Goal: Task Accomplishment & Management: Manage account settings

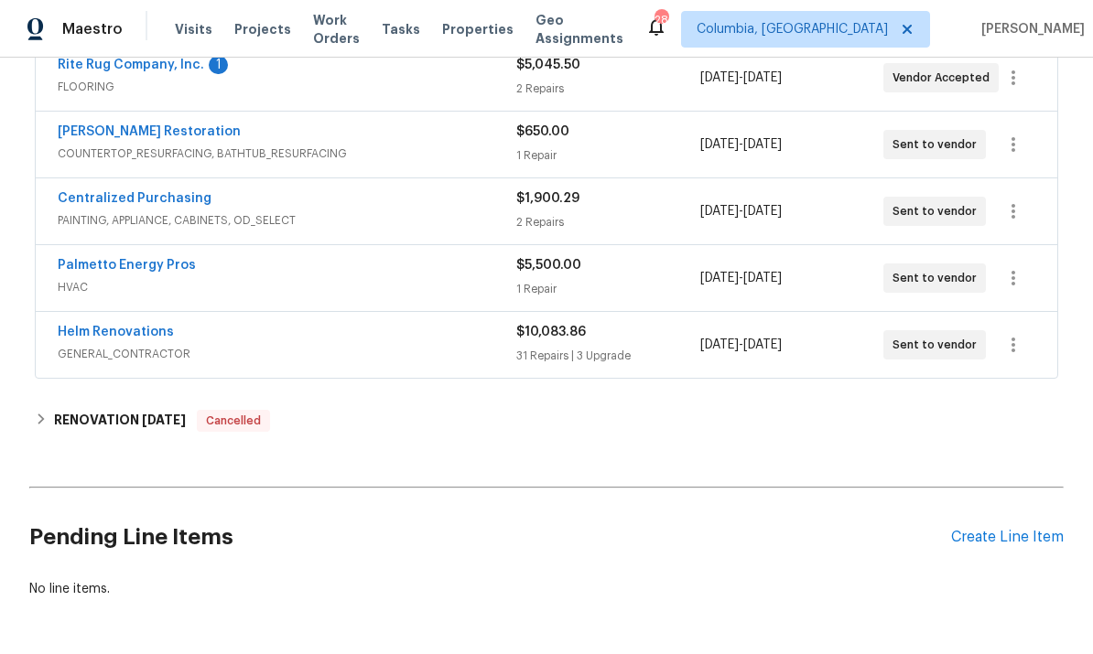
scroll to position [363, 0]
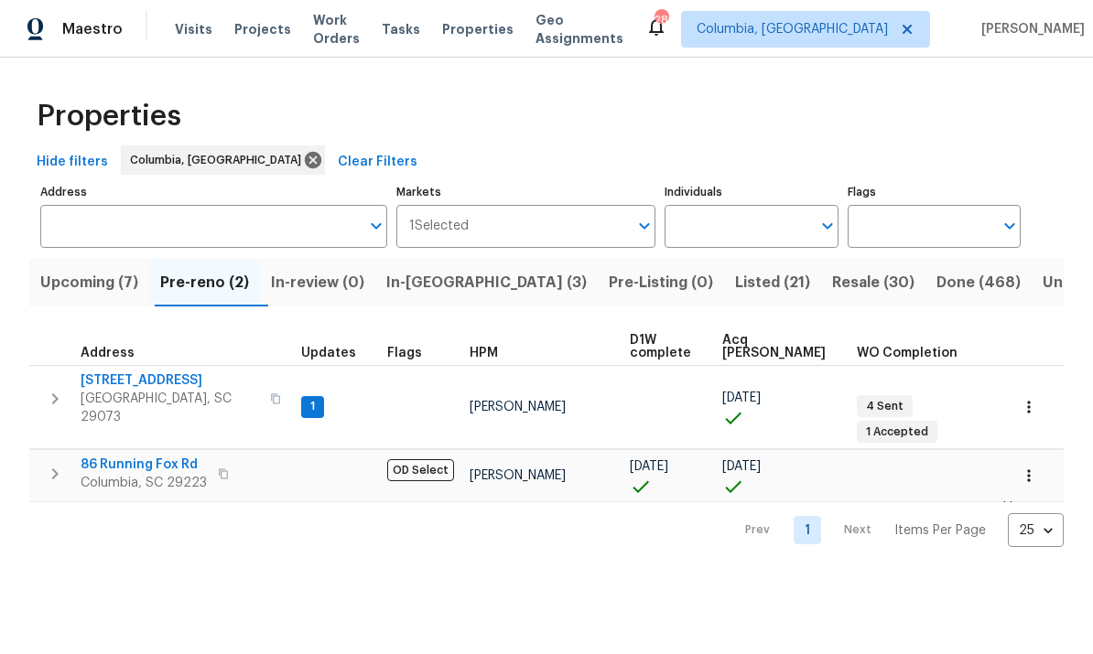
click at [441, 288] on span "In-reno (3)" at bounding box center [486, 283] width 200 height 26
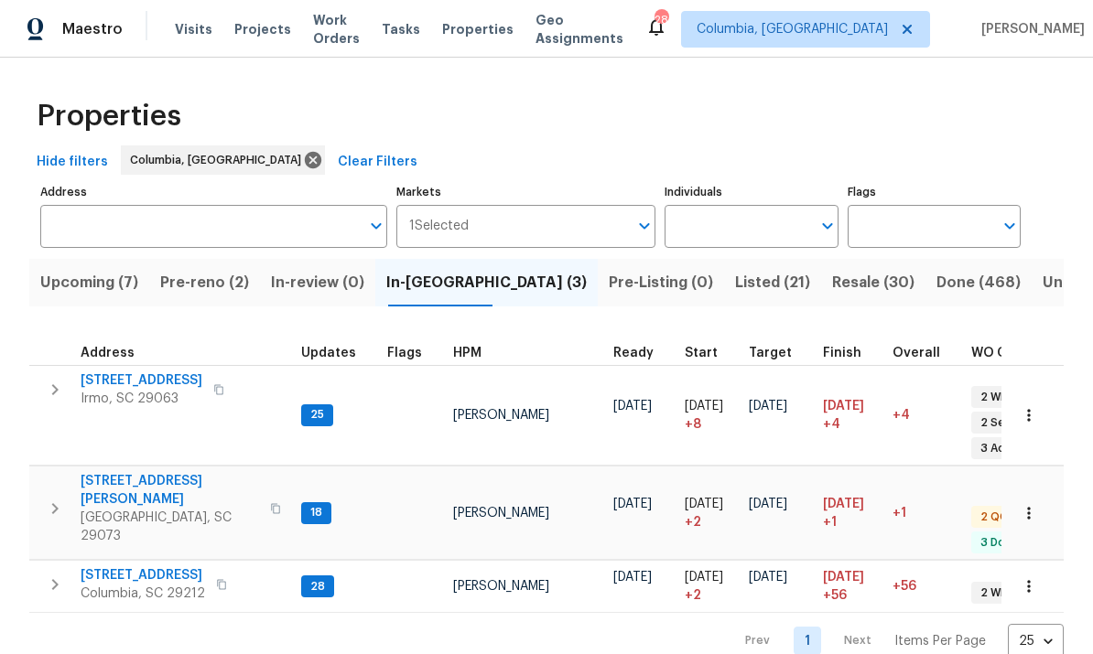
click at [137, 472] on span "112 Wesley Ct" at bounding box center [170, 490] width 178 height 37
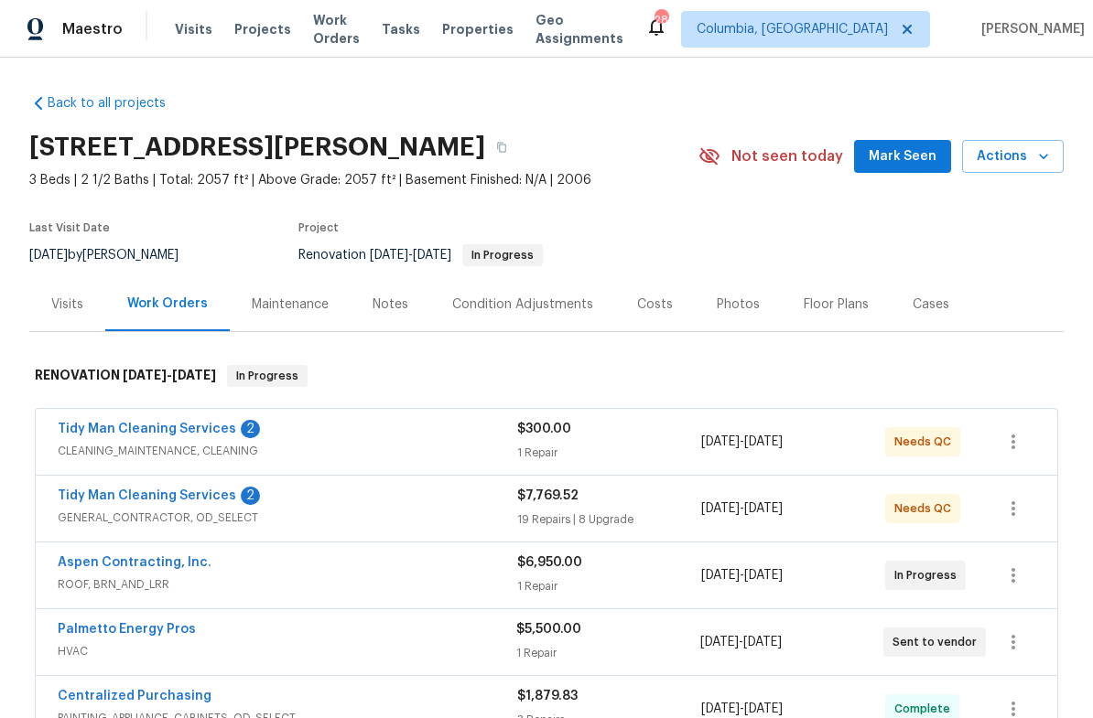
click at [135, 433] on link "Tidy Man Cleaning Services" at bounding box center [147, 429] width 178 height 13
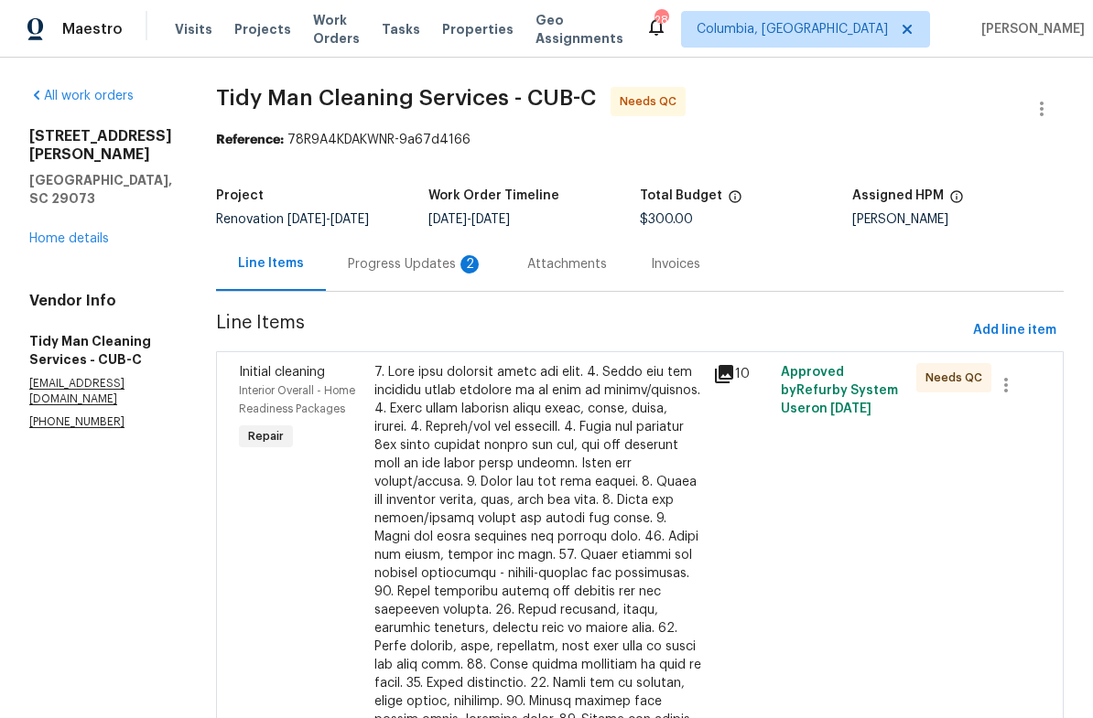
click at [374, 266] on div "Progress Updates 2" at bounding box center [415, 264] width 135 height 18
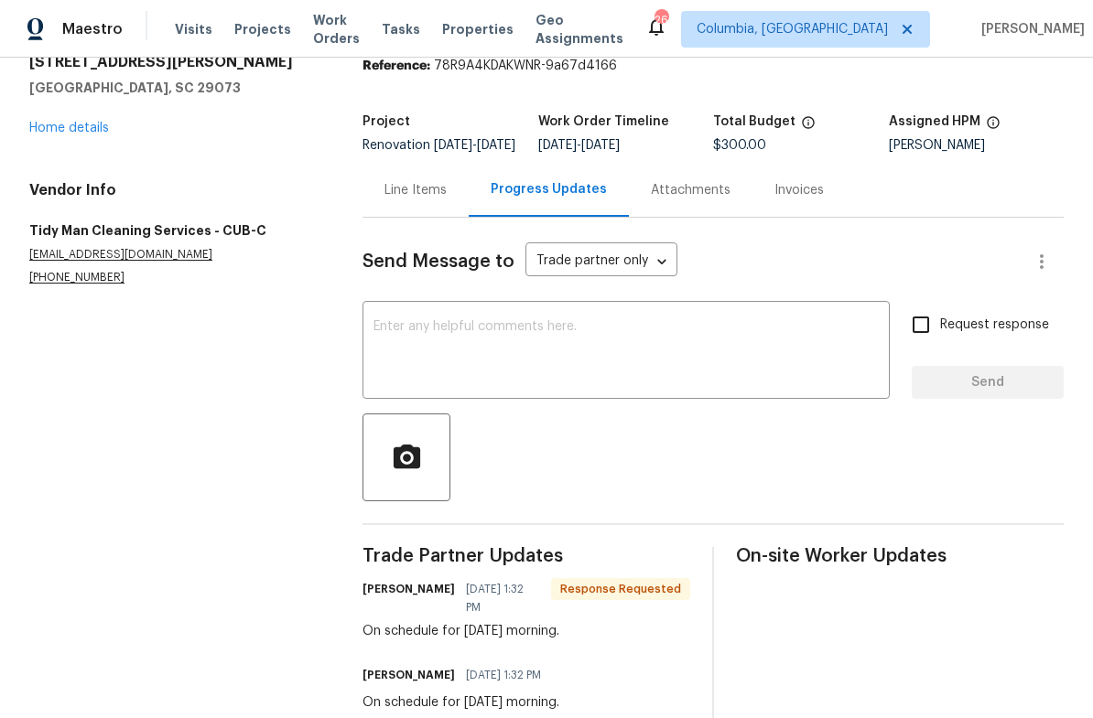
scroll to position [73, 0]
click at [413, 200] on div "Line Items" at bounding box center [415, 191] width 62 height 18
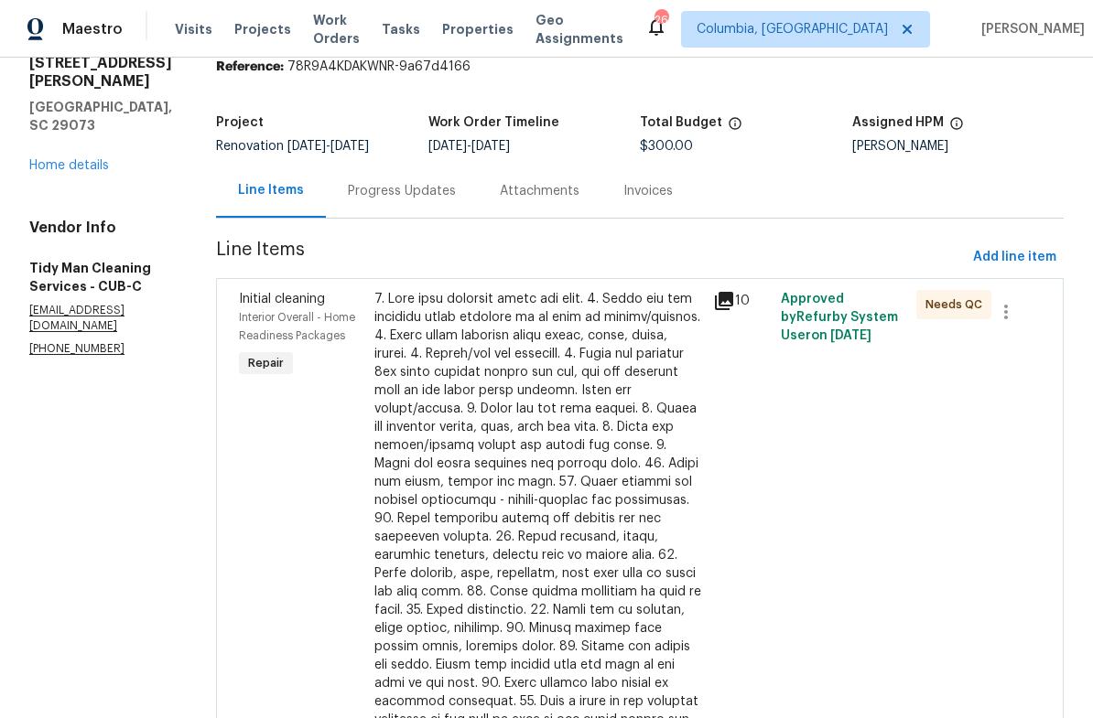
click at [615, 452] on div at bounding box center [538, 537] width 328 height 494
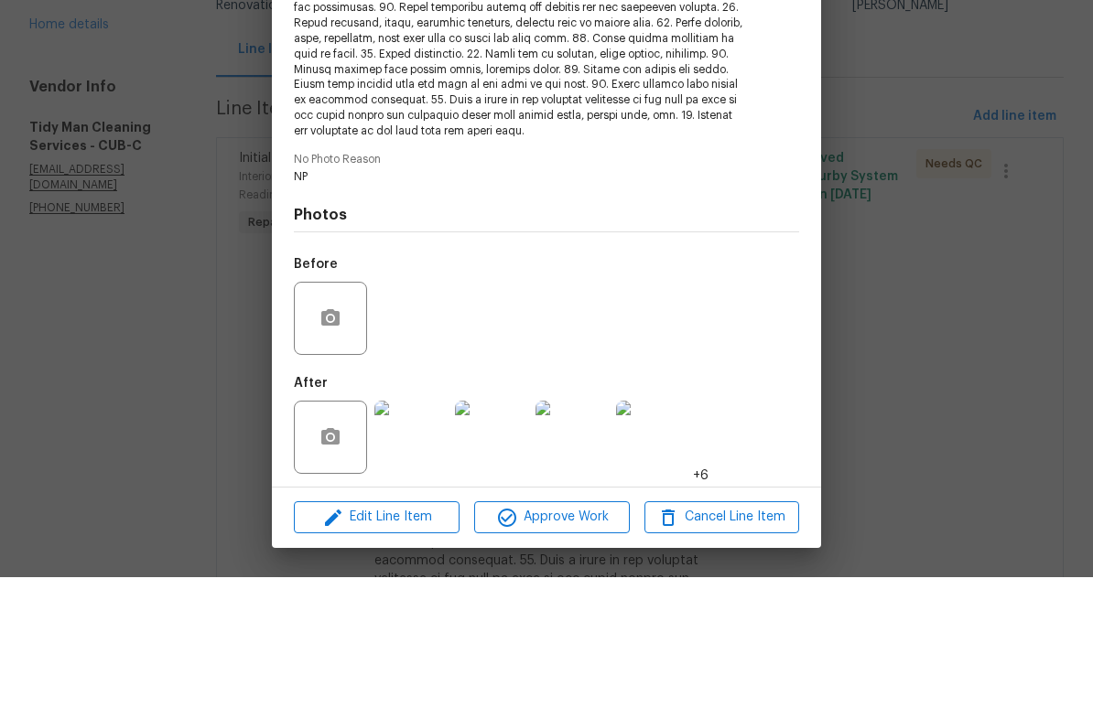
scroll to position [303, 0]
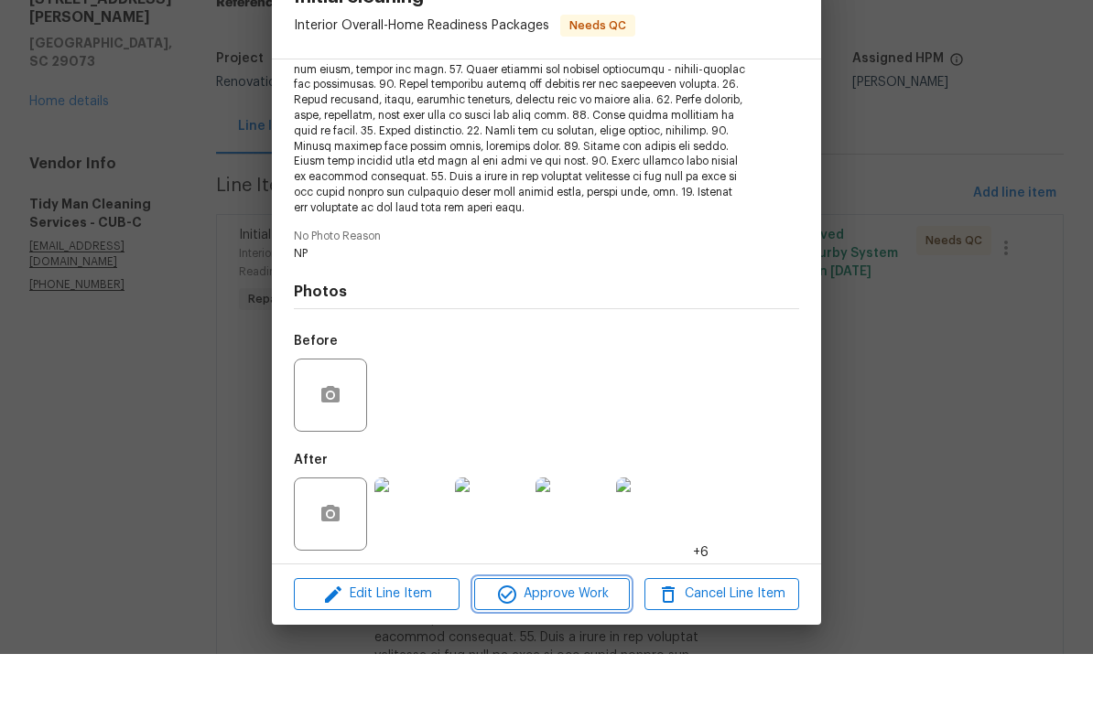
click at [570, 647] on span "Approve Work" at bounding box center [552, 658] width 144 height 23
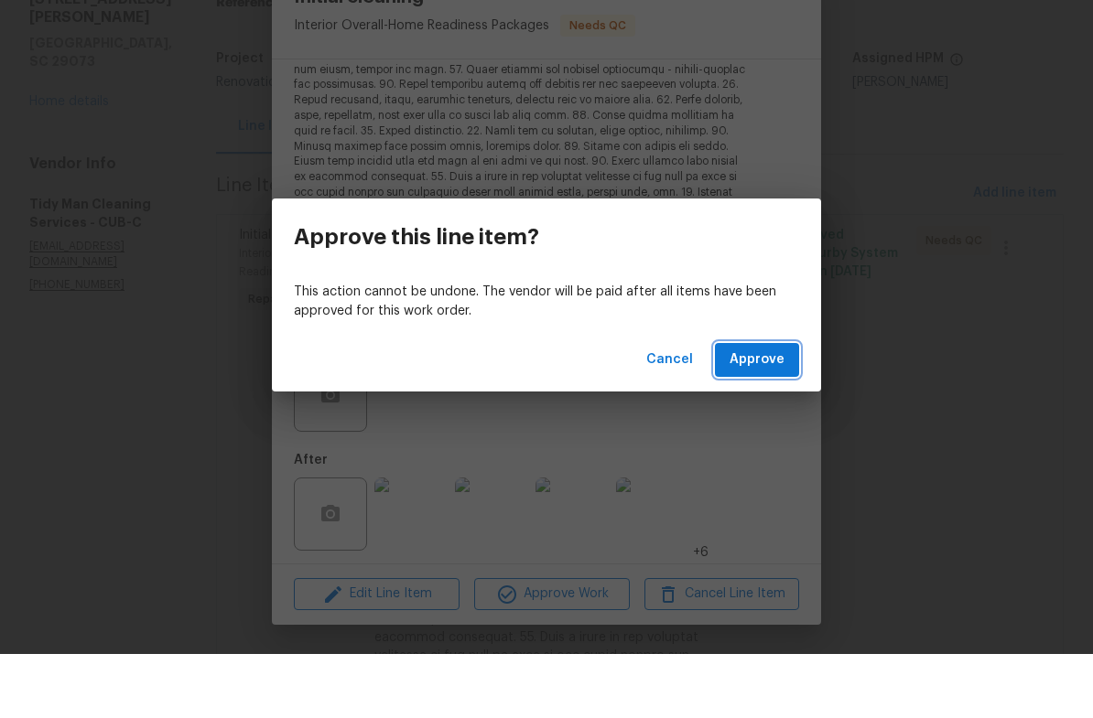
click at [760, 413] on span "Approve" at bounding box center [756, 424] width 55 height 23
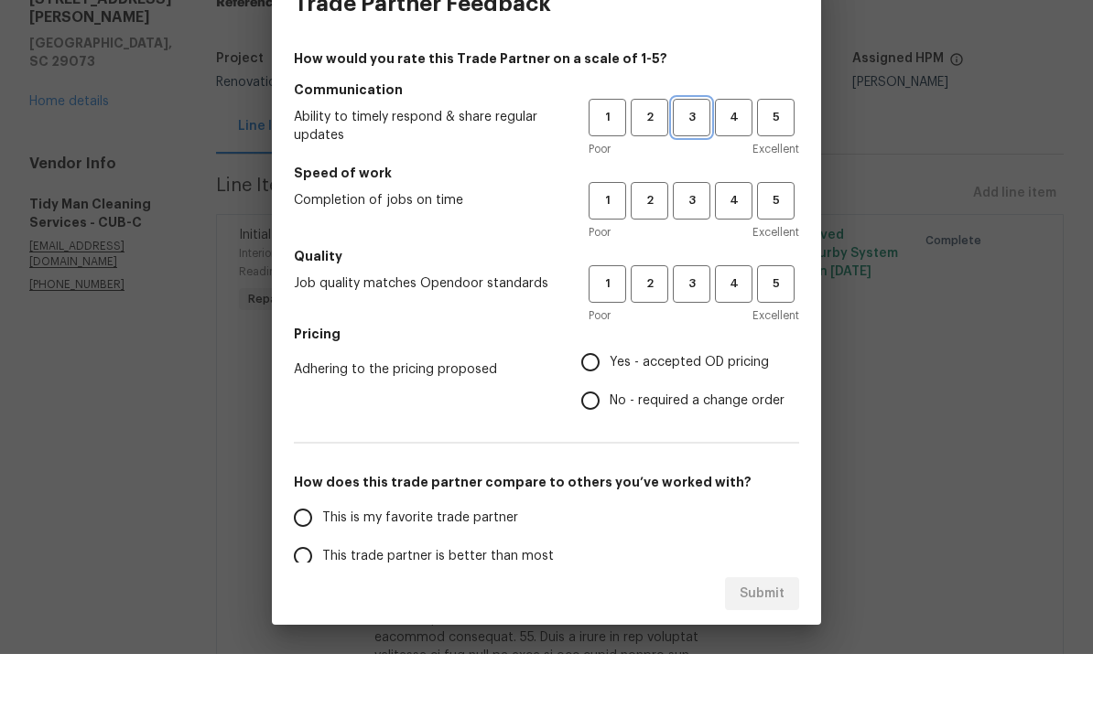
click at [696, 171] on span "3" at bounding box center [692, 181] width 34 height 21
click at [702, 254] on span "3" at bounding box center [692, 264] width 34 height 21
click at [692, 338] on span "3" at bounding box center [692, 348] width 34 height 21
click at [592, 407] on input "Yes - accepted OD pricing" at bounding box center [590, 426] width 38 height 38
radio input "true"
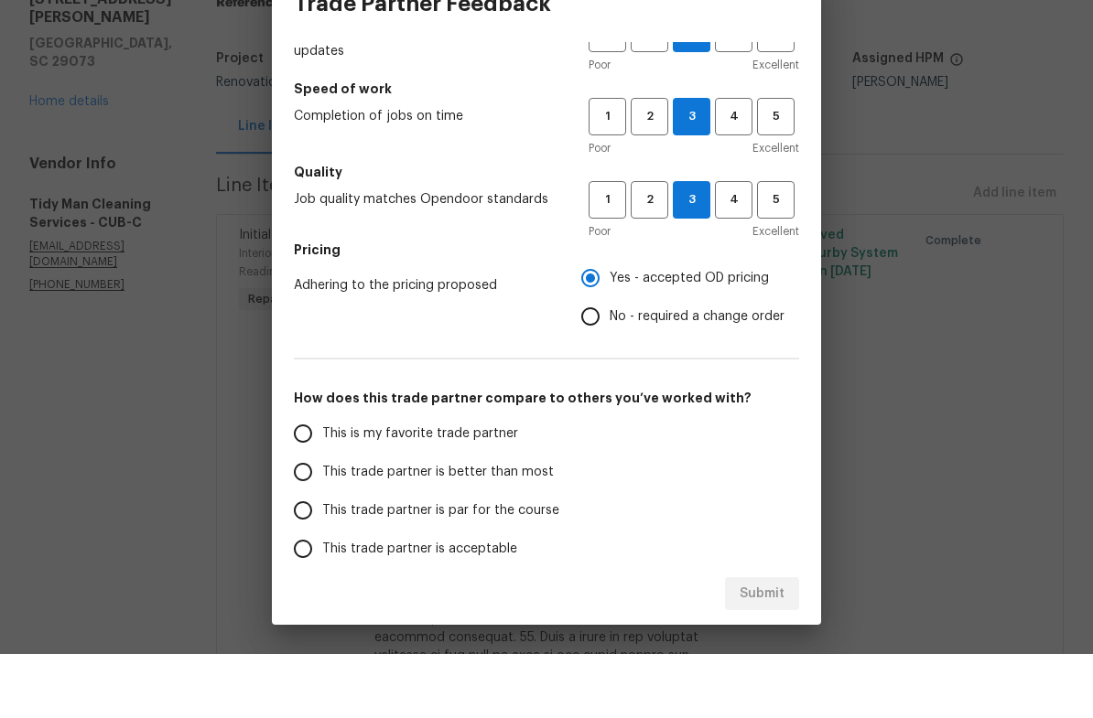
scroll to position [112, 0]
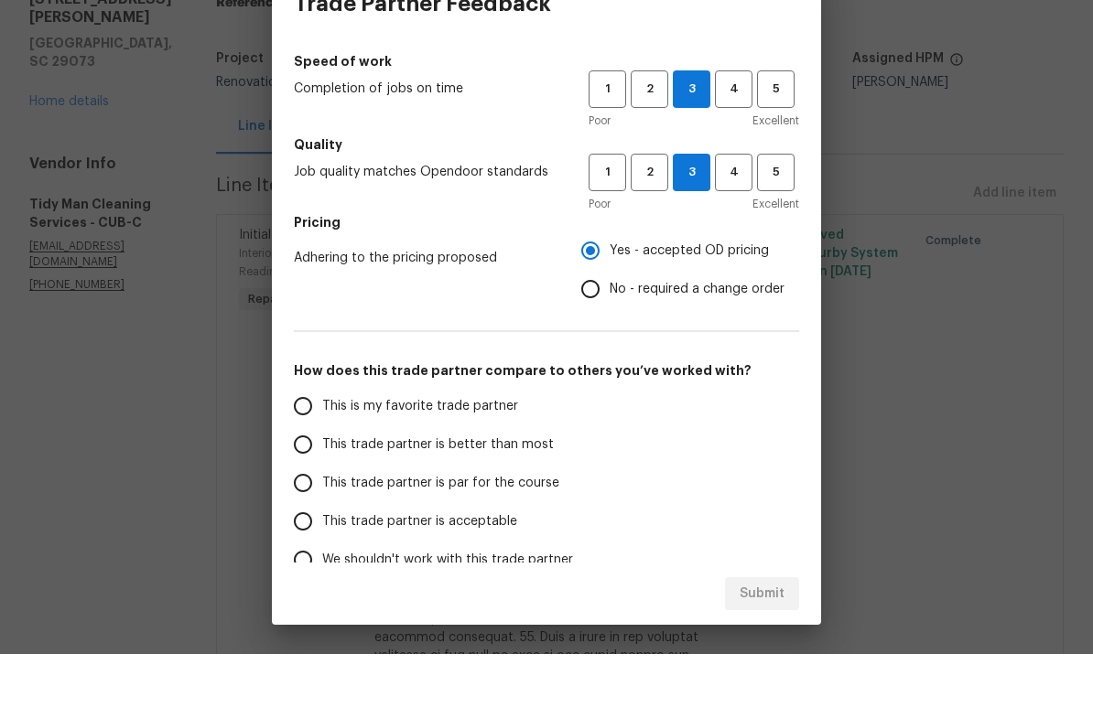
click at [313, 528] on input "This trade partner is par for the course" at bounding box center [303, 547] width 38 height 38
click at [773, 647] on span "Submit" at bounding box center [762, 658] width 45 height 23
radio input "true"
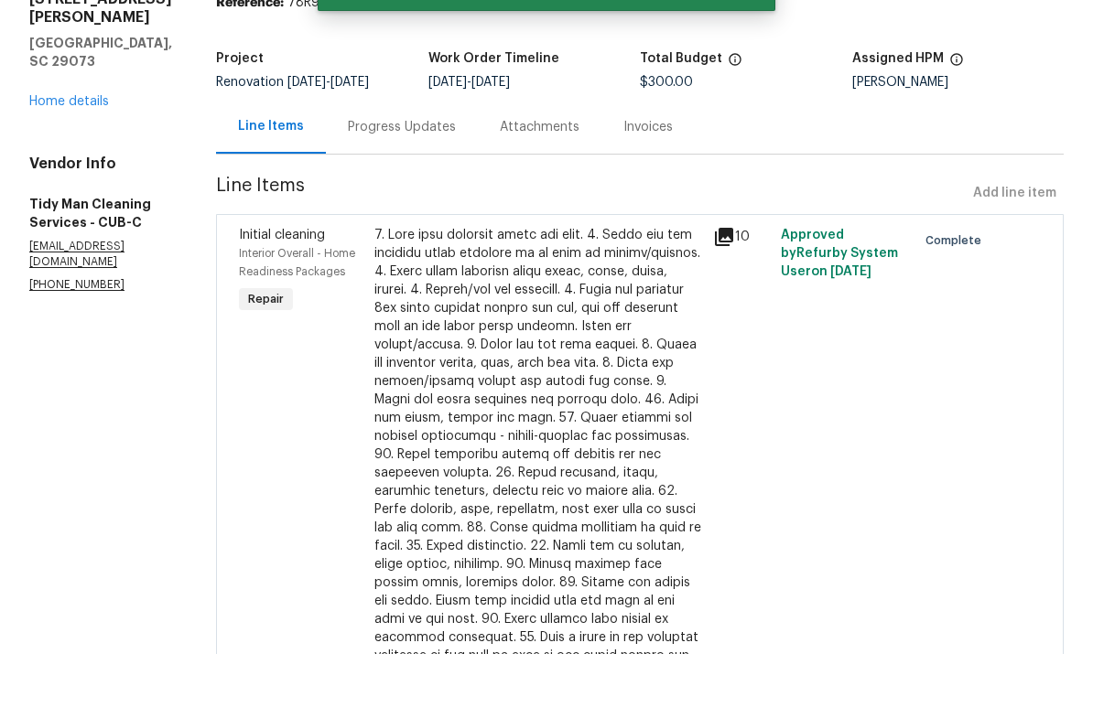
click at [68, 159] on link "Home details" at bounding box center [69, 165] width 80 height 13
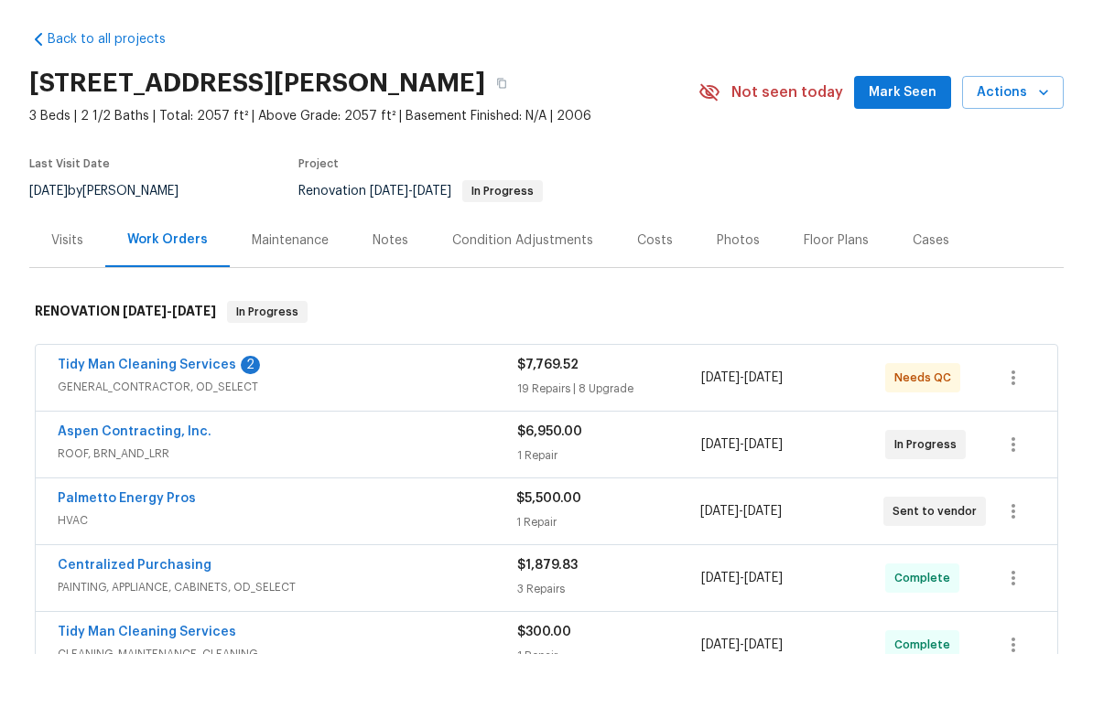
click at [96, 423] on link "Tidy Man Cleaning Services" at bounding box center [147, 429] width 178 height 13
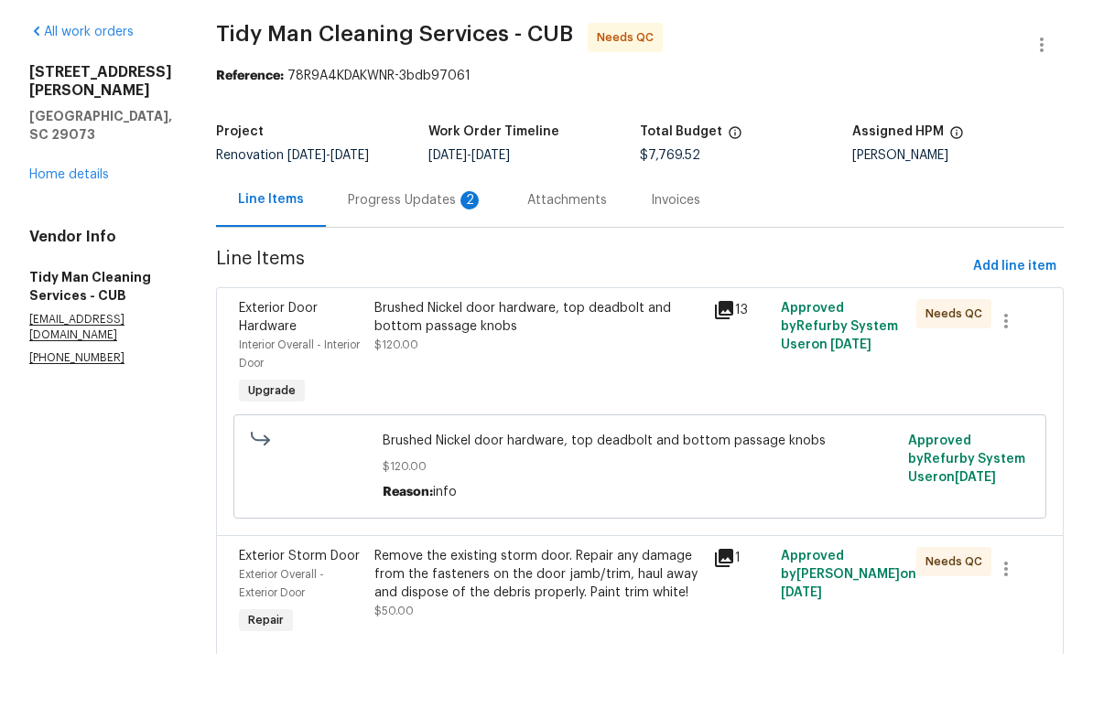
click at [388, 237] on div "Progress Updates 2" at bounding box center [415, 264] width 179 height 54
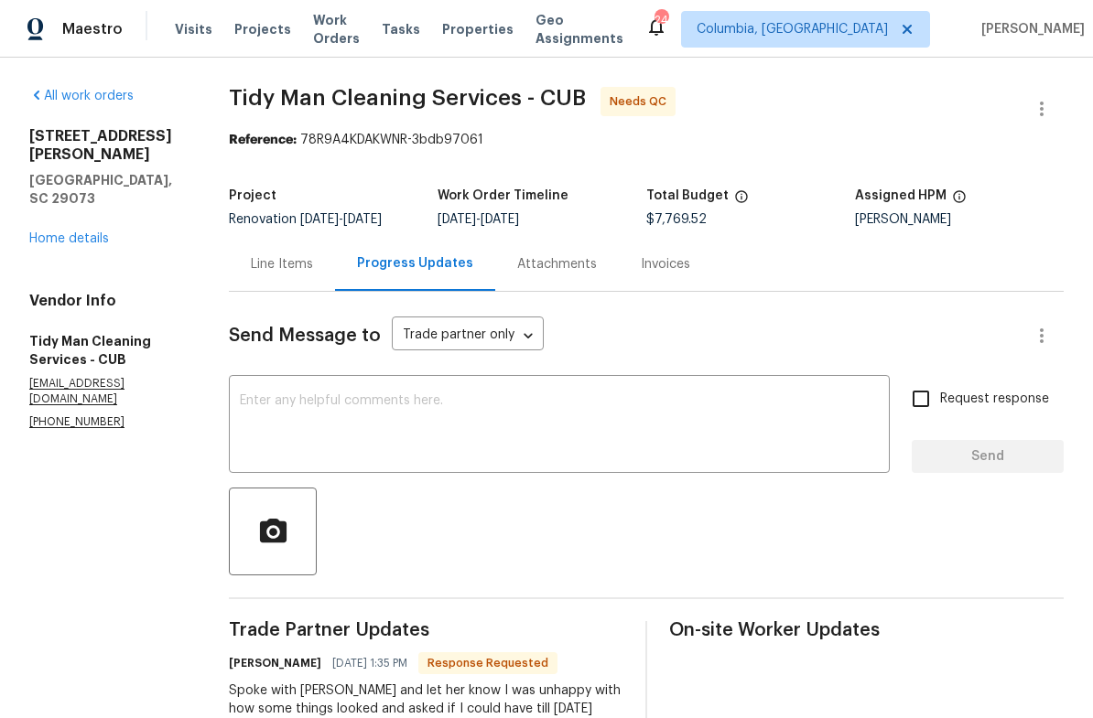
click at [265, 264] on div "Line Items" at bounding box center [282, 264] width 62 height 18
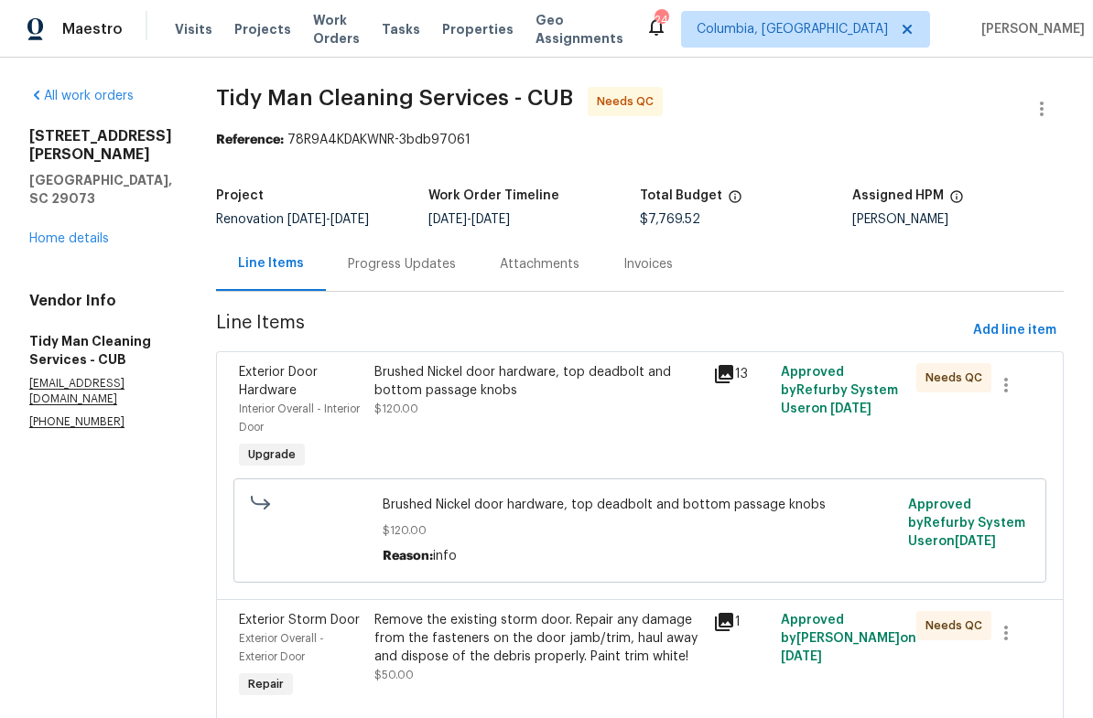
click at [477, 409] on div "Brushed Nickel door hardware, top deadbolt and bottom passage knobs $120.00" at bounding box center [538, 390] width 328 height 55
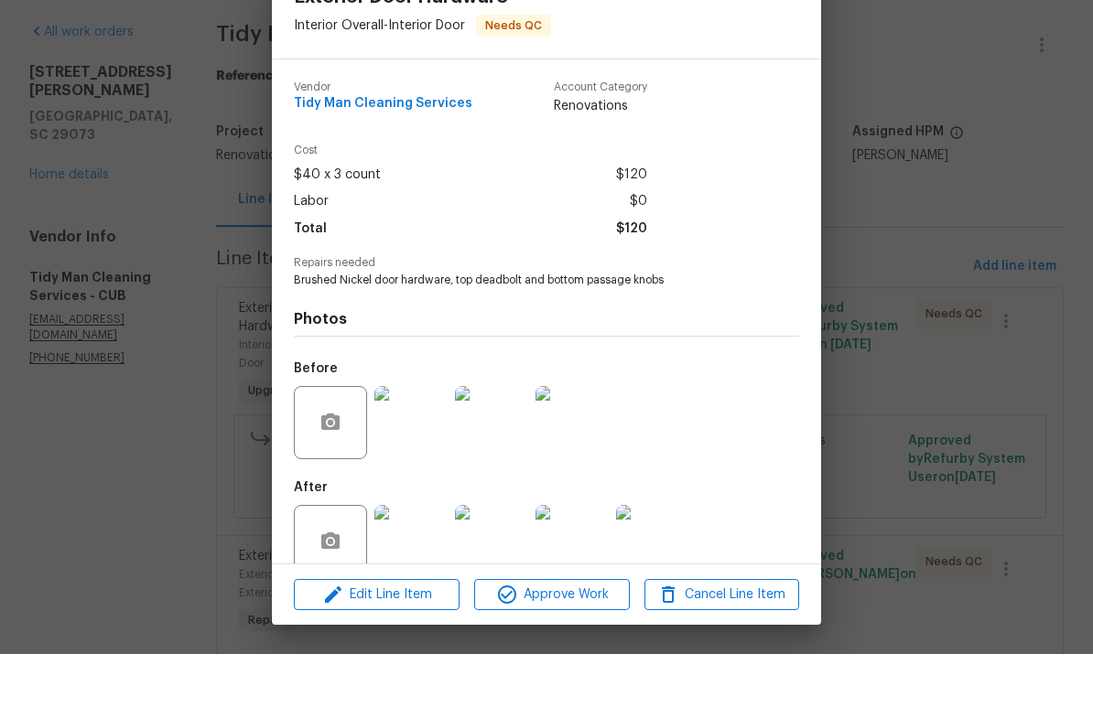
scroll to position [45, 0]
click at [541, 648] on span "Approve Work" at bounding box center [552, 659] width 144 height 23
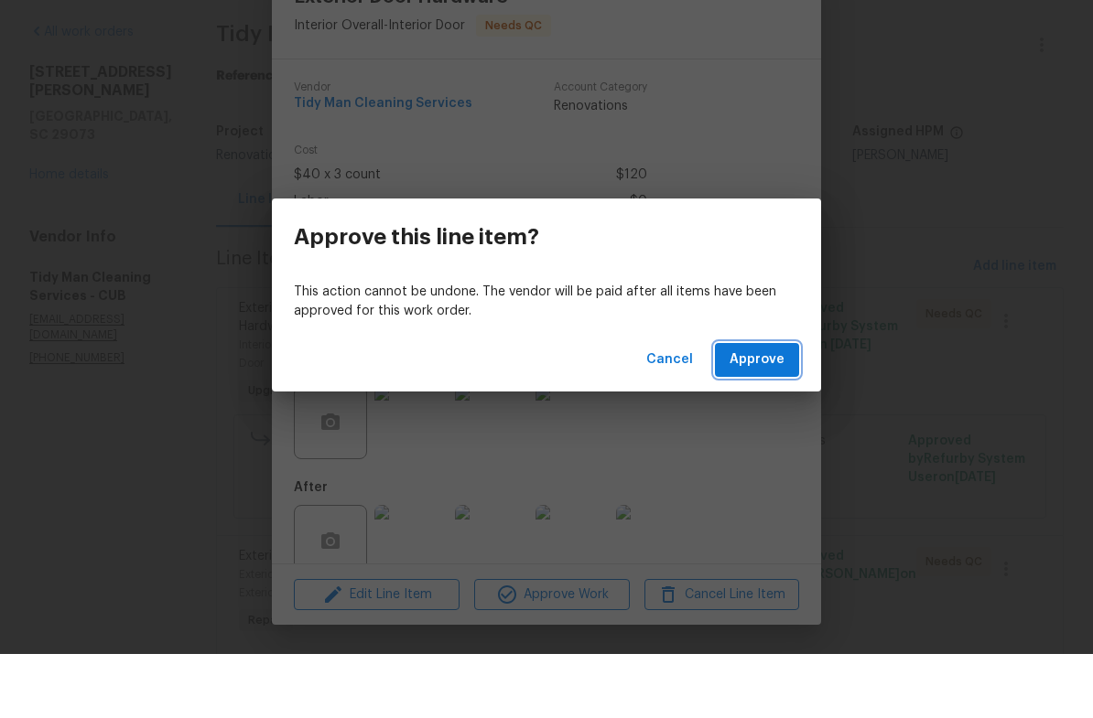
click at [772, 413] on span "Approve" at bounding box center [756, 424] width 55 height 23
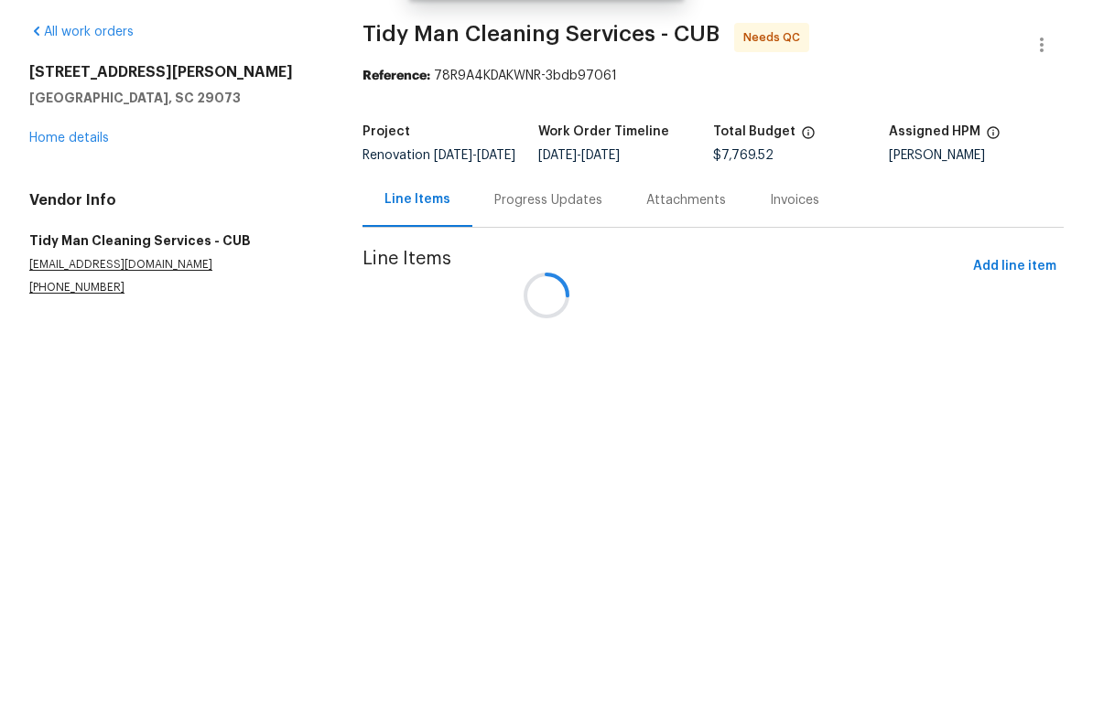
scroll to position [0, 0]
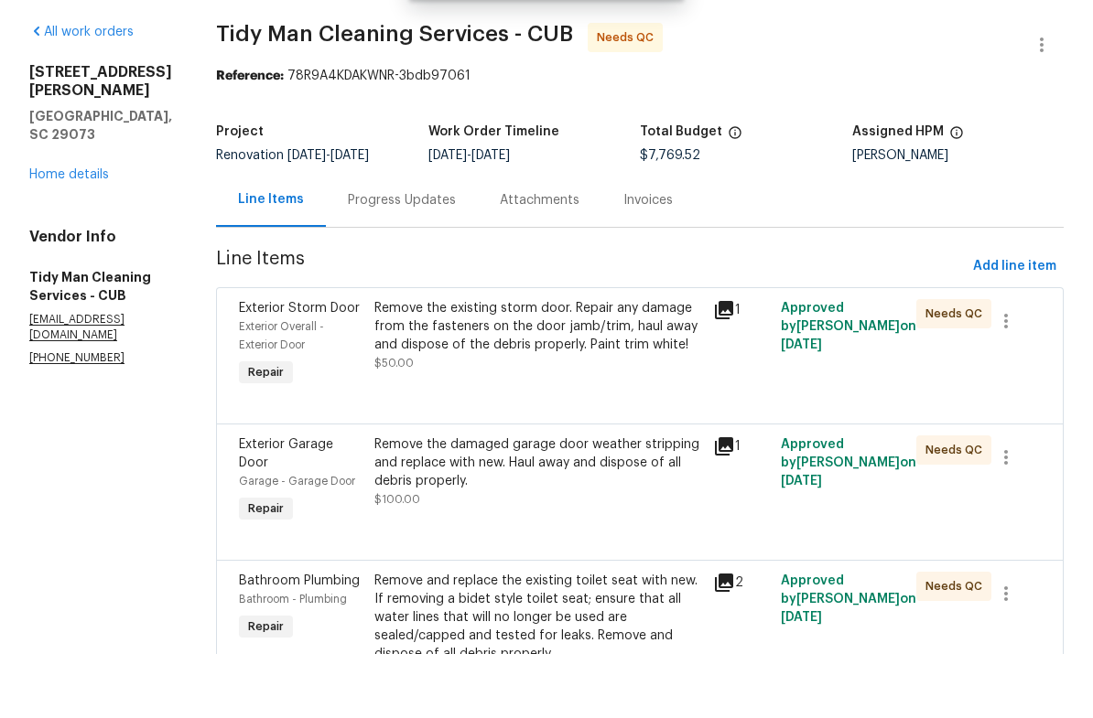
click at [607, 363] on div "Remove the existing storm door. Repair any damage from the fasteners on the doo…" at bounding box center [538, 390] width 328 height 55
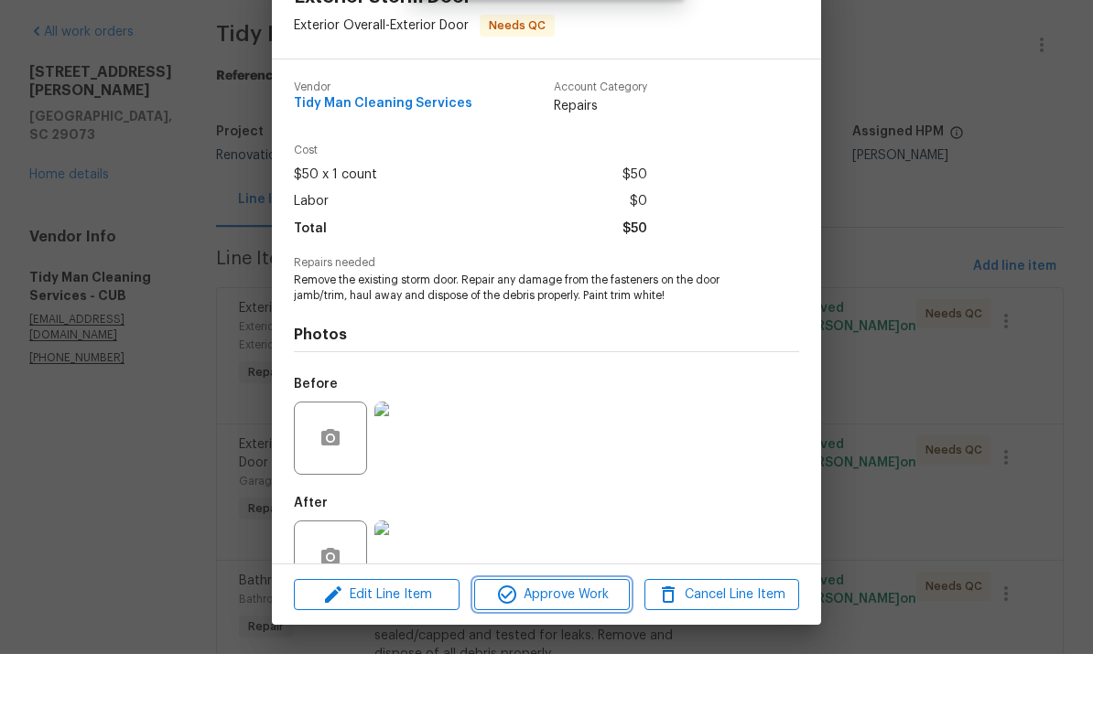
click at [583, 648] on span "Approve Work" at bounding box center [552, 659] width 144 height 23
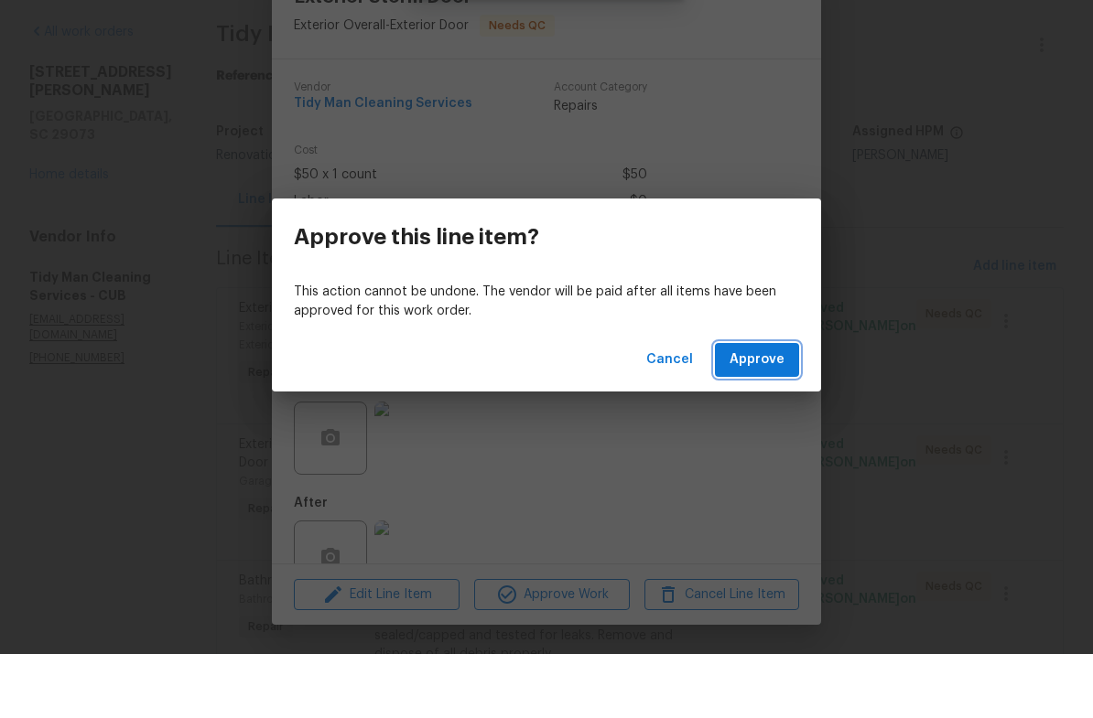
click at [773, 413] on span "Approve" at bounding box center [756, 424] width 55 height 23
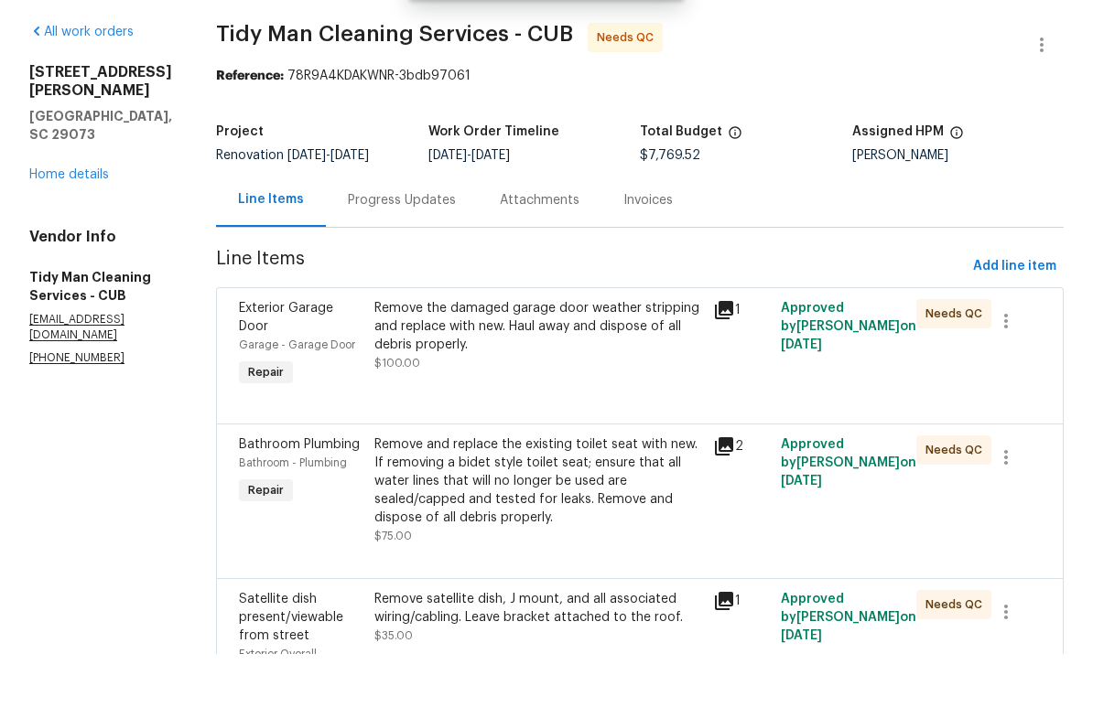
click at [505, 363] on div "Remove the damaged garage door weather stripping and replace with new. Haul awa…" at bounding box center [538, 390] width 328 height 55
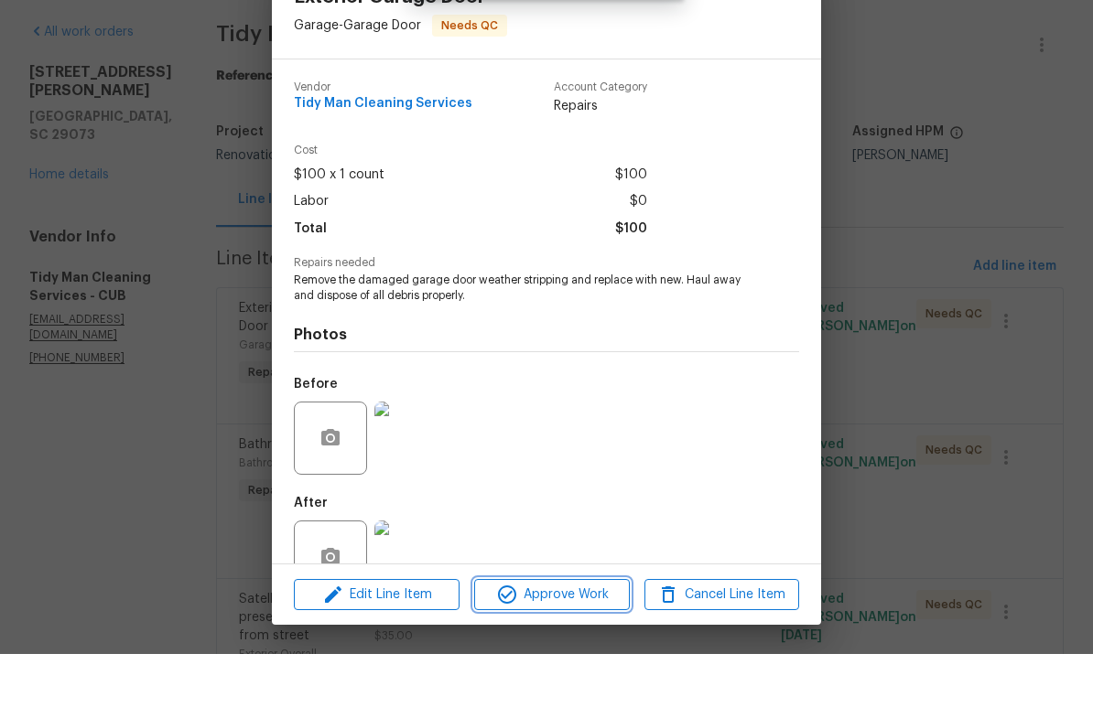
click at [591, 648] on span "Approve Work" at bounding box center [552, 659] width 144 height 23
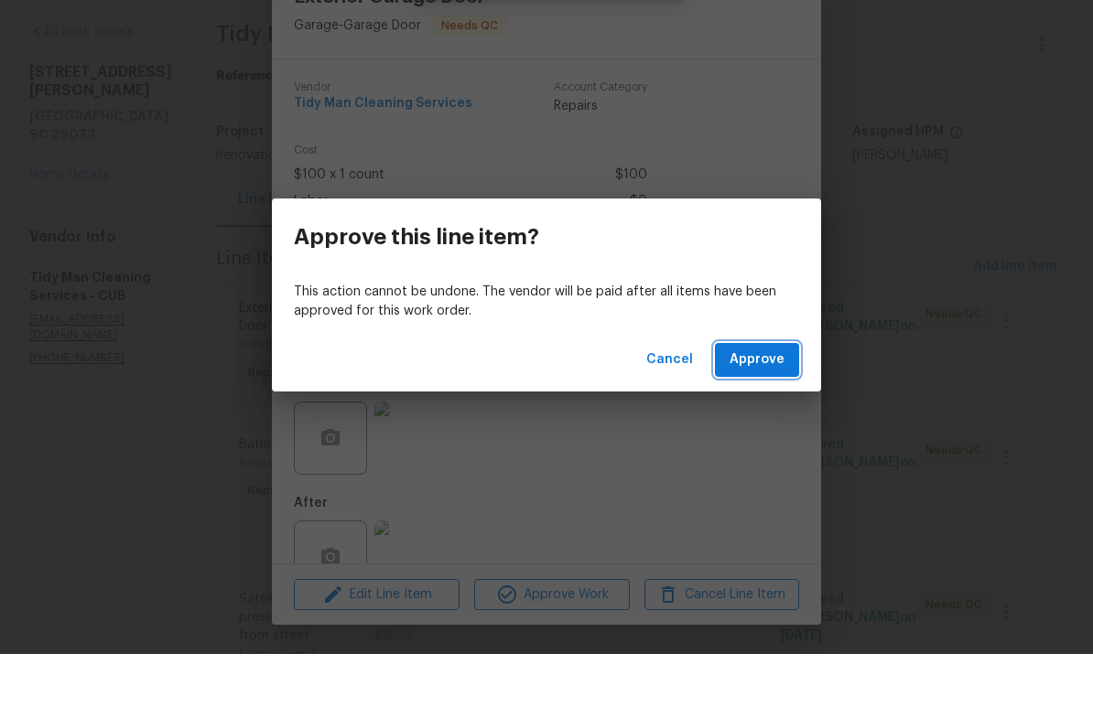
click at [768, 413] on span "Approve" at bounding box center [756, 424] width 55 height 23
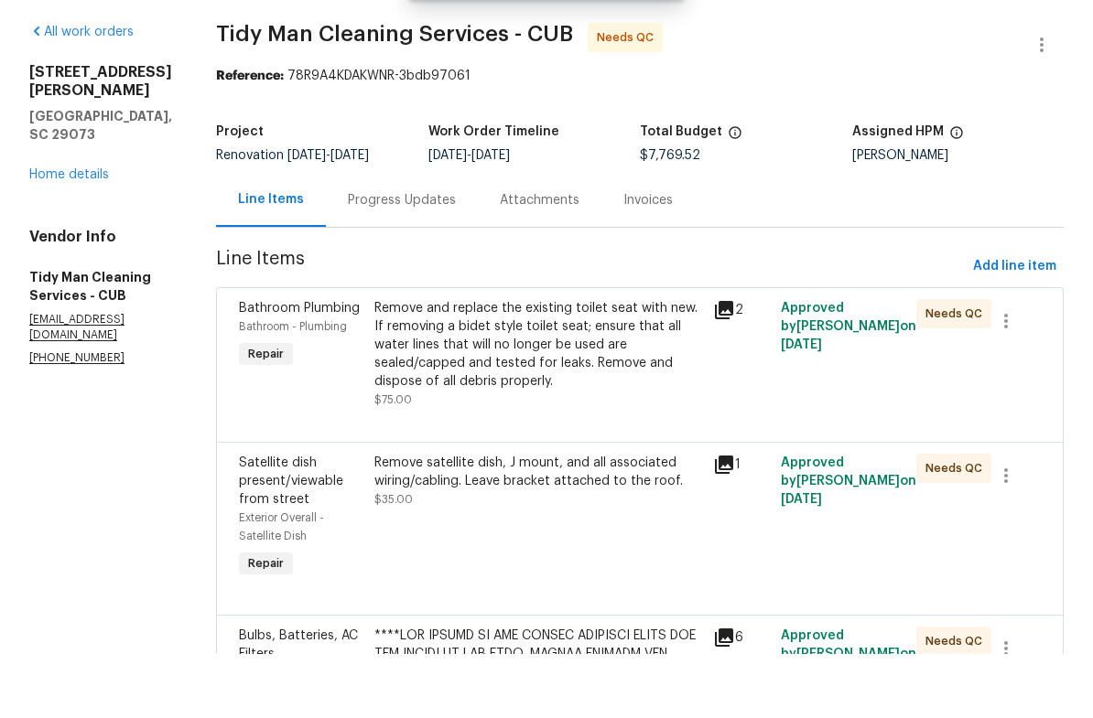
click at [571, 363] on div "Remove and replace the existing toilet seat with new. If removing a bidet style…" at bounding box center [538, 409] width 328 height 92
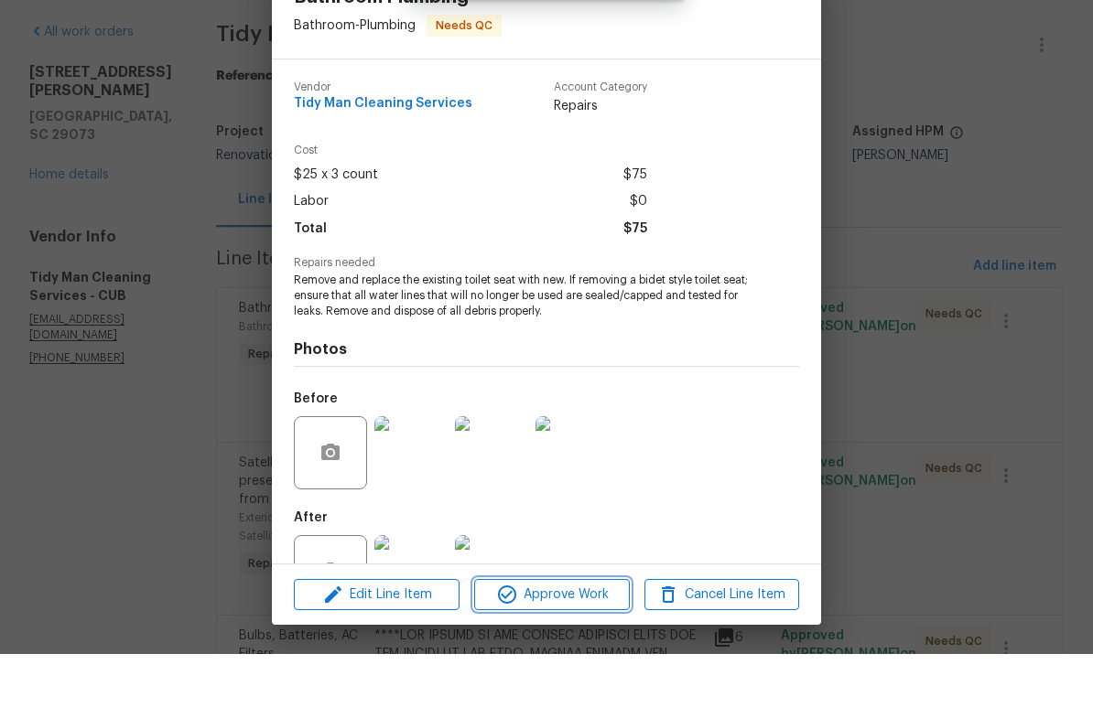
click at [576, 648] on span "Approve Work" at bounding box center [552, 659] width 144 height 23
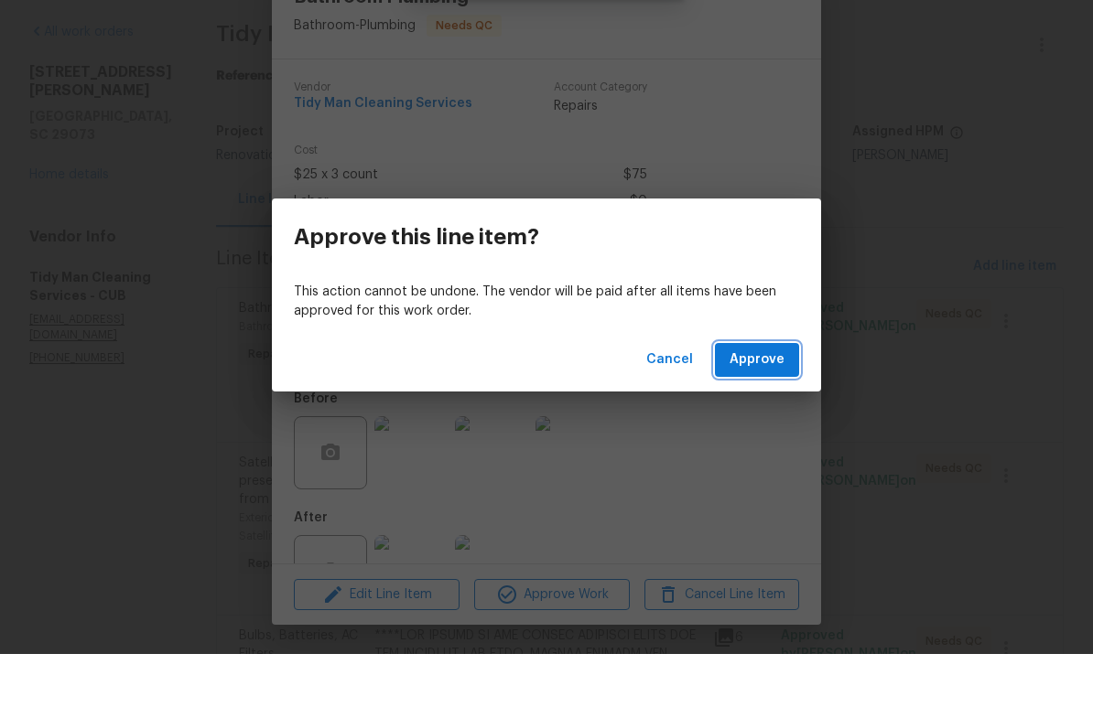
click at [772, 413] on span "Approve" at bounding box center [756, 424] width 55 height 23
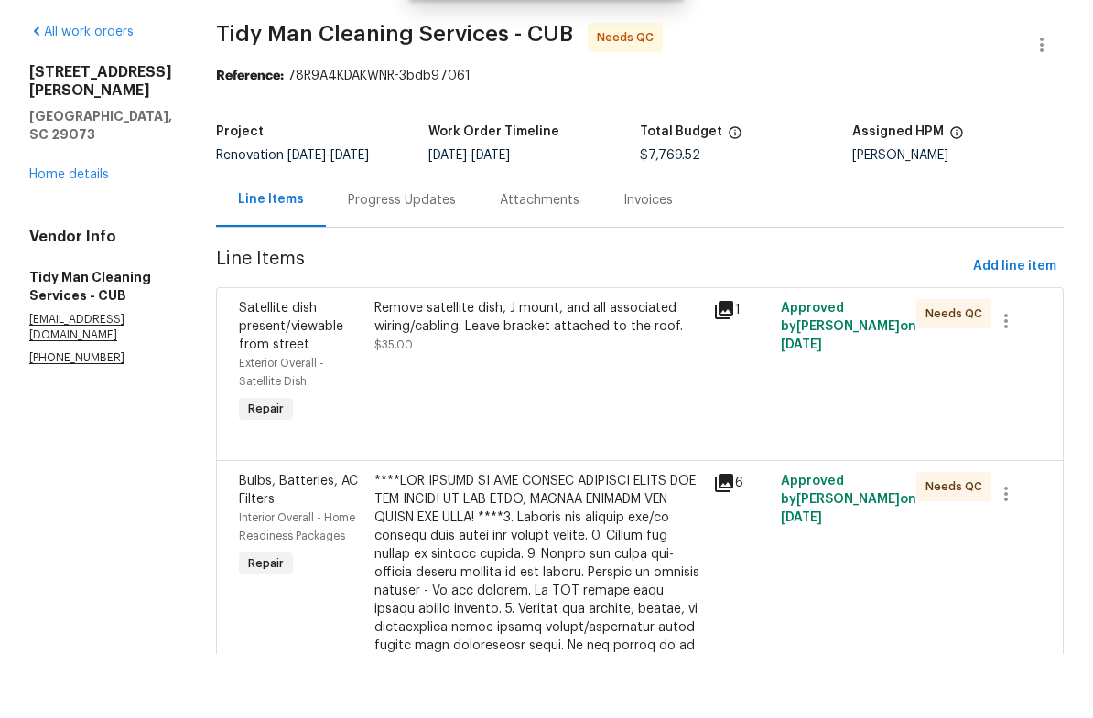
click at [602, 363] on div "Remove satellite dish, J mount, and all associated wiring/cabling. Leave bracke…" at bounding box center [538, 390] width 328 height 55
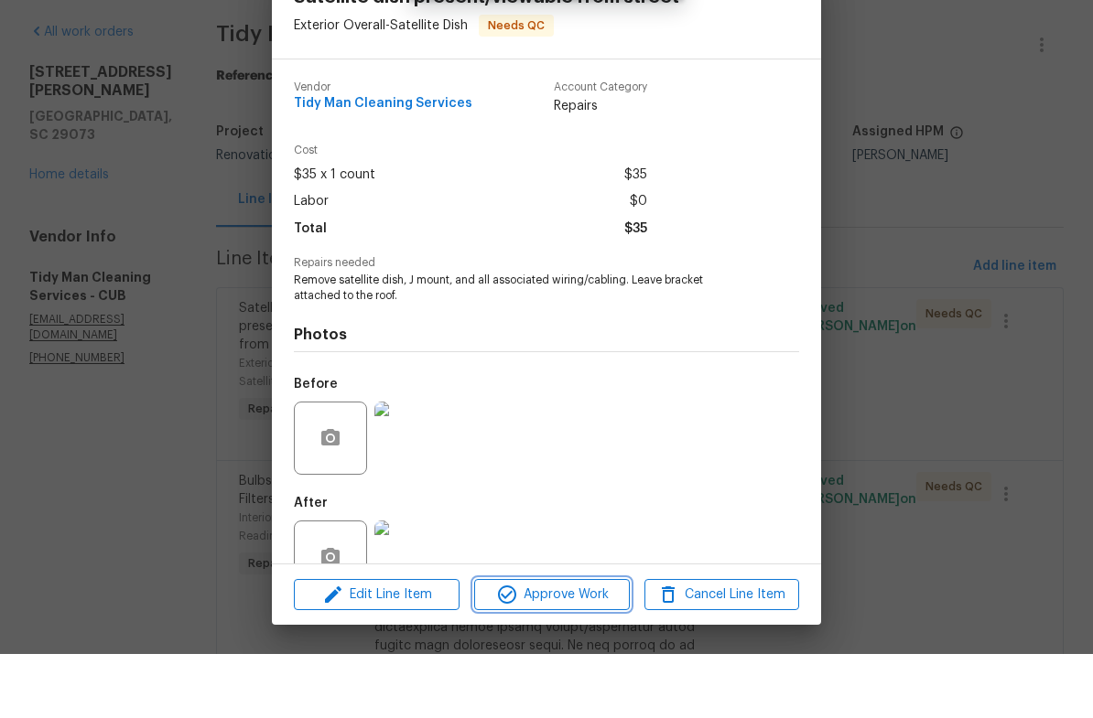
click at [568, 648] on span "Approve Work" at bounding box center [552, 659] width 144 height 23
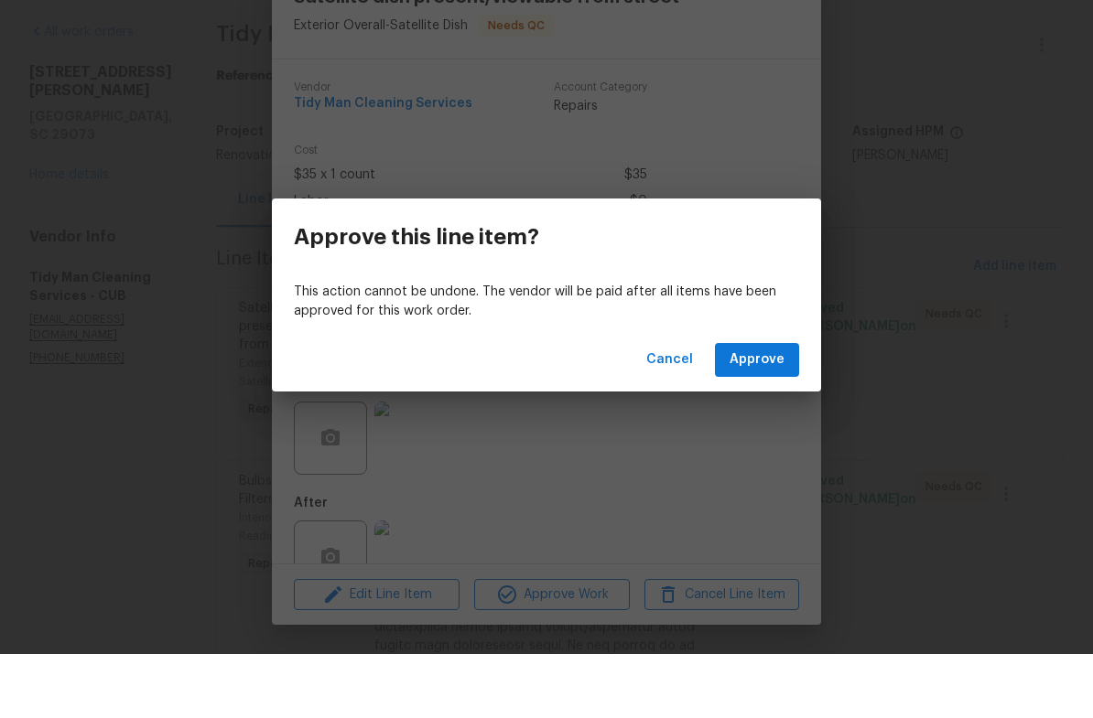
scroll to position [45, 0]
click at [754, 413] on span "Approve" at bounding box center [756, 424] width 55 height 23
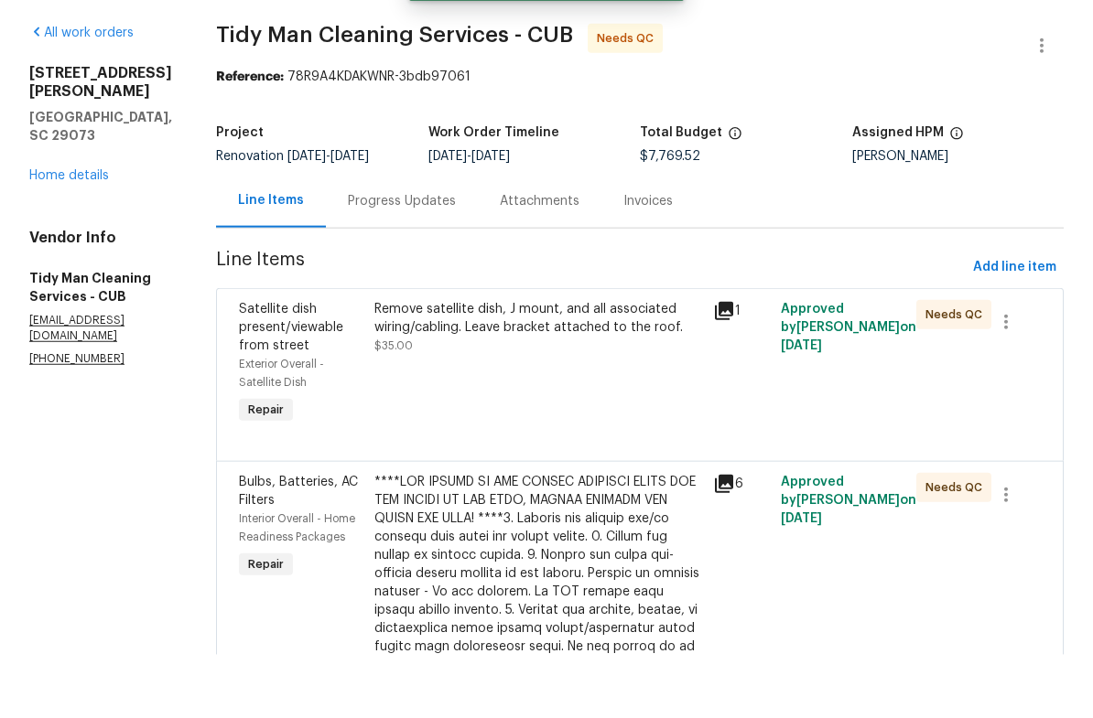
scroll to position [0, 0]
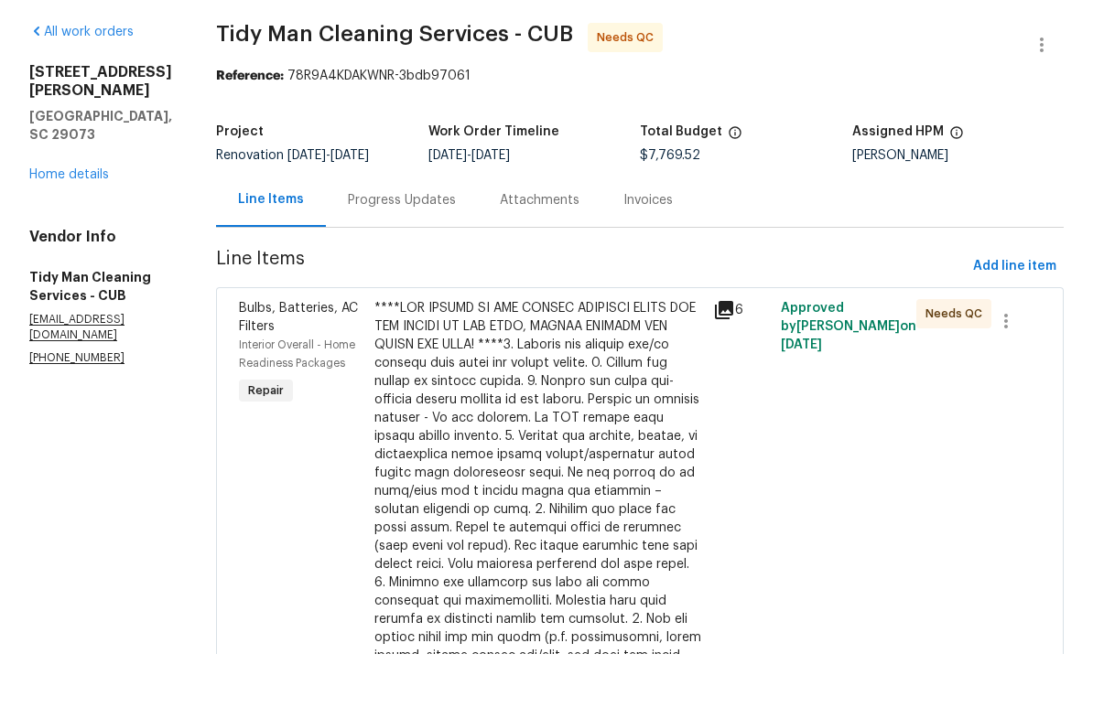
click at [572, 472] on div at bounding box center [538, 555] width 328 height 384
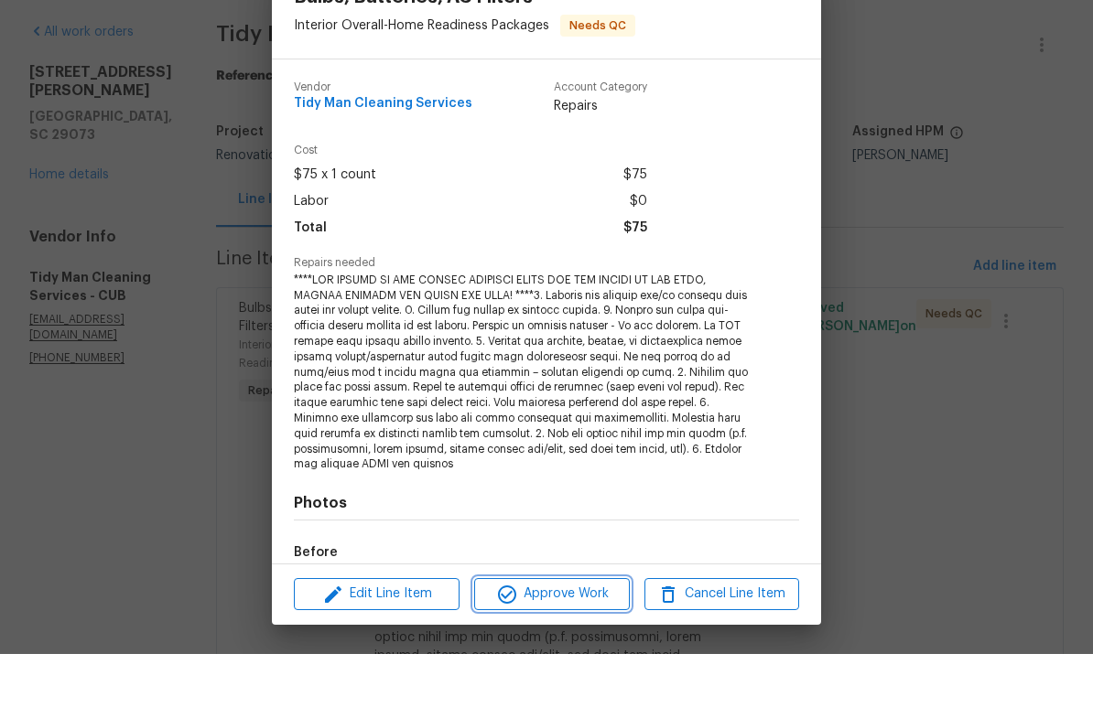
click at [577, 647] on span "Approve Work" at bounding box center [552, 658] width 144 height 23
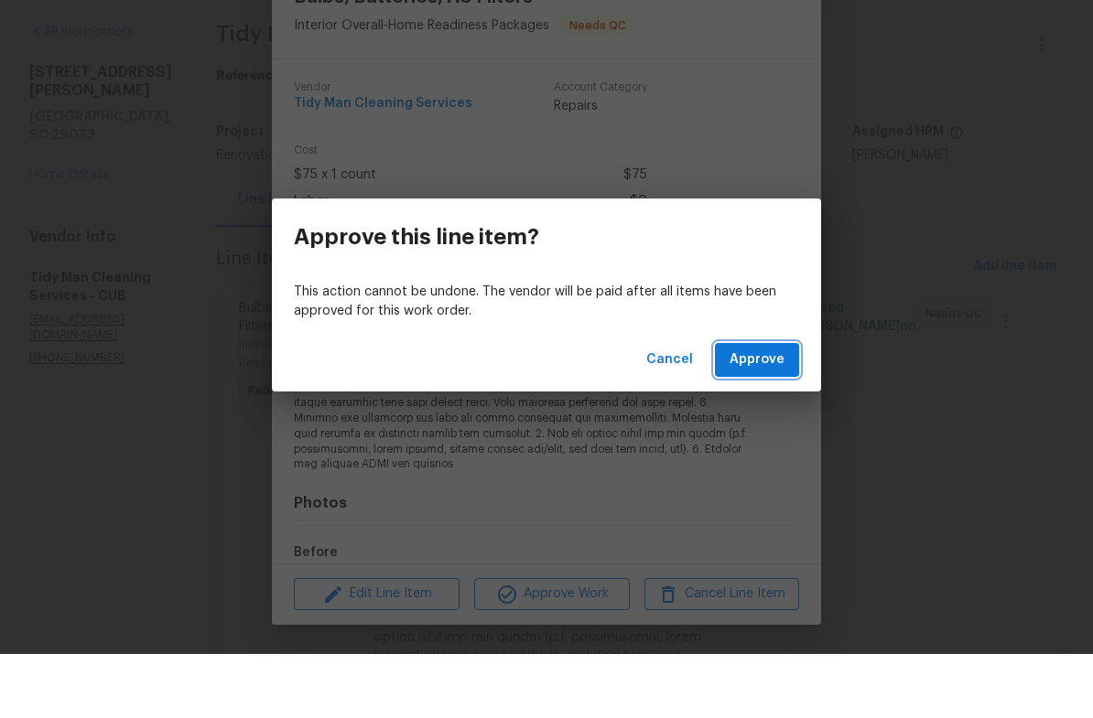
click at [773, 413] on span "Approve" at bounding box center [756, 424] width 55 height 23
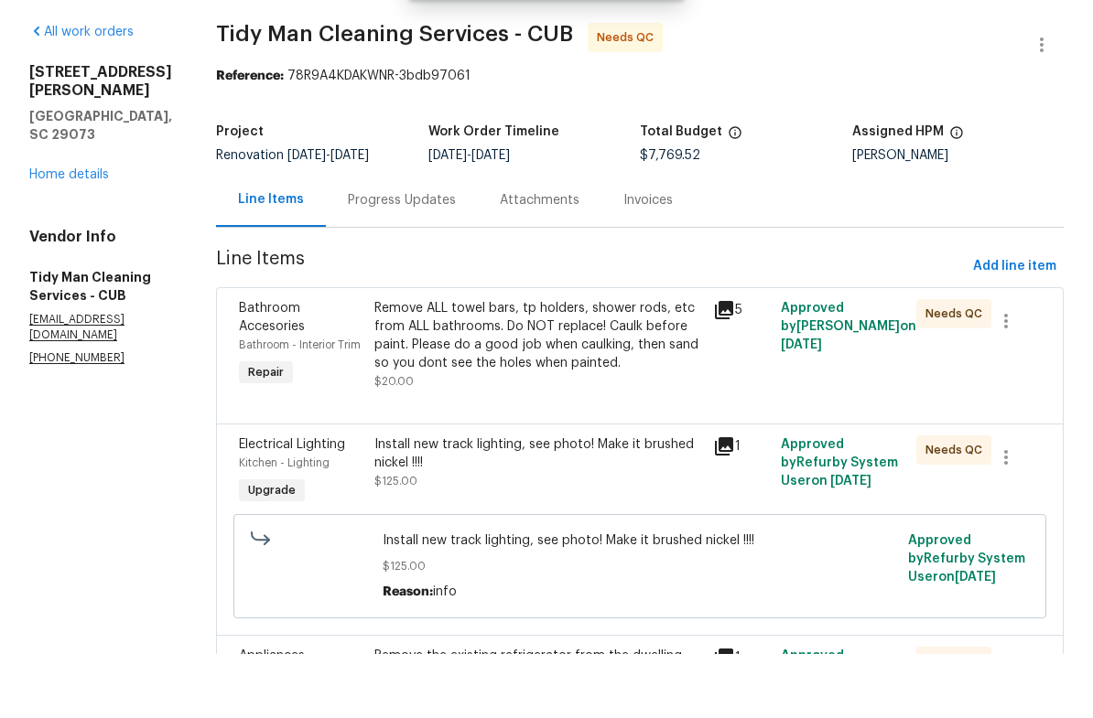
click at [621, 363] on div "Remove ALL towel bars, tp holders, shower rods, etc from ALL bathrooms. Do NOT …" at bounding box center [538, 399] width 328 height 73
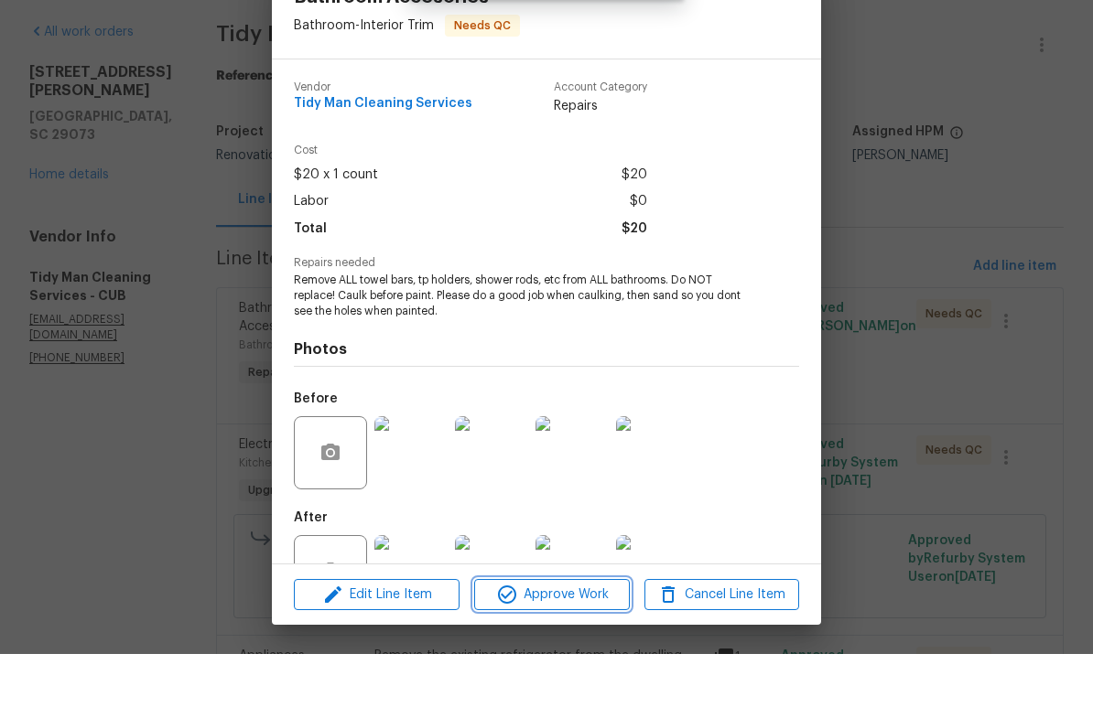
click at [597, 648] on span "Approve Work" at bounding box center [552, 659] width 144 height 23
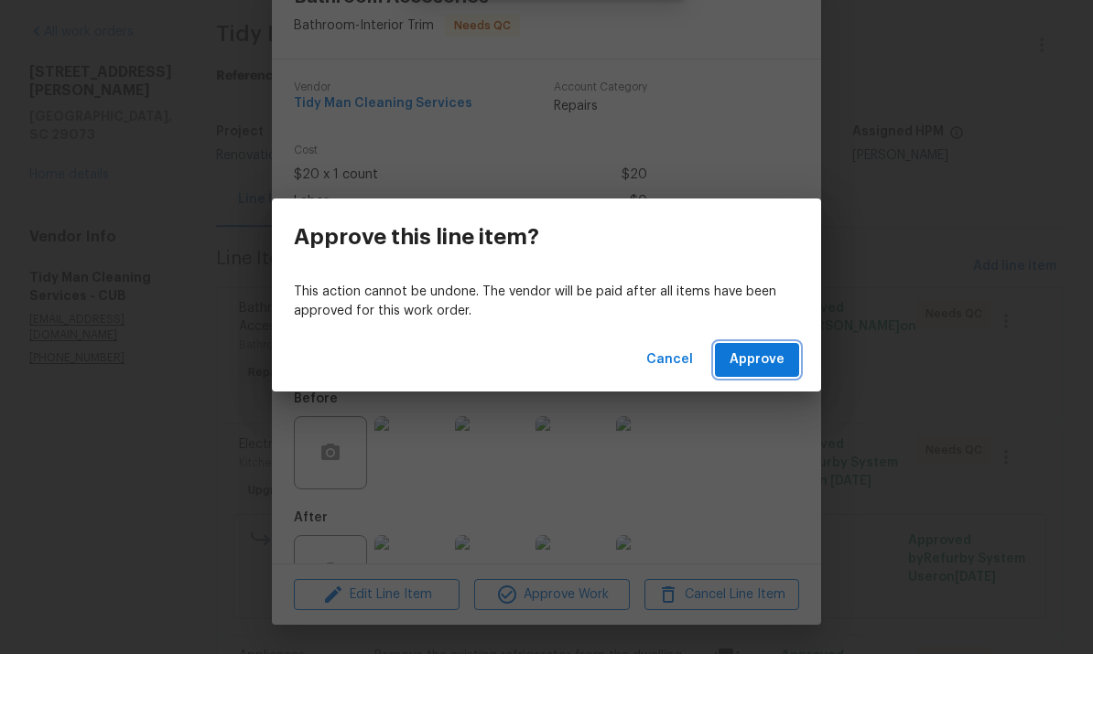
click at [784, 407] on button "Approve" at bounding box center [757, 424] width 84 height 34
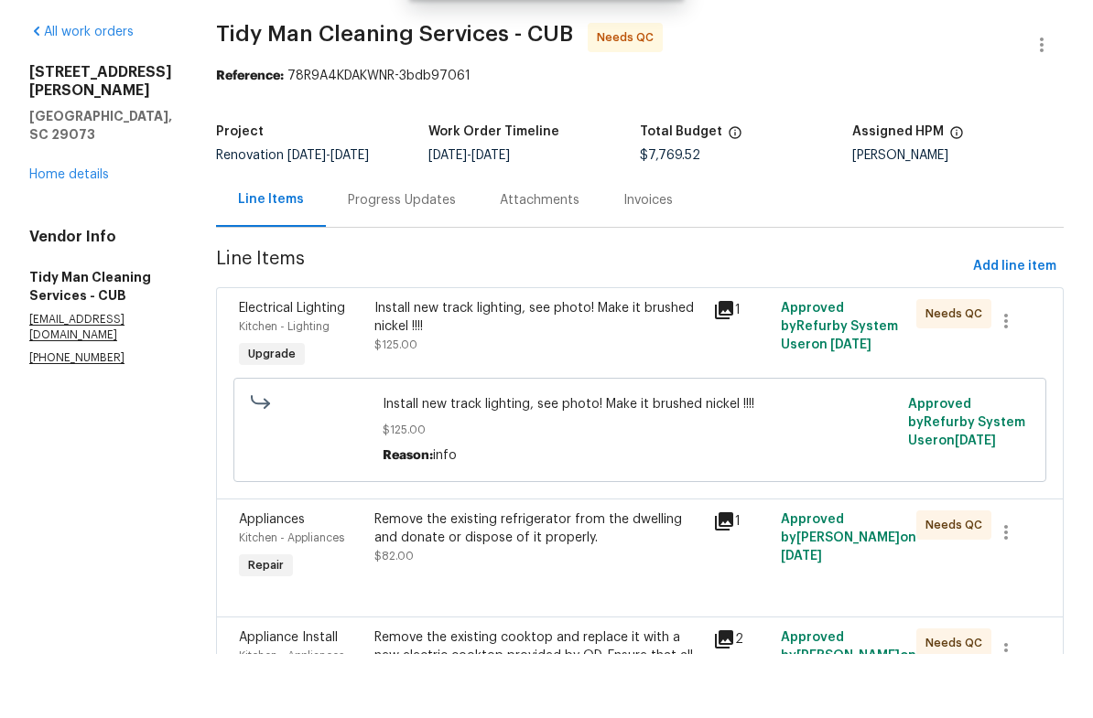
click at [620, 363] on div "Install new track lighting, see photo! Make it brushed nickel !!!!" at bounding box center [538, 381] width 328 height 37
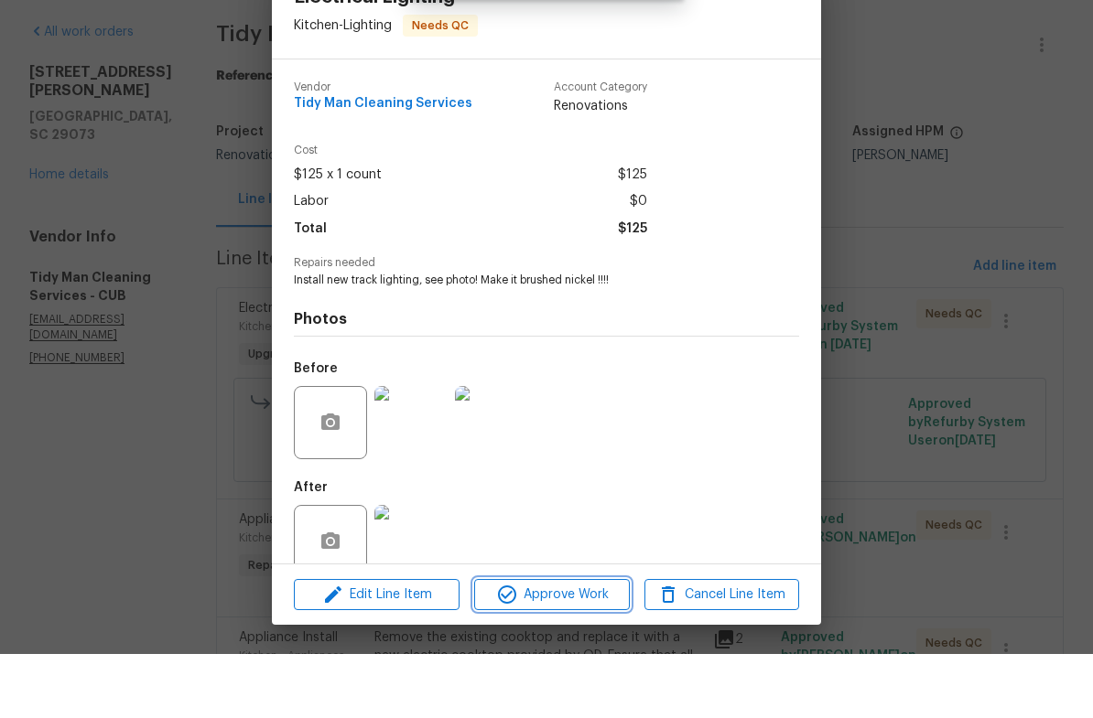
click at [575, 648] on span "Approve Work" at bounding box center [552, 659] width 144 height 23
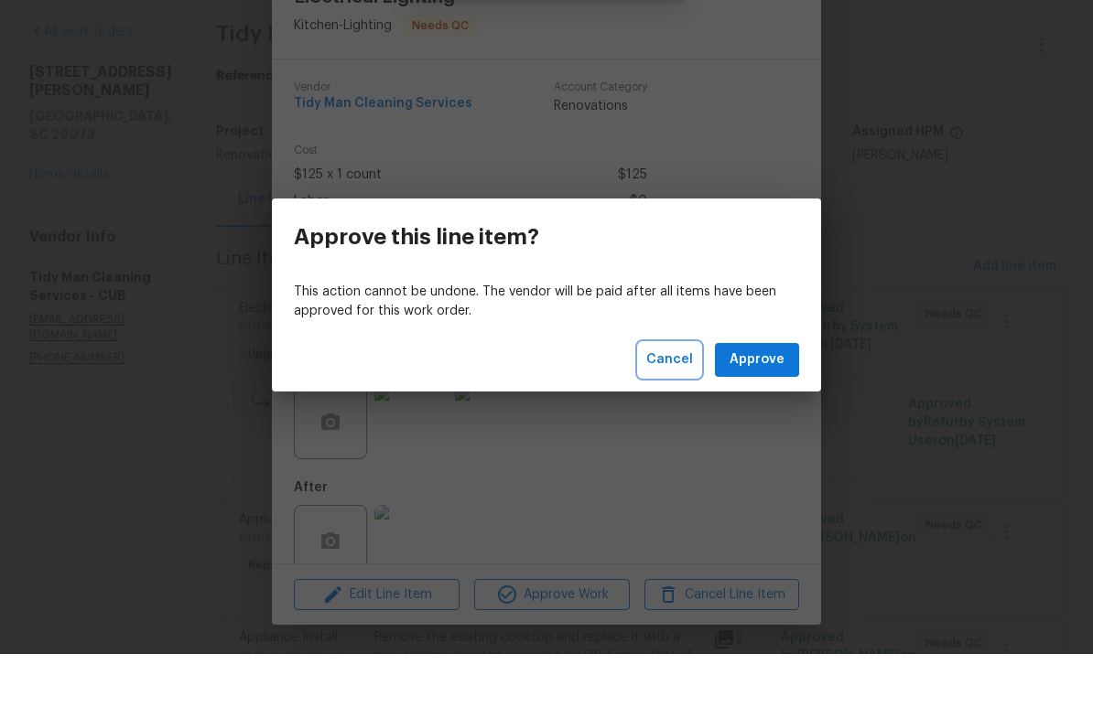
click at [678, 407] on button "Cancel" at bounding box center [669, 424] width 61 height 34
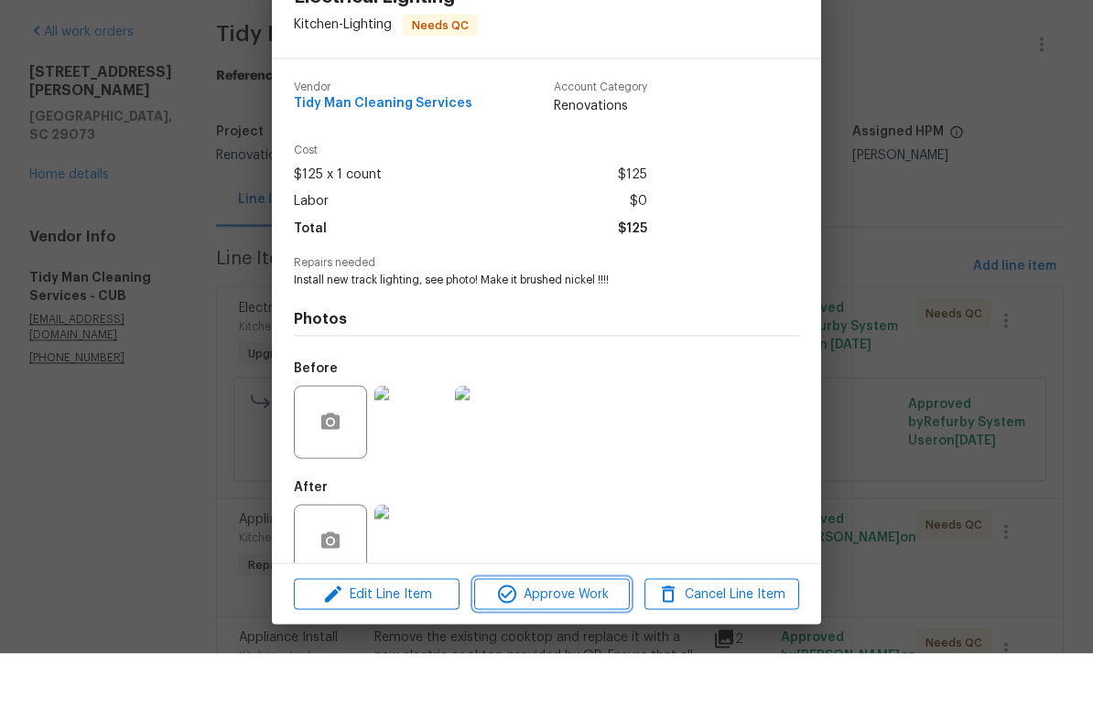
scroll to position [25, 0]
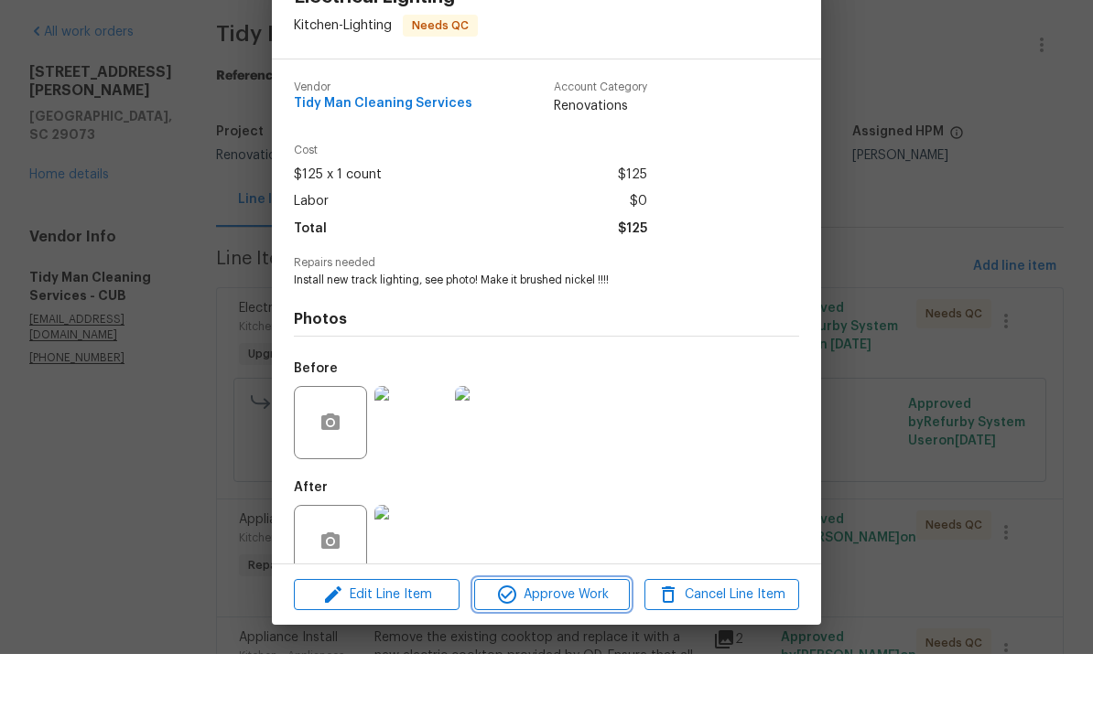
click at [583, 648] on span "Approve Work" at bounding box center [552, 659] width 144 height 23
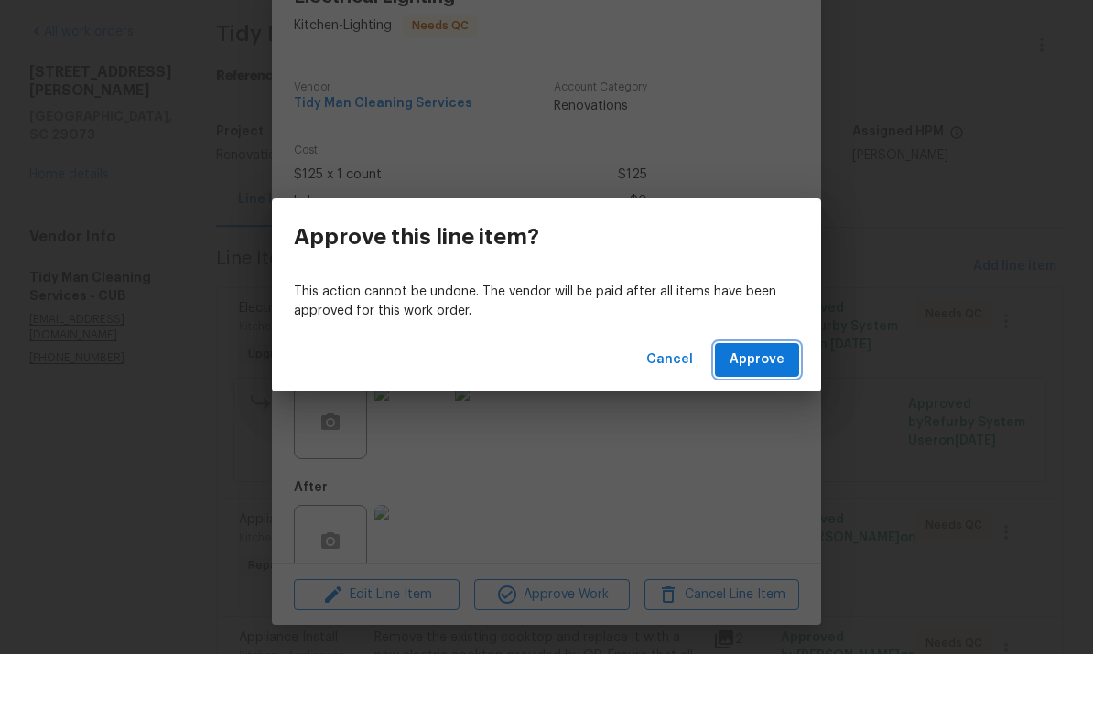
click at [771, 413] on span "Approve" at bounding box center [756, 424] width 55 height 23
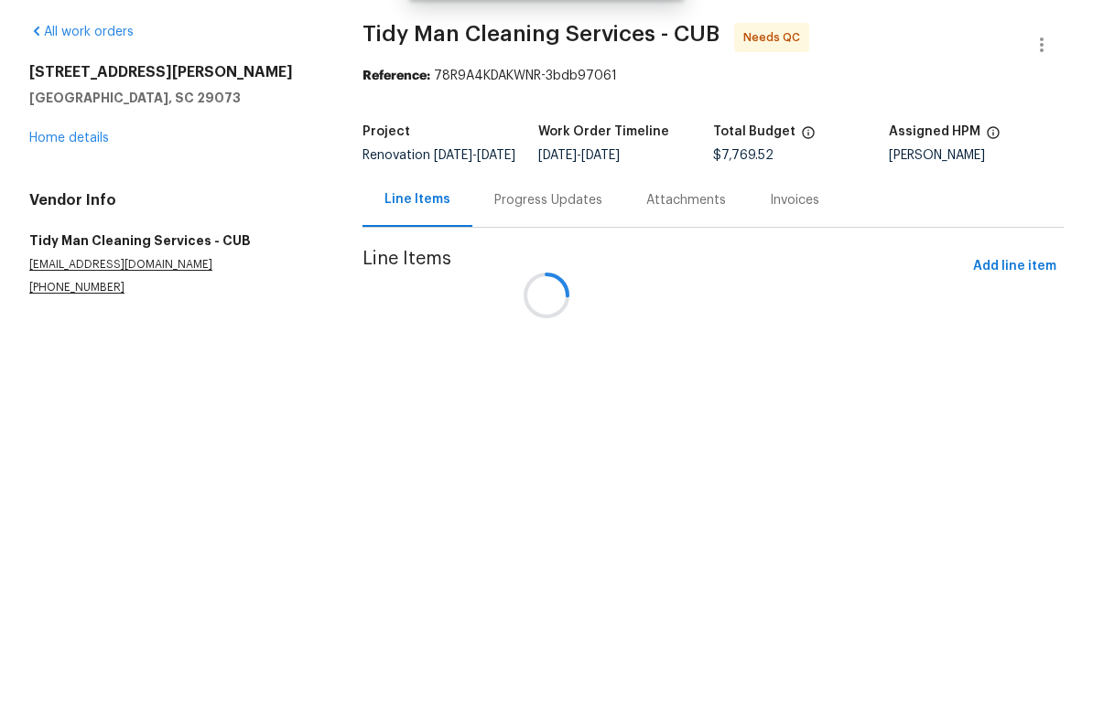
scroll to position [0, 0]
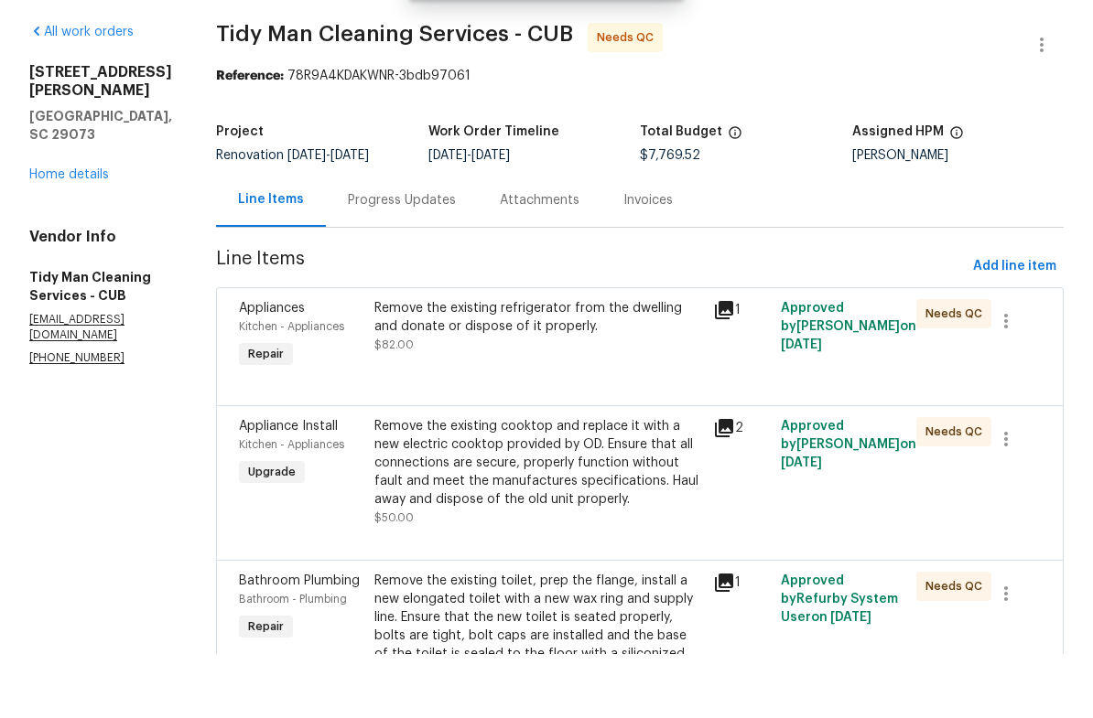
click at [590, 363] on div "Remove the existing refrigerator from the dwelling and donate or dispose of it …" at bounding box center [538, 390] width 328 height 55
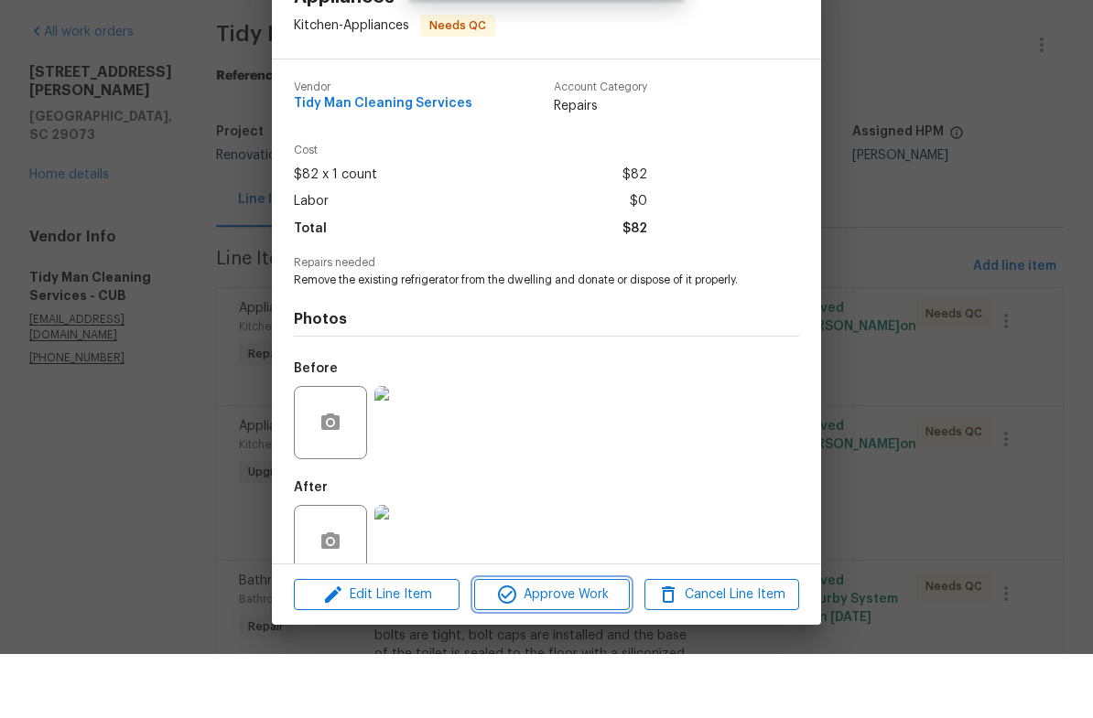
click at [562, 648] on span "Approve Work" at bounding box center [552, 659] width 144 height 23
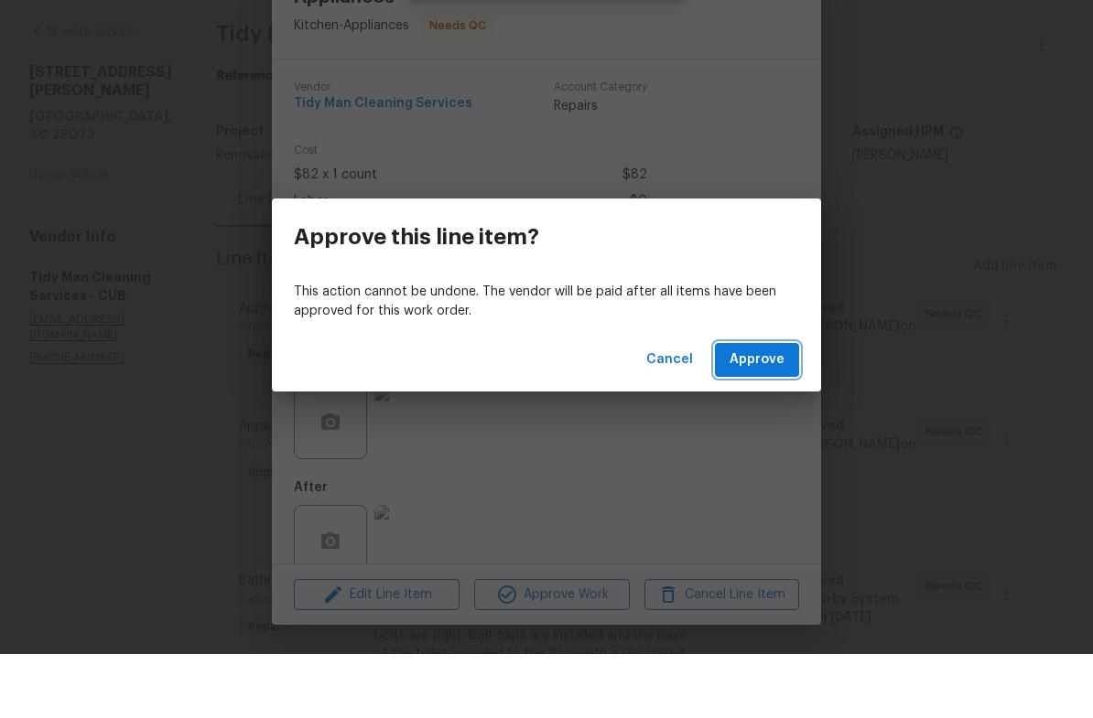
click at [778, 413] on span "Approve" at bounding box center [756, 424] width 55 height 23
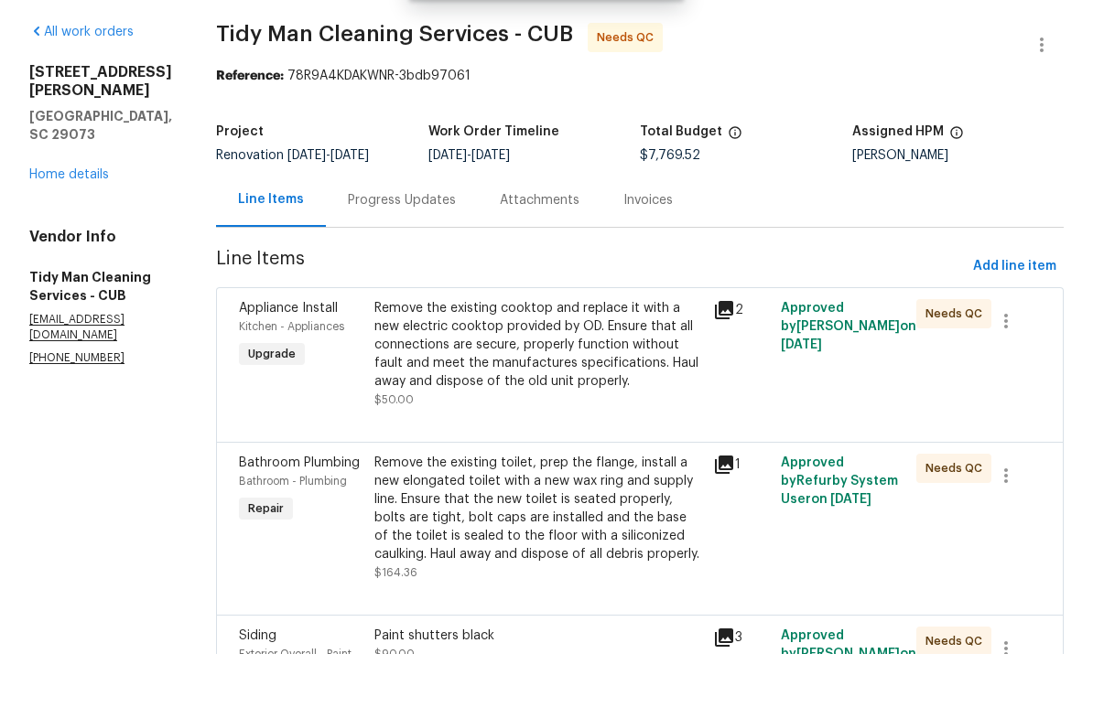
click at [603, 363] on div "Remove the existing cooktop and replace it with a new electric cooktop provided…" at bounding box center [538, 409] width 328 height 92
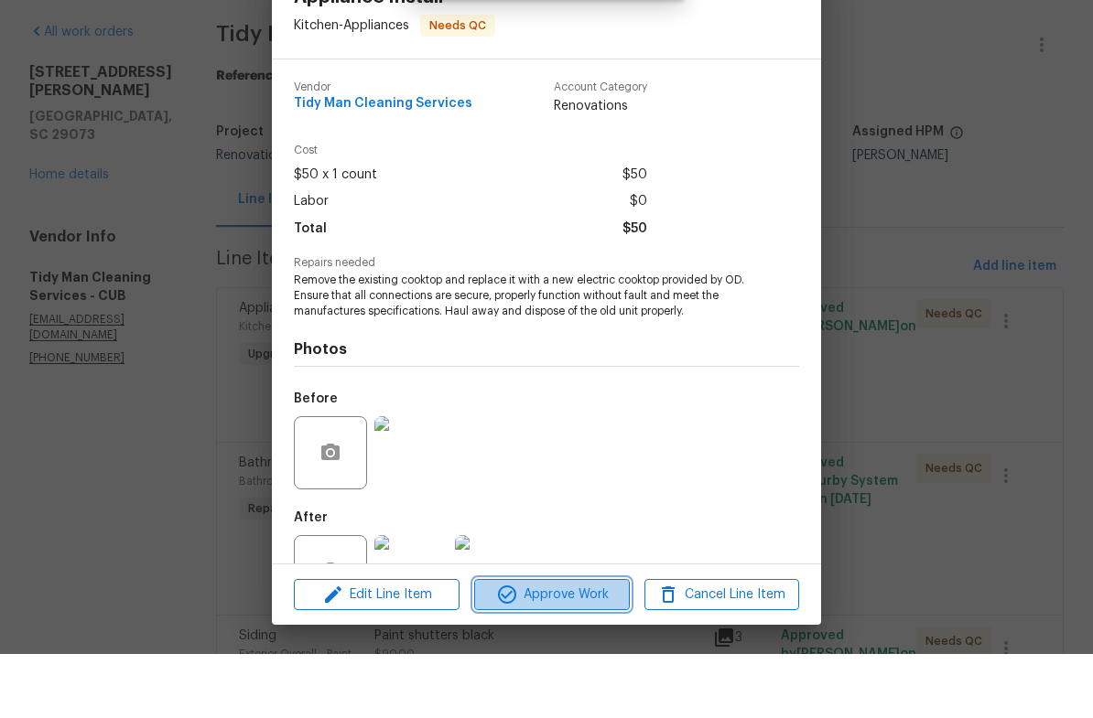
click at [578, 648] on span "Approve Work" at bounding box center [552, 659] width 144 height 23
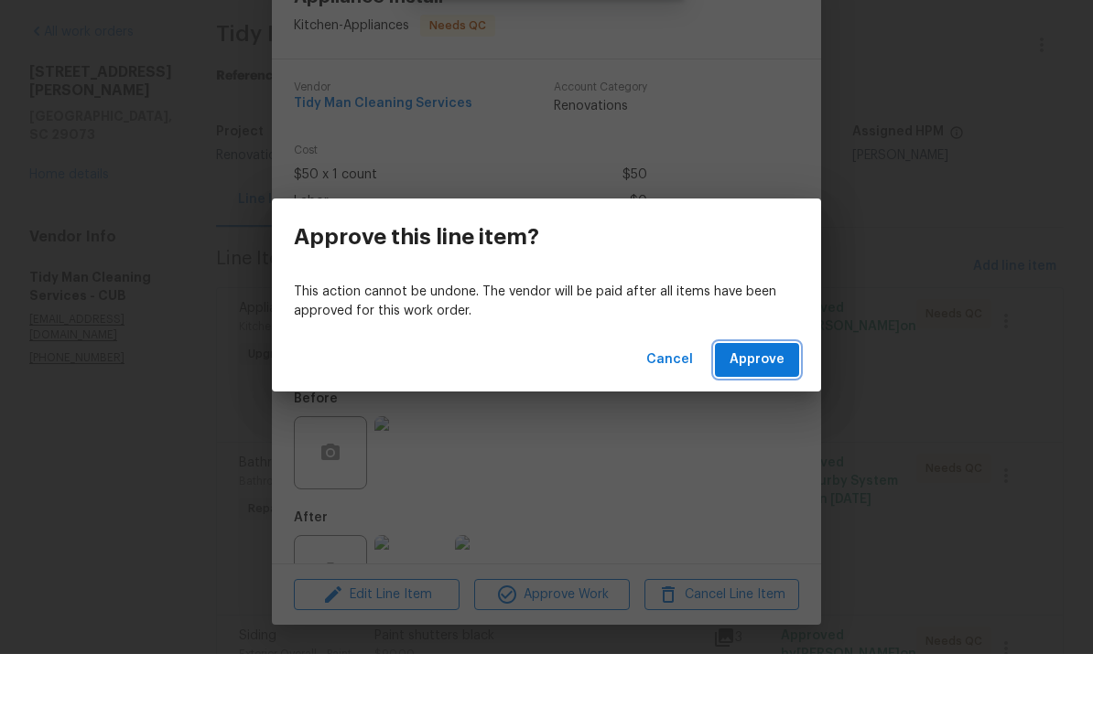
click at [769, 413] on span "Approve" at bounding box center [756, 424] width 55 height 23
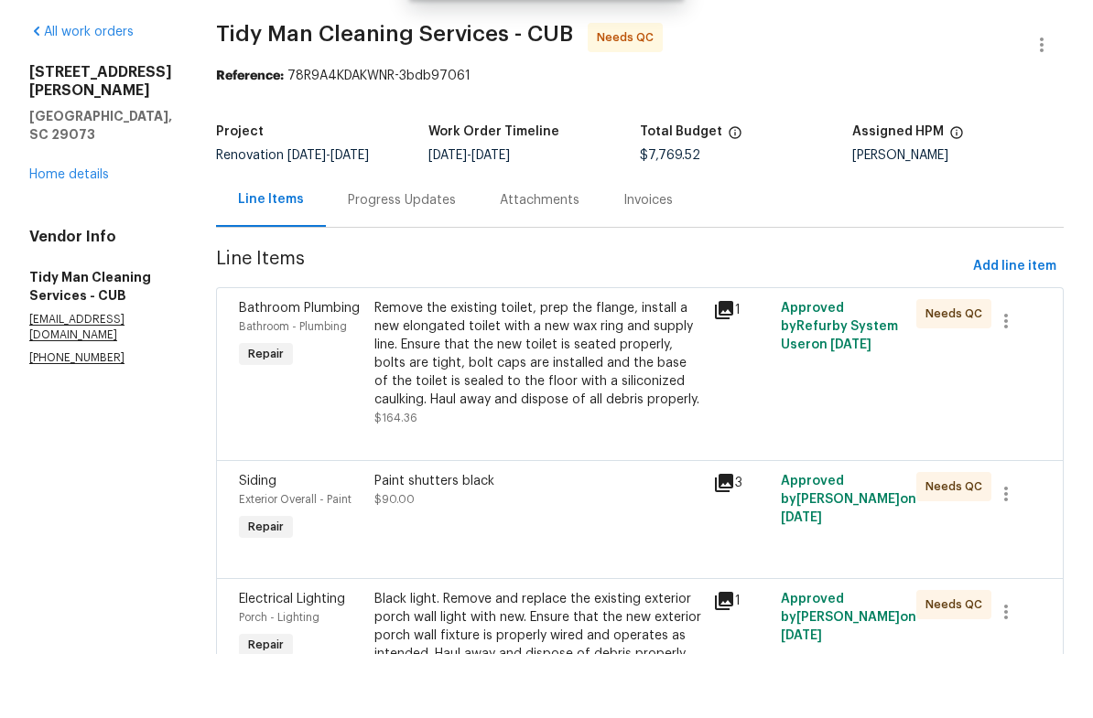
click at [603, 363] on div "Remove the existing toilet, prep the flange, install a new elongated toilet wit…" at bounding box center [538, 418] width 328 height 110
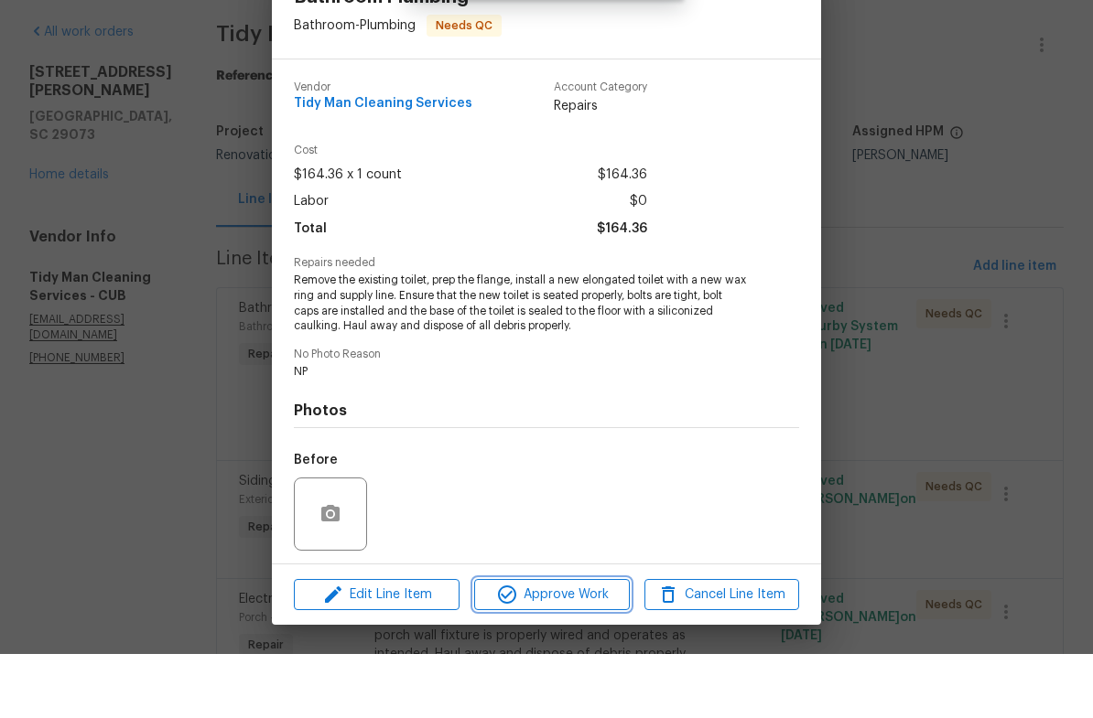
click at [564, 648] on span "Approve Work" at bounding box center [552, 659] width 144 height 23
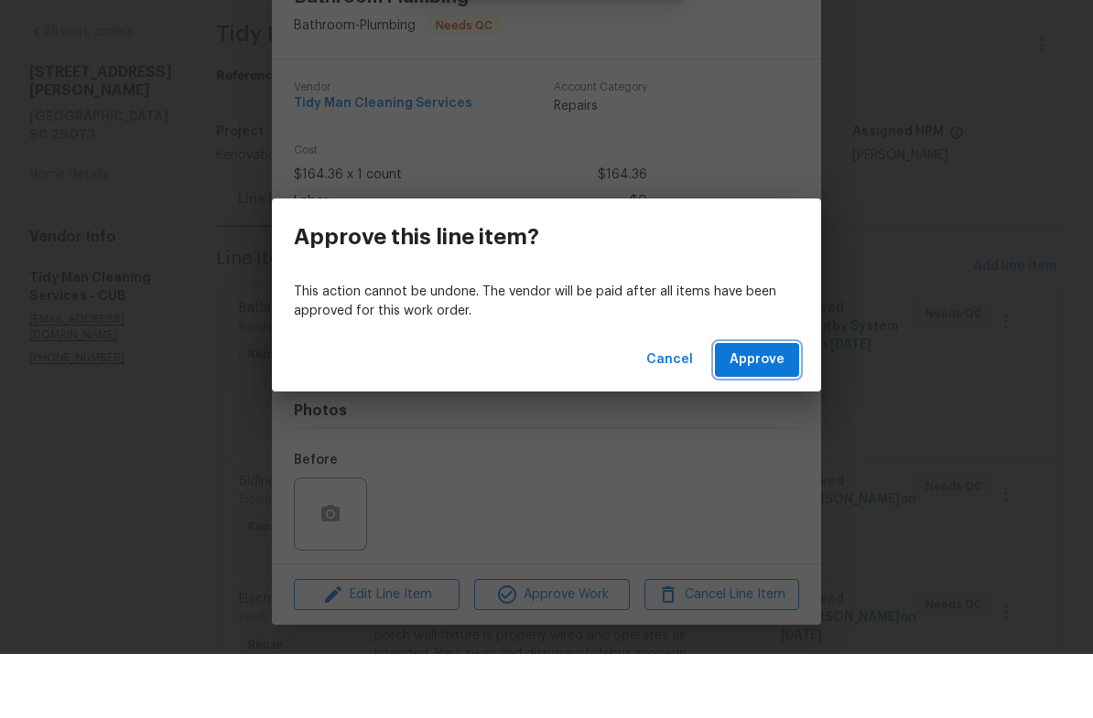
click at [761, 413] on span "Approve" at bounding box center [756, 424] width 55 height 23
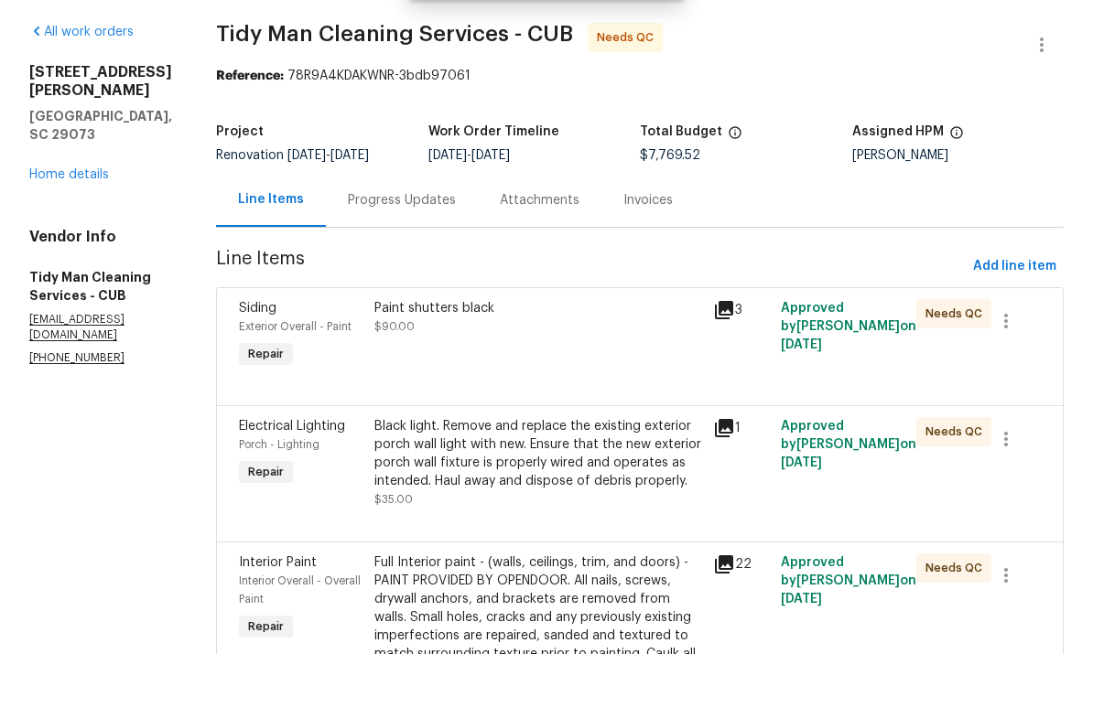
click at [568, 368] on div "Paint shutters black $90.00" at bounding box center [538, 400] width 339 height 84
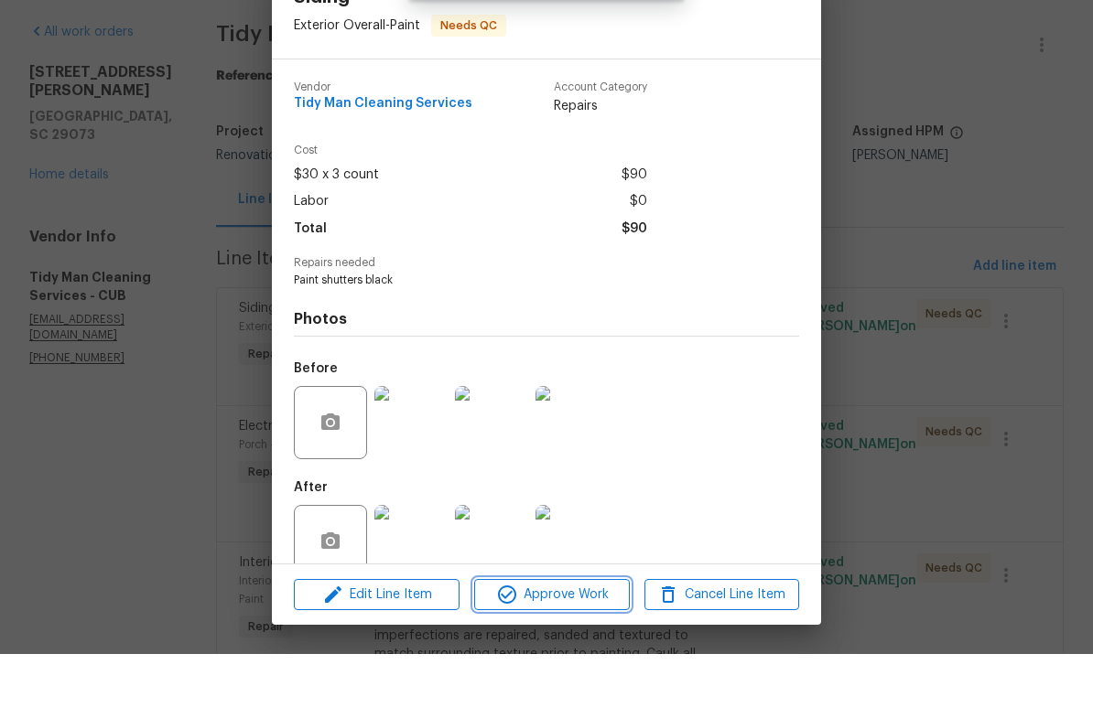
click at [591, 648] on span "Approve Work" at bounding box center [552, 659] width 144 height 23
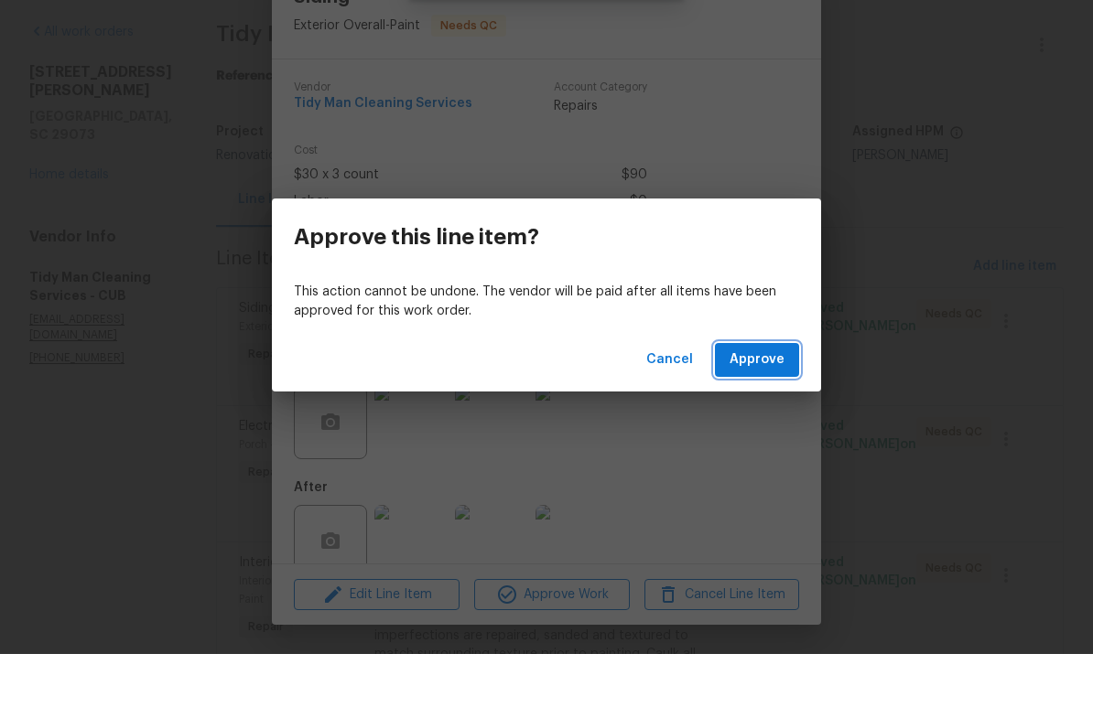
click at [777, 407] on button "Approve" at bounding box center [757, 424] width 84 height 34
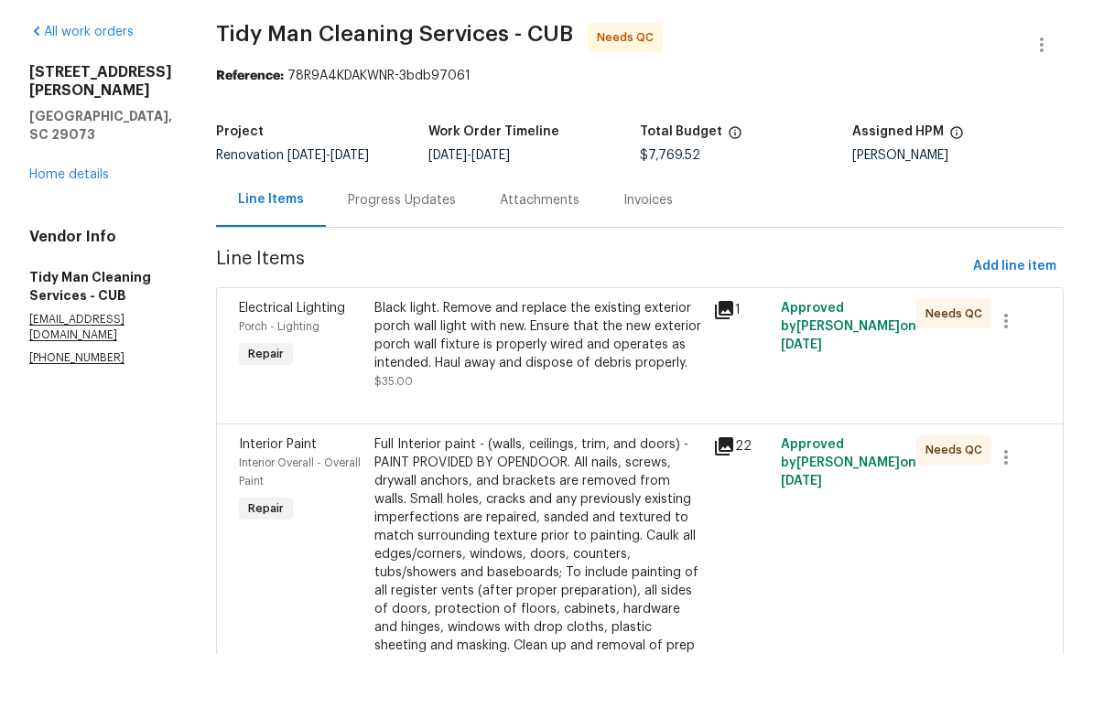
click at [592, 363] on div "Black light. Remove and replace the existing exterior porch wall light with new…" at bounding box center [538, 399] width 328 height 73
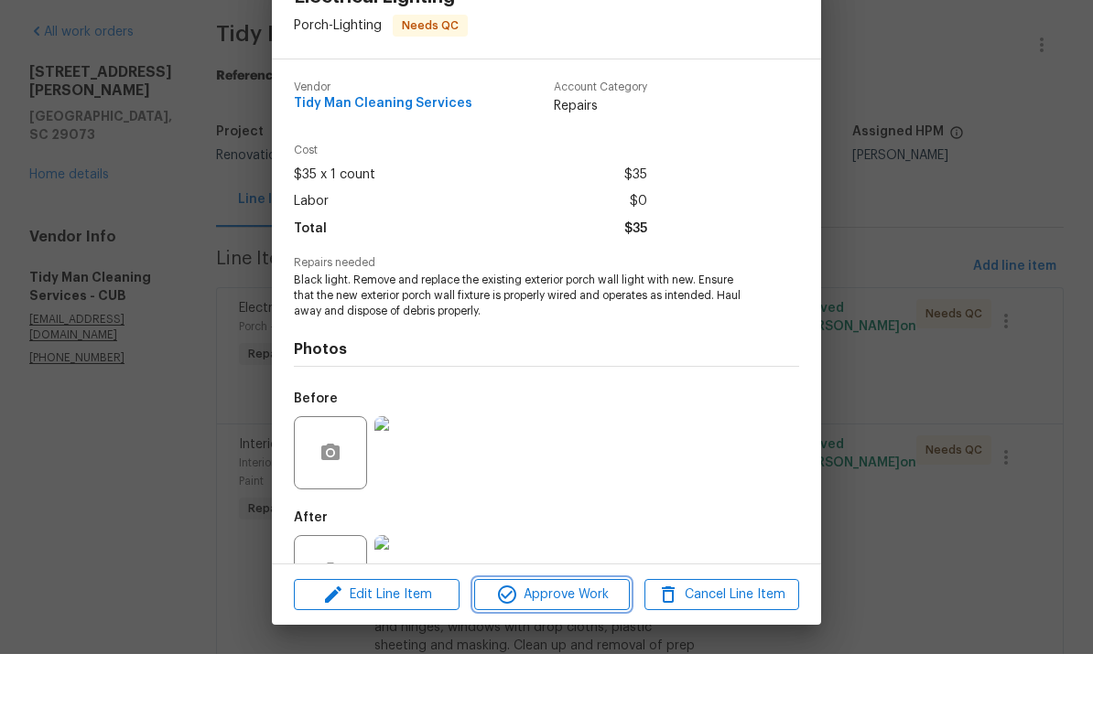
click at [567, 648] on span "Approve Work" at bounding box center [552, 659] width 144 height 23
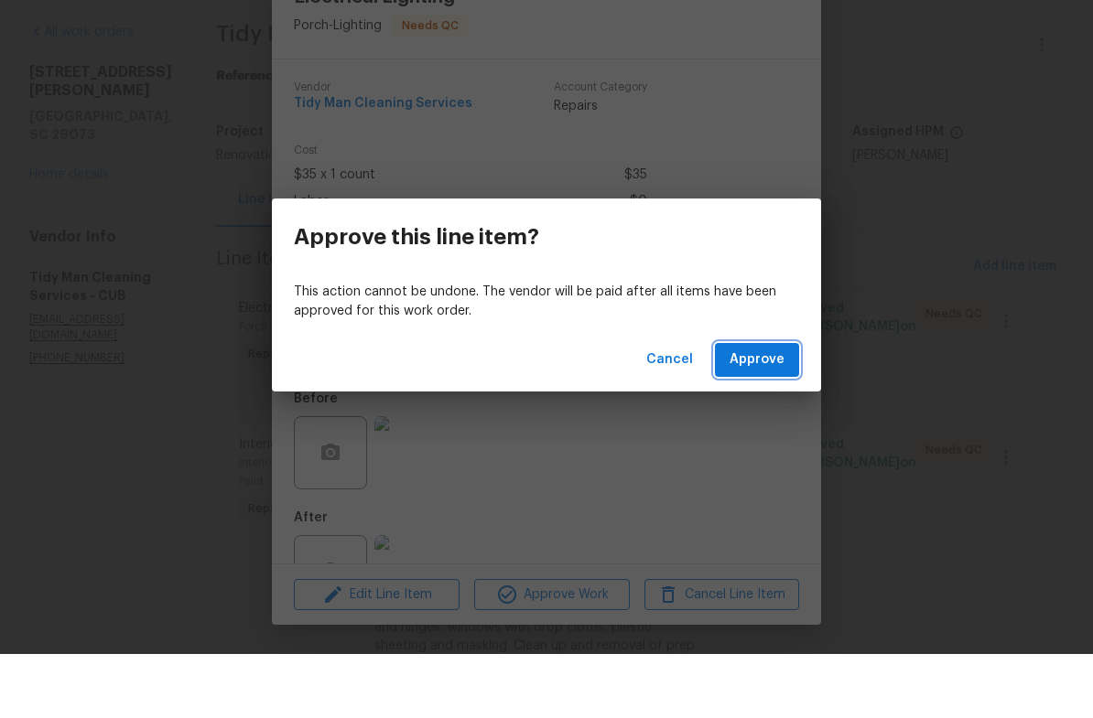
click at [766, 407] on button "Approve" at bounding box center [757, 424] width 84 height 34
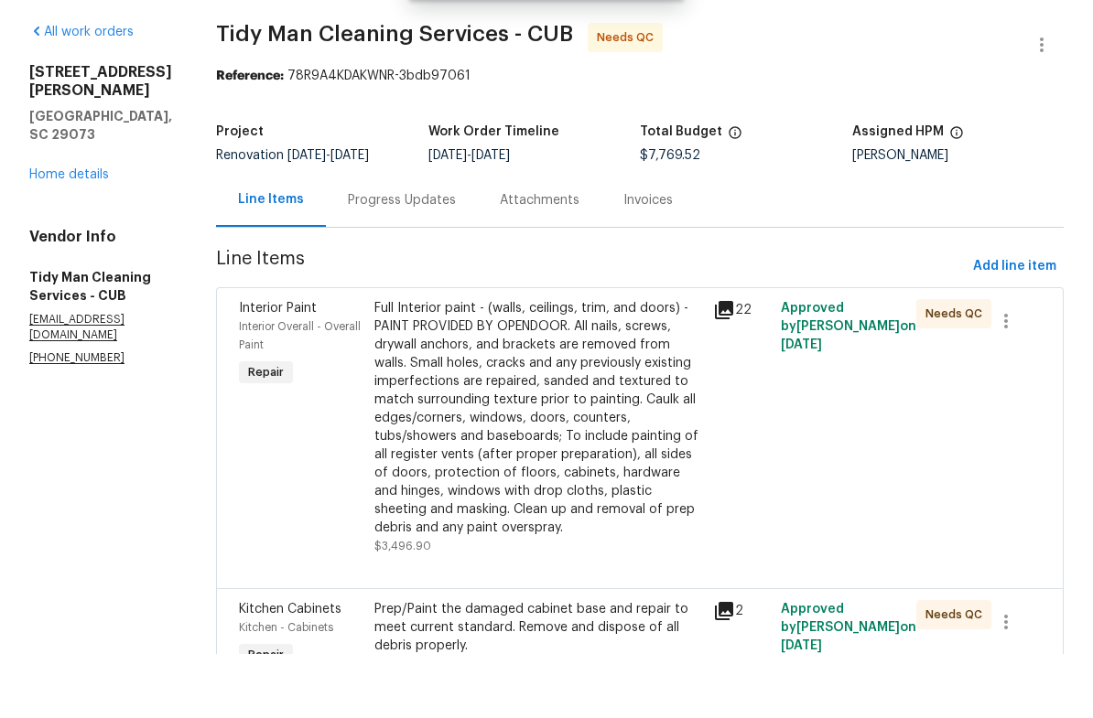
click at [571, 421] on div "Full Interior paint - (walls, ceilings, trim, and doors) - PAINT PROVIDED BY OP…" at bounding box center [538, 482] width 328 height 238
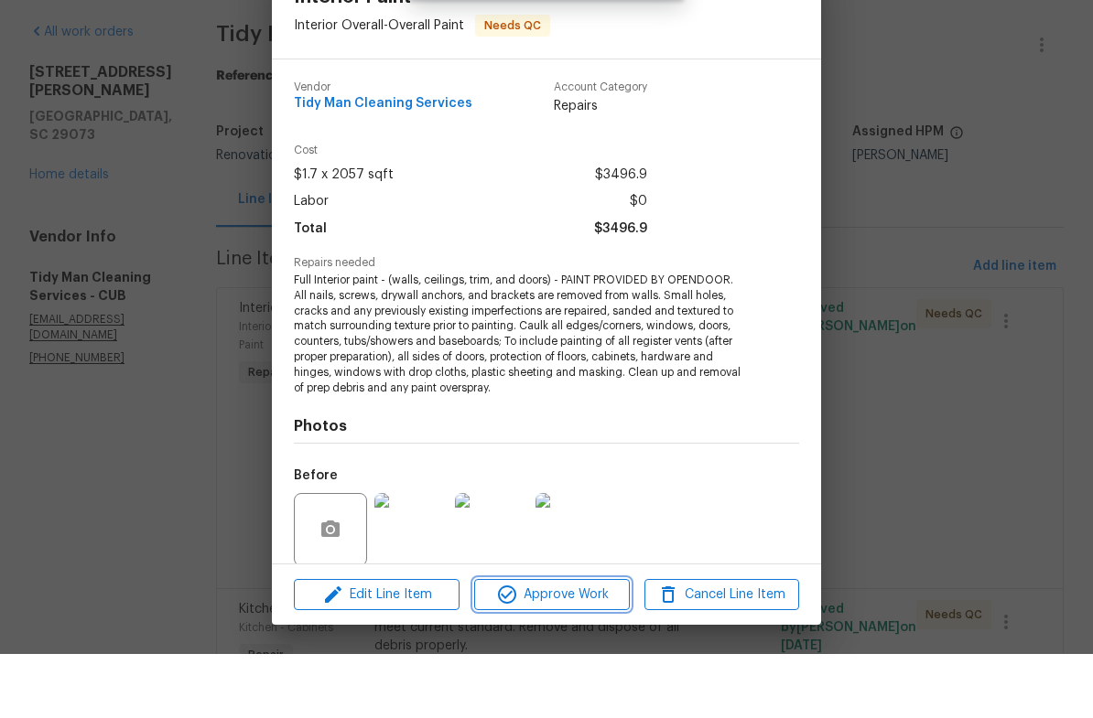
click at [574, 648] on span "Approve Work" at bounding box center [552, 659] width 144 height 23
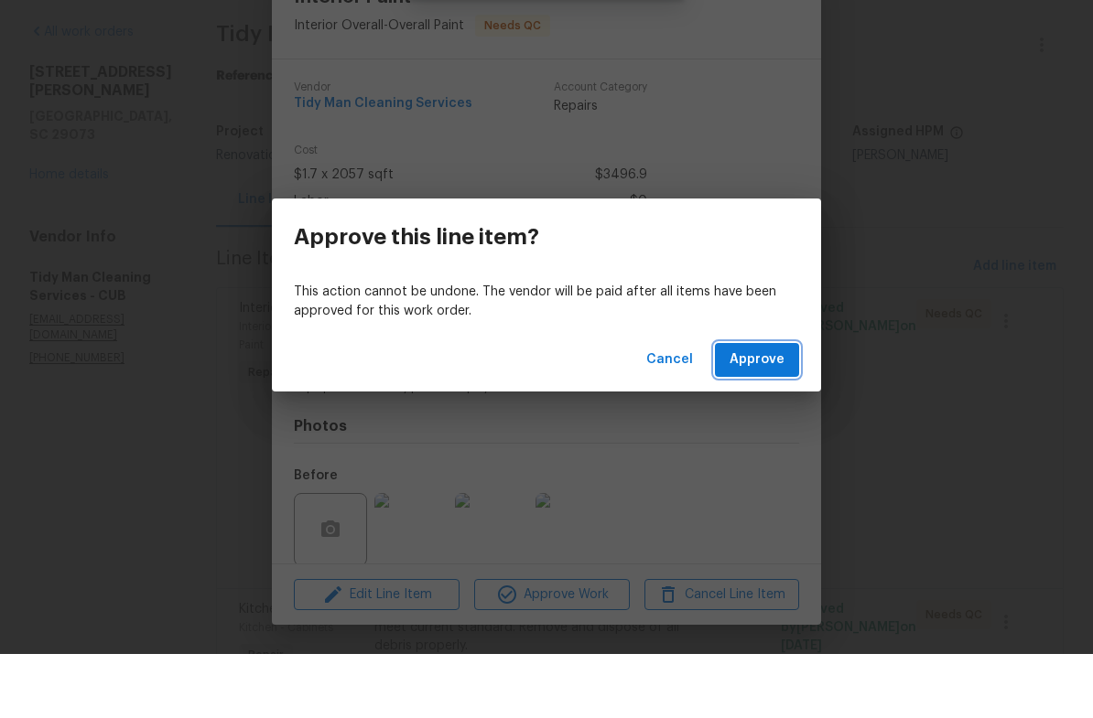
click at [768, 413] on span "Approve" at bounding box center [756, 424] width 55 height 23
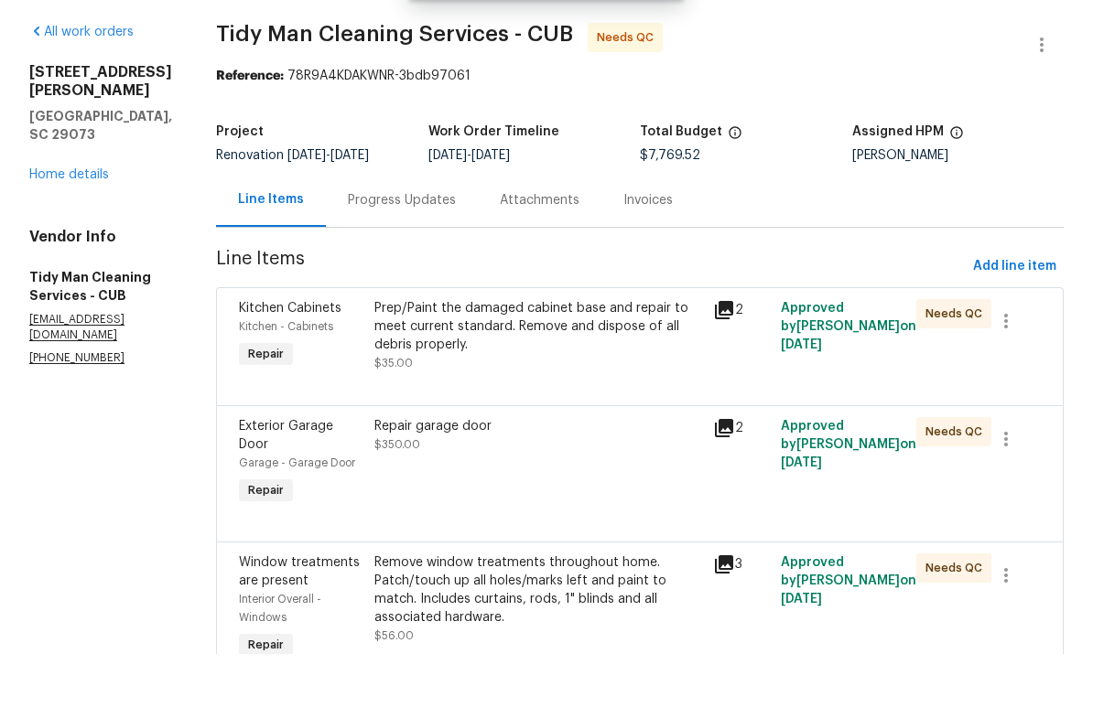
click at [628, 363] on div "Prep/Paint the damaged cabinet base and repair to meet current standard. Remove…" at bounding box center [538, 390] width 328 height 55
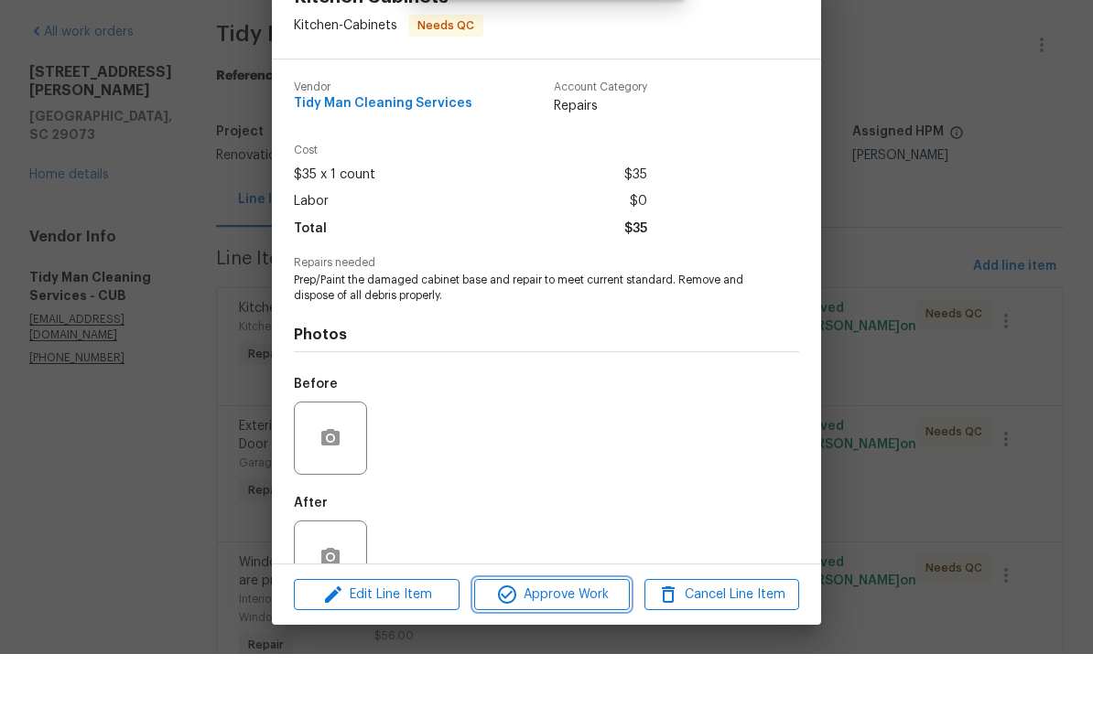
click at [604, 648] on span "Approve Work" at bounding box center [552, 659] width 144 height 23
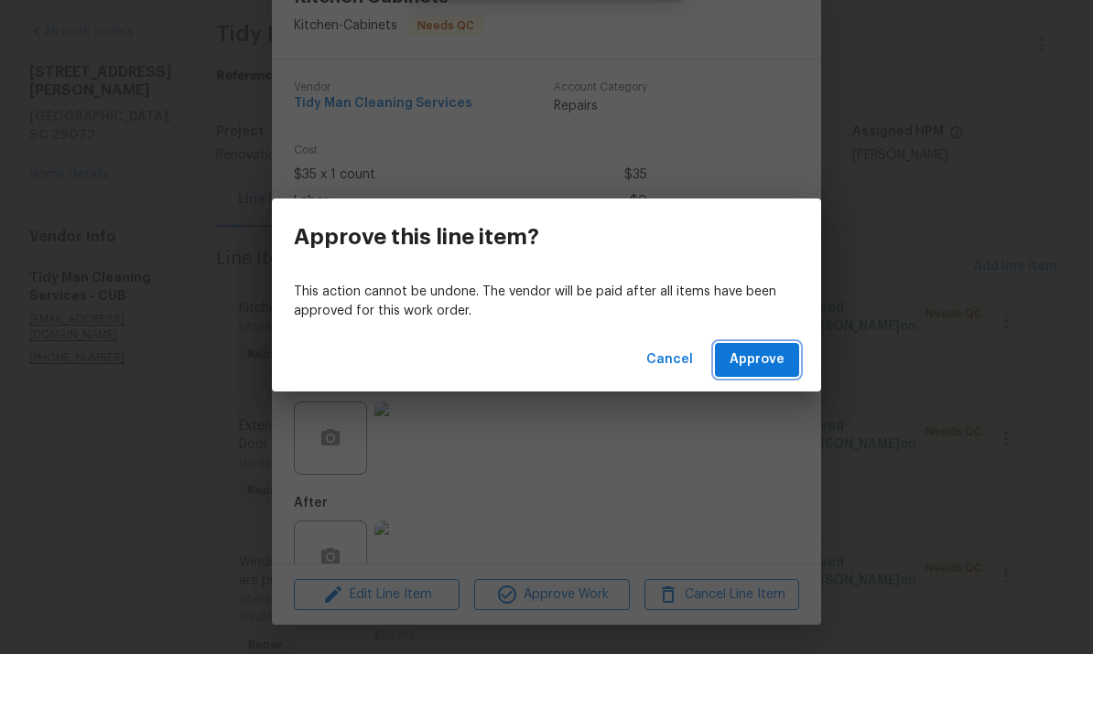
click at [780, 413] on span "Approve" at bounding box center [756, 424] width 55 height 23
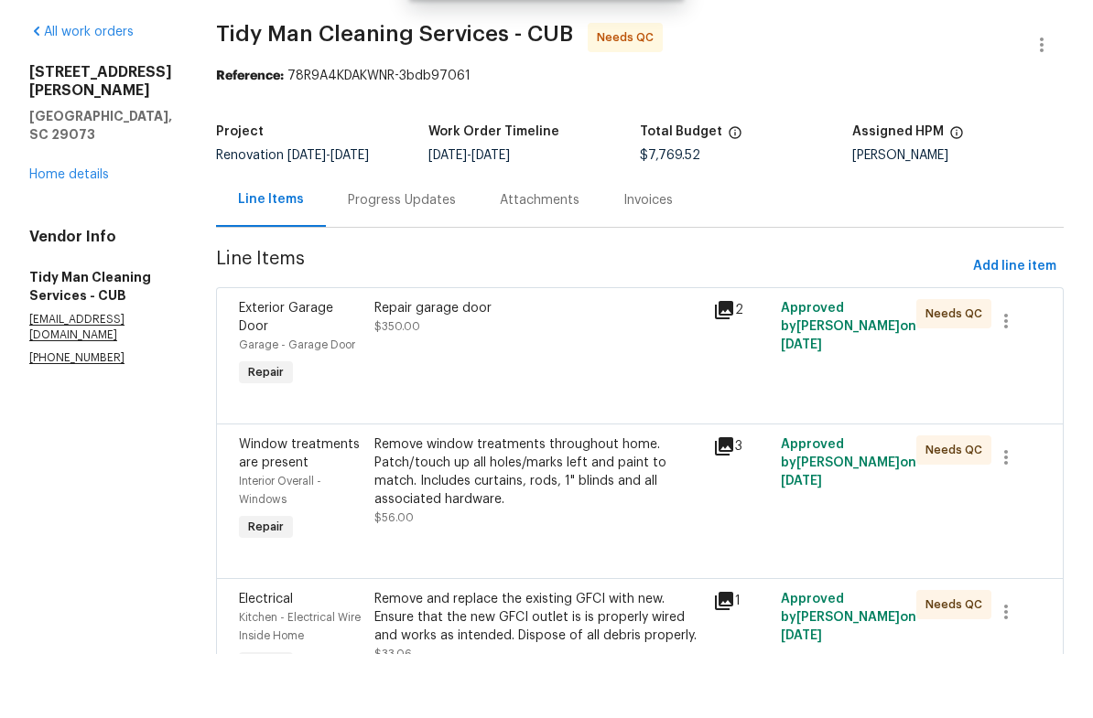
click at [589, 358] on div "Repair garage door $350.00" at bounding box center [538, 409] width 339 height 103
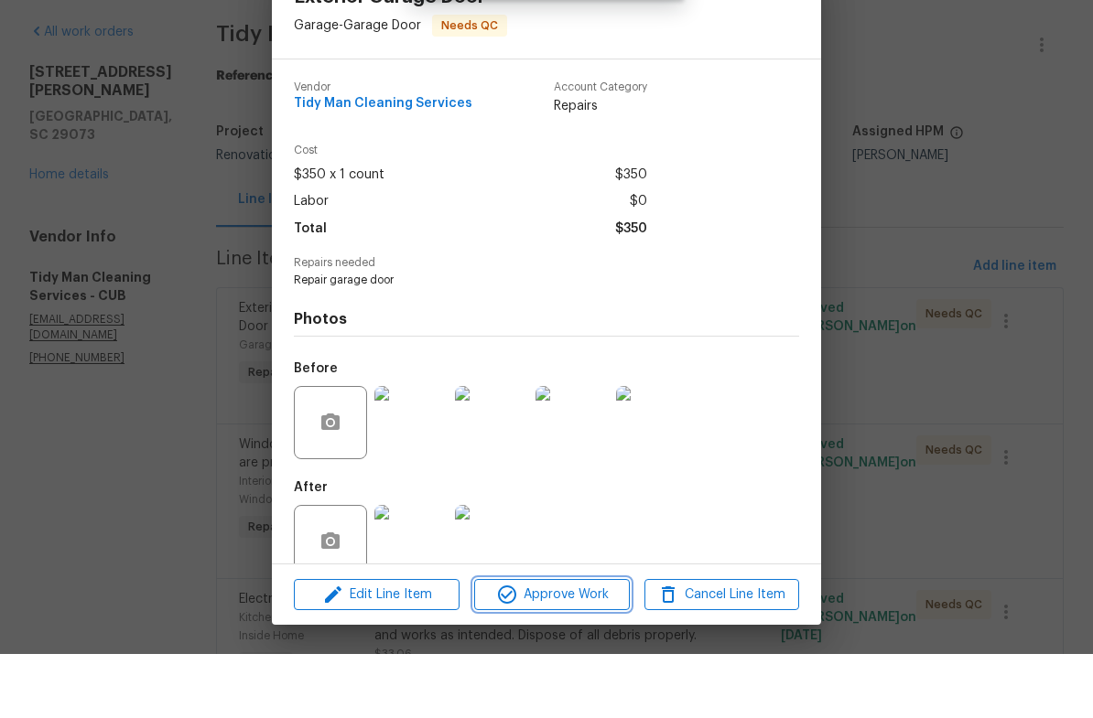
click at [574, 648] on span "Approve Work" at bounding box center [552, 659] width 144 height 23
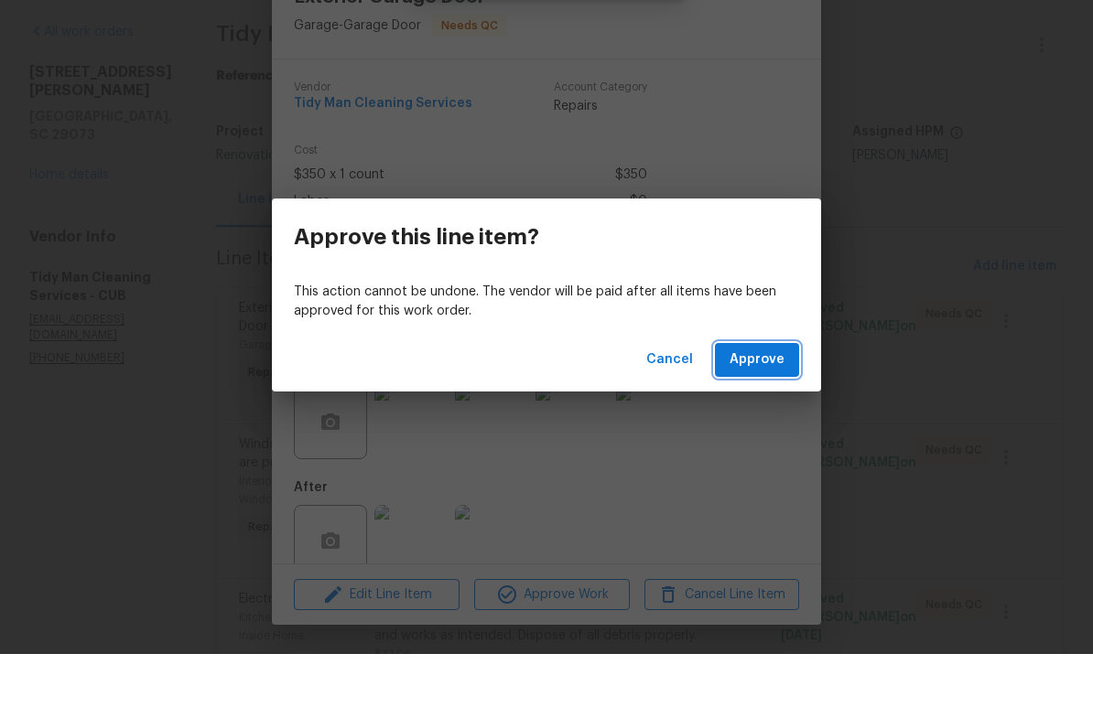
click at [759, 407] on button "Approve" at bounding box center [757, 424] width 84 height 34
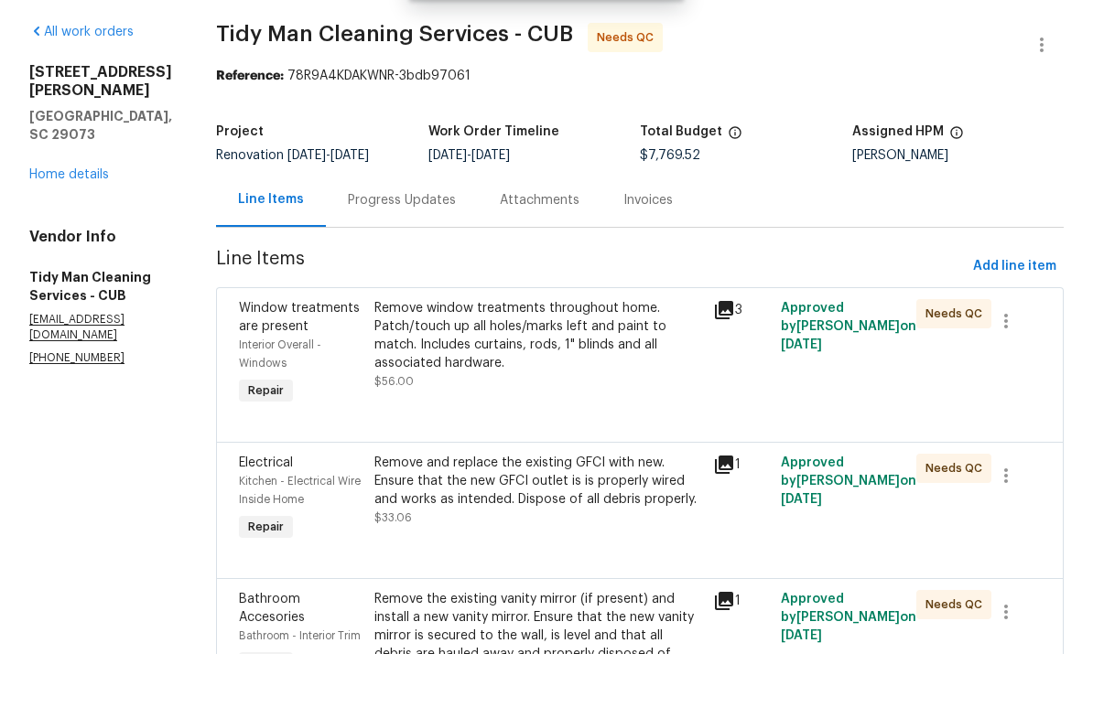
click at [603, 363] on div "Remove window treatments throughout home. Patch/touch up all holes/marks left a…" at bounding box center [538, 399] width 328 height 73
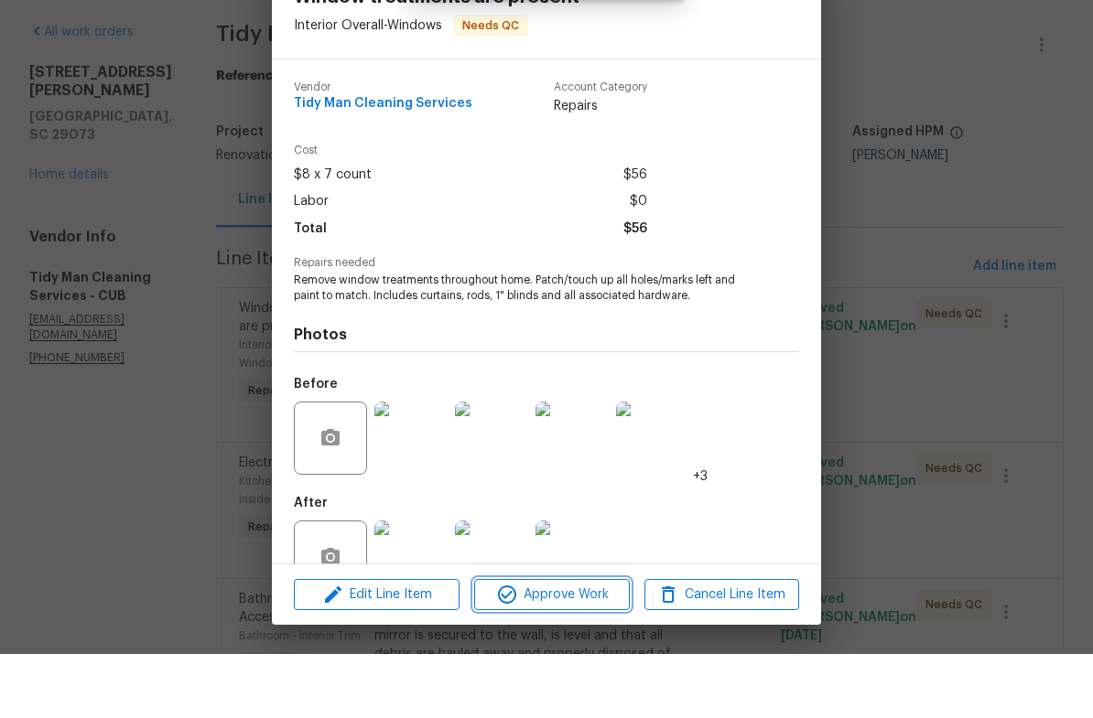
click at [579, 648] on span "Approve Work" at bounding box center [552, 659] width 144 height 23
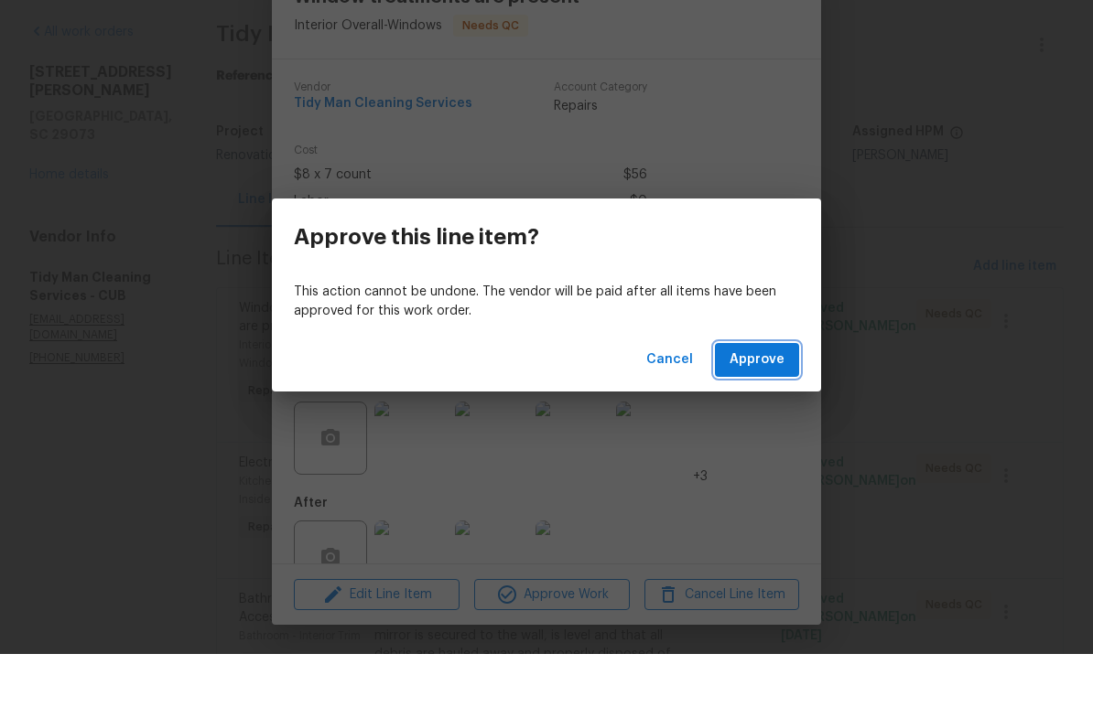
click at [781, 413] on span "Approve" at bounding box center [756, 424] width 55 height 23
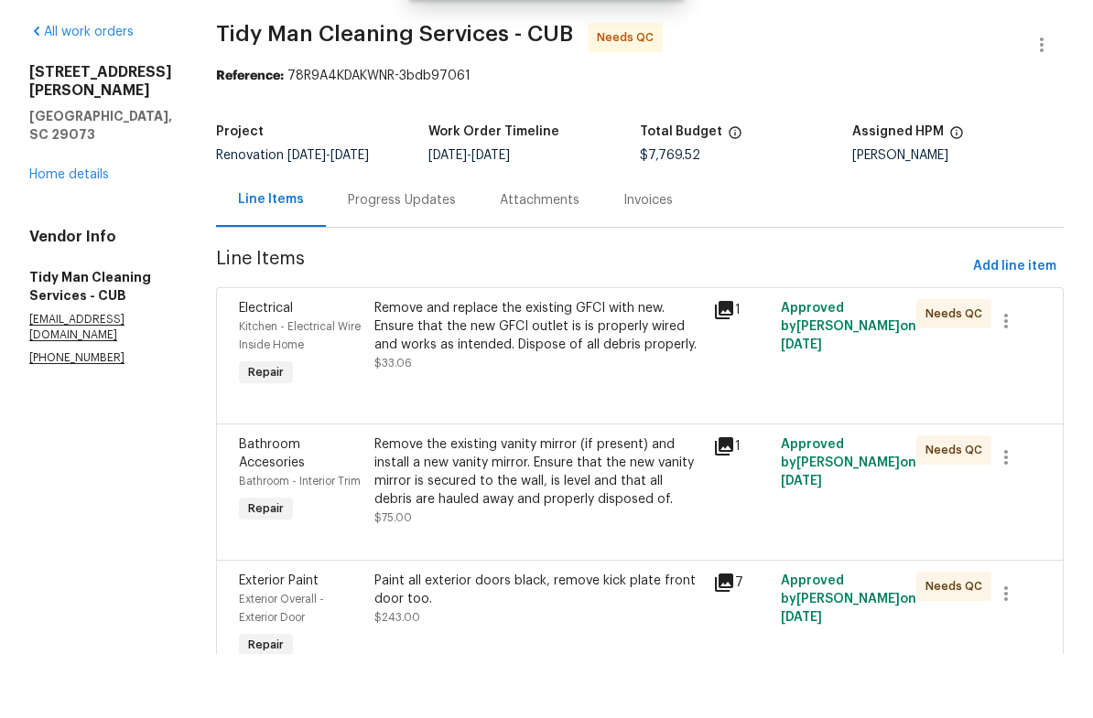
click at [628, 363] on div "Remove and replace the existing GFCI with new. Ensure that the new GFCI outlet …" at bounding box center [538, 399] width 328 height 73
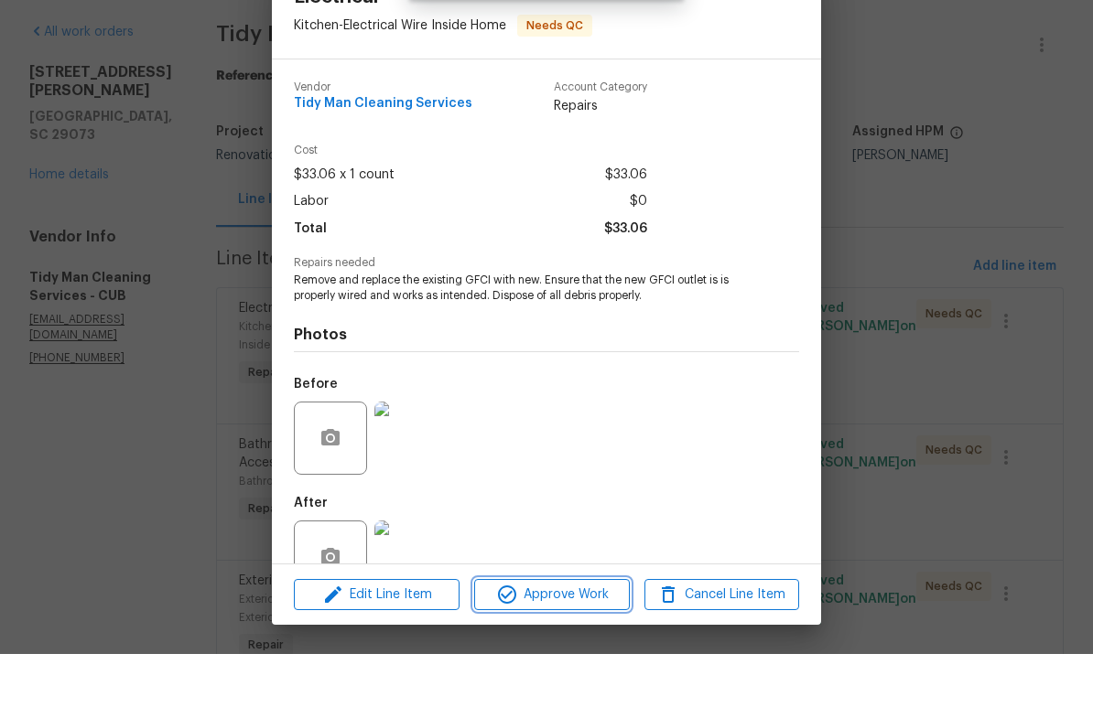
click at [621, 648] on span "Approve Work" at bounding box center [552, 659] width 144 height 23
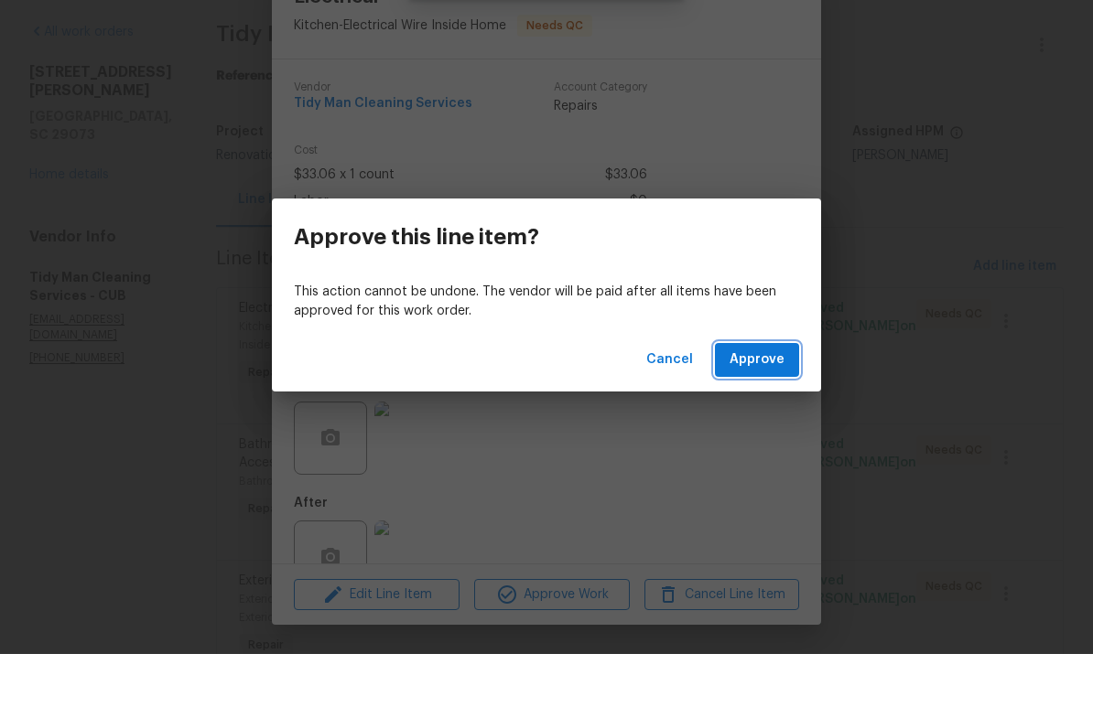
click at [776, 407] on button "Approve" at bounding box center [757, 424] width 84 height 34
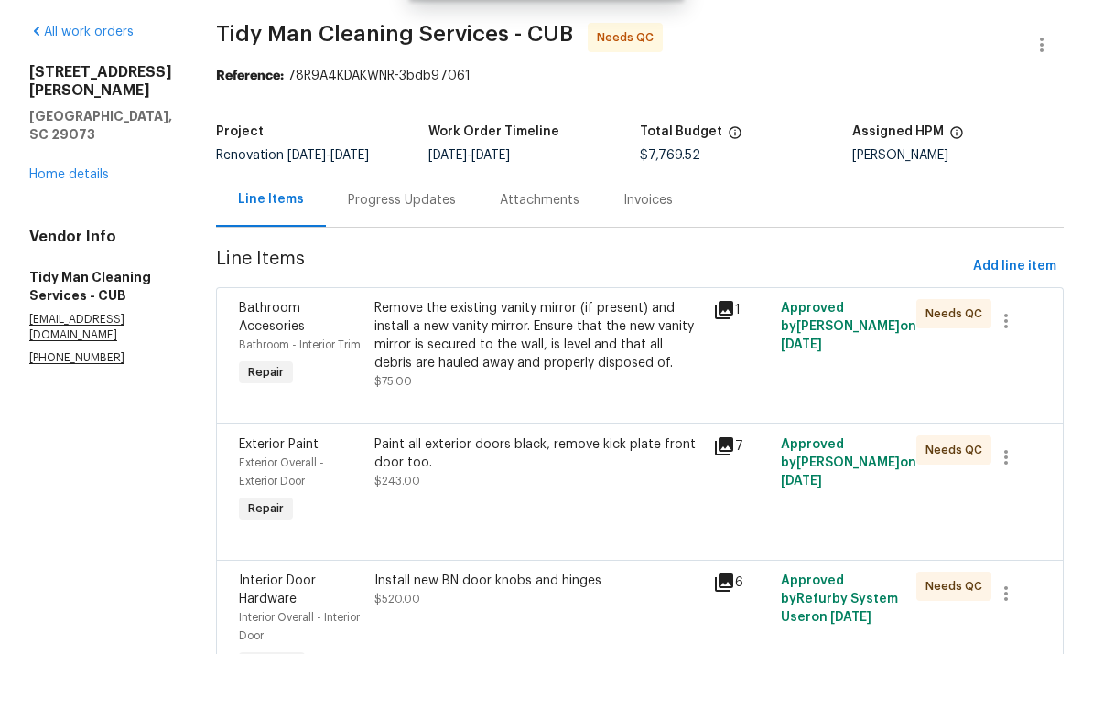
click at [599, 363] on div "Remove the existing vanity mirror (if present) and install a new vanity mirror.…" at bounding box center [538, 399] width 328 height 73
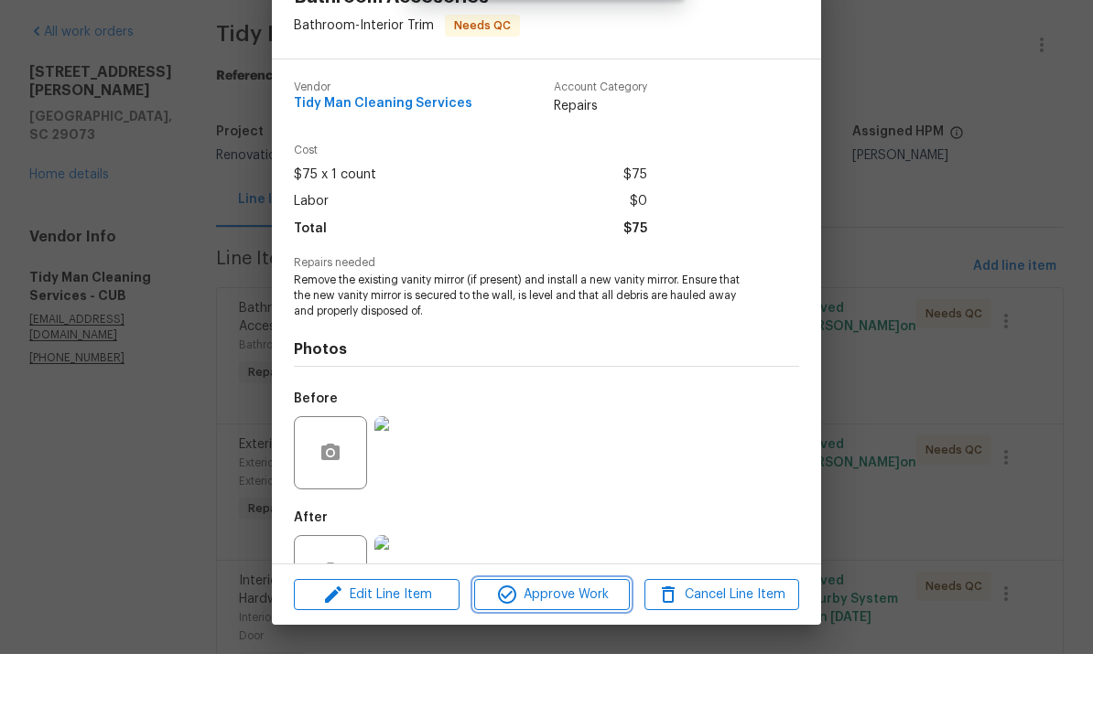
click at [578, 648] on span "Approve Work" at bounding box center [552, 659] width 144 height 23
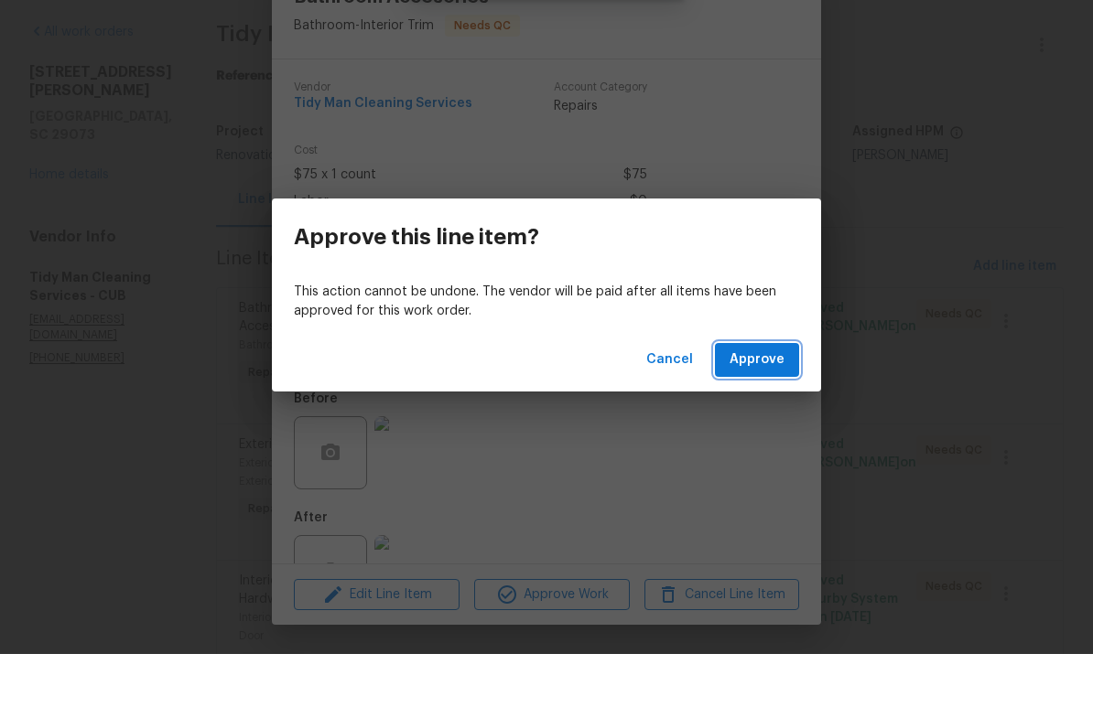
click at [768, 407] on button "Approve" at bounding box center [757, 424] width 84 height 34
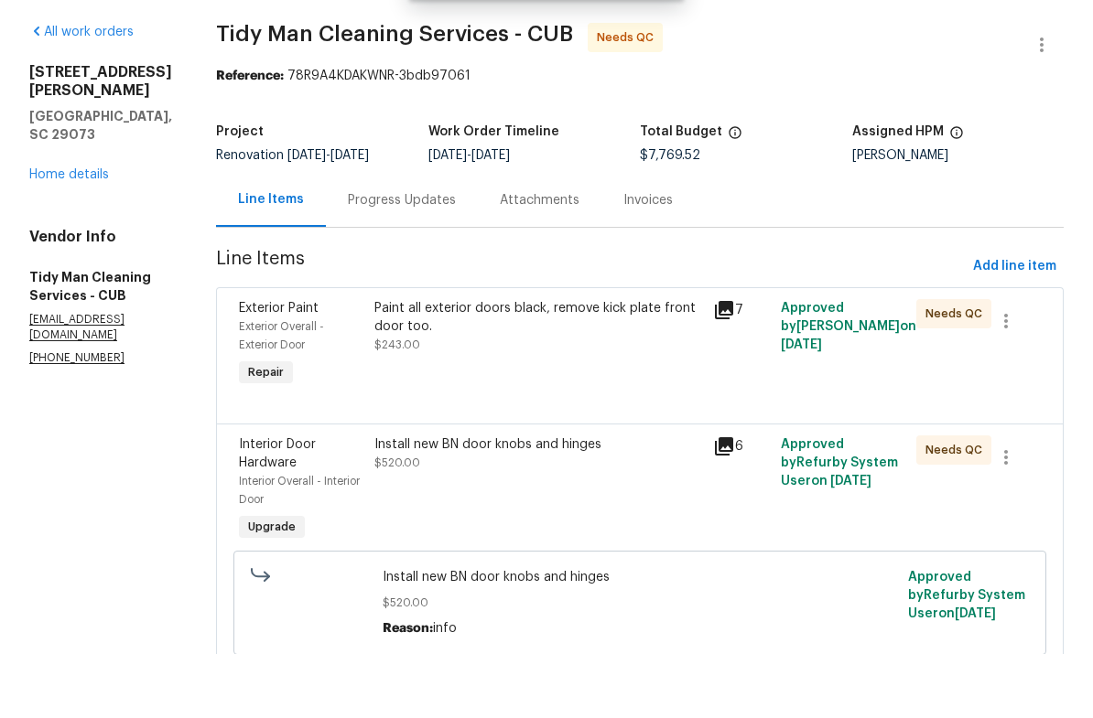
click at [567, 371] on div "Paint all exterior doors black, remove kick plate front door too. $243.00" at bounding box center [538, 409] width 339 height 103
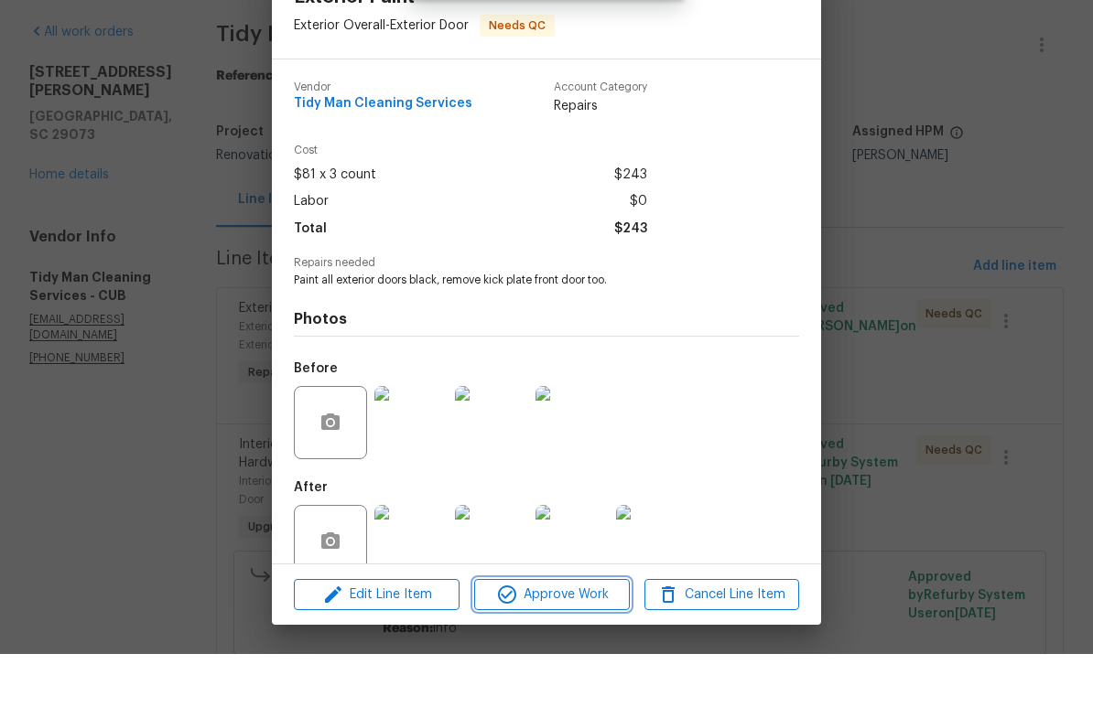
click at [572, 643] on button "Approve Work" at bounding box center [551, 659] width 155 height 32
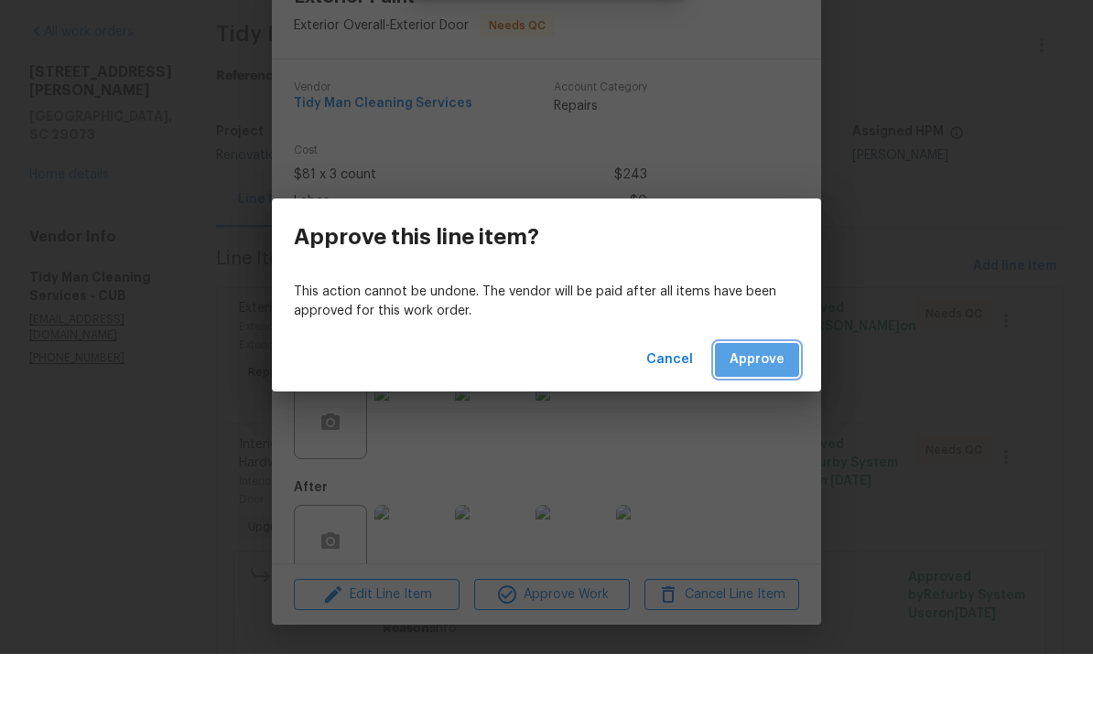
click at [767, 413] on span "Approve" at bounding box center [756, 424] width 55 height 23
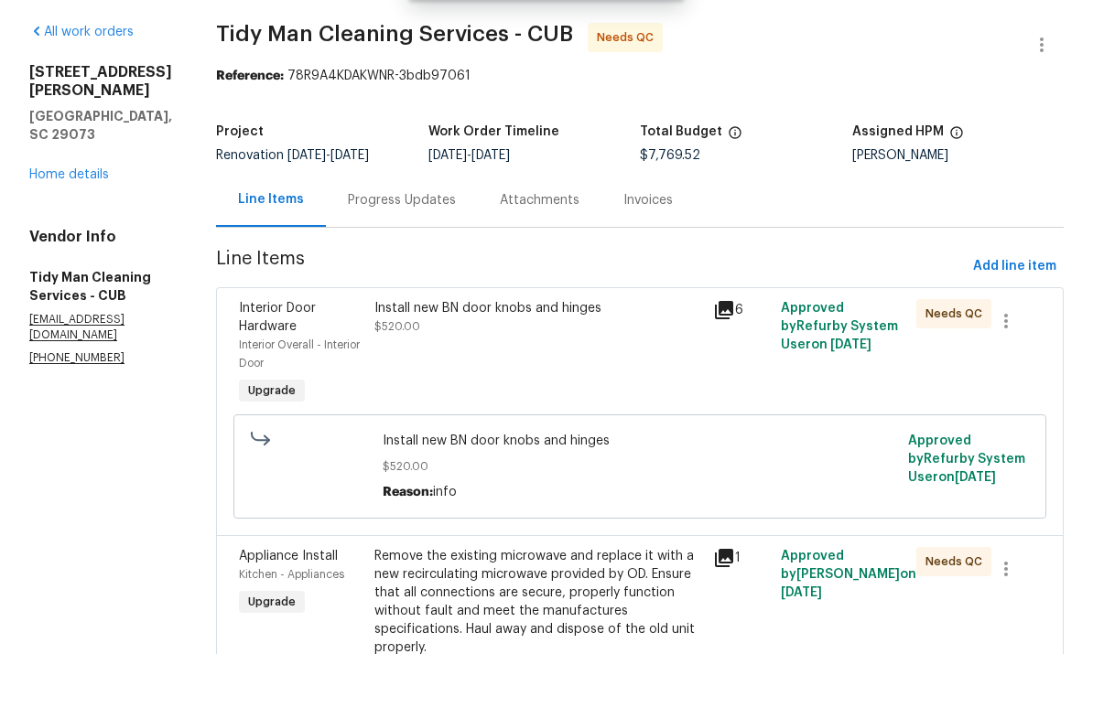
click at [579, 378] on div "Install new BN door knobs and hinges $520.00" at bounding box center [538, 418] width 339 height 121
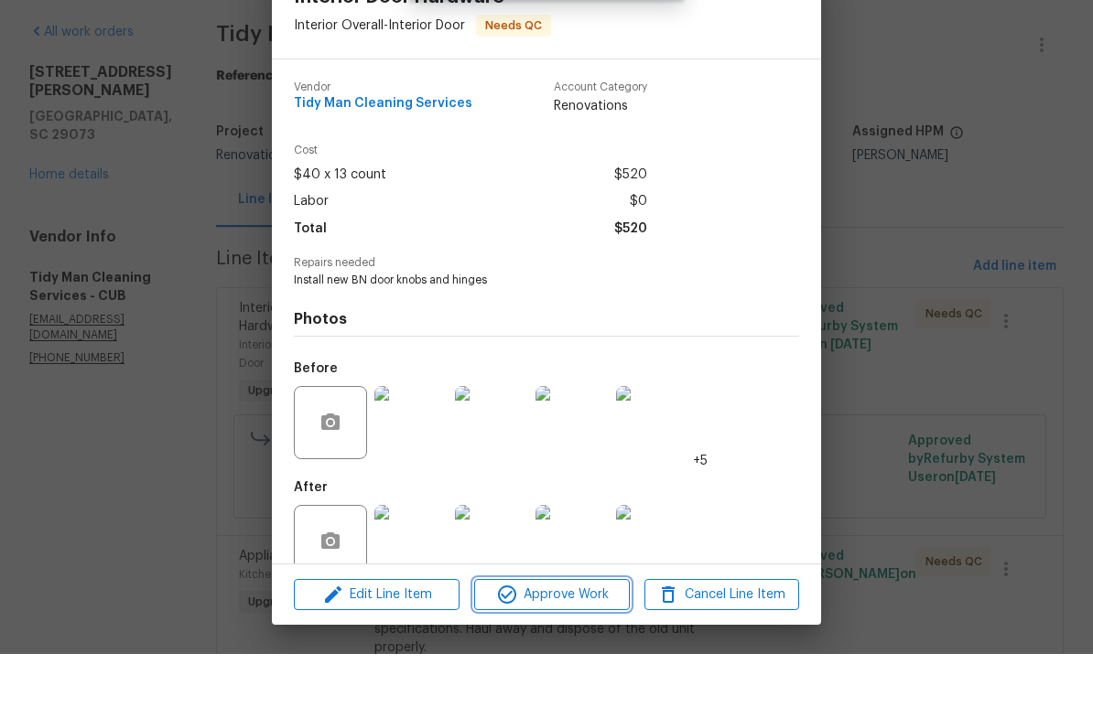
click at [593, 648] on span "Approve Work" at bounding box center [552, 659] width 144 height 23
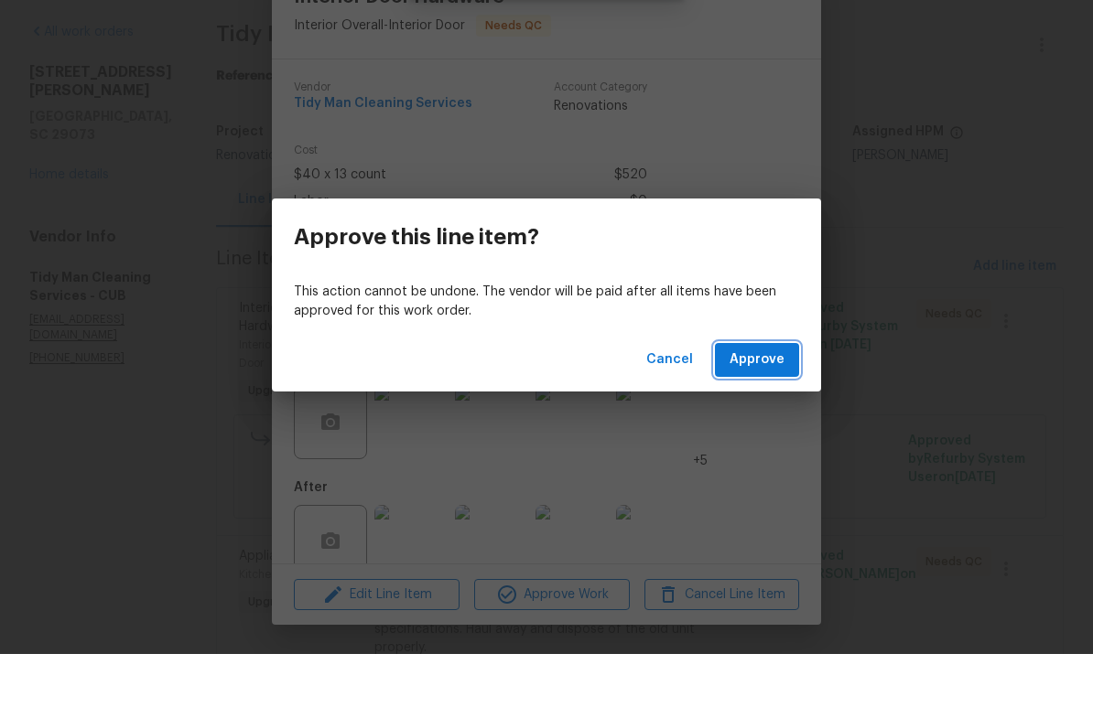
click at [771, 407] on button "Approve" at bounding box center [757, 424] width 84 height 34
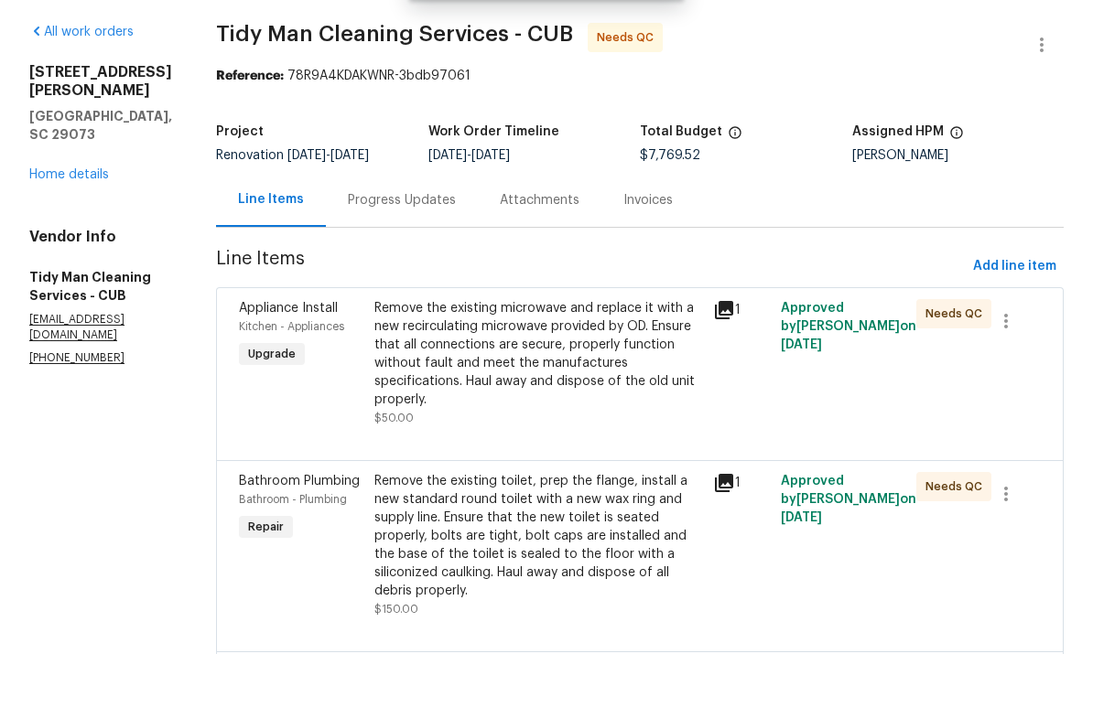
click at [631, 363] on div "Remove the existing microwave and replace it with a new recirculating microwave…" at bounding box center [538, 418] width 328 height 110
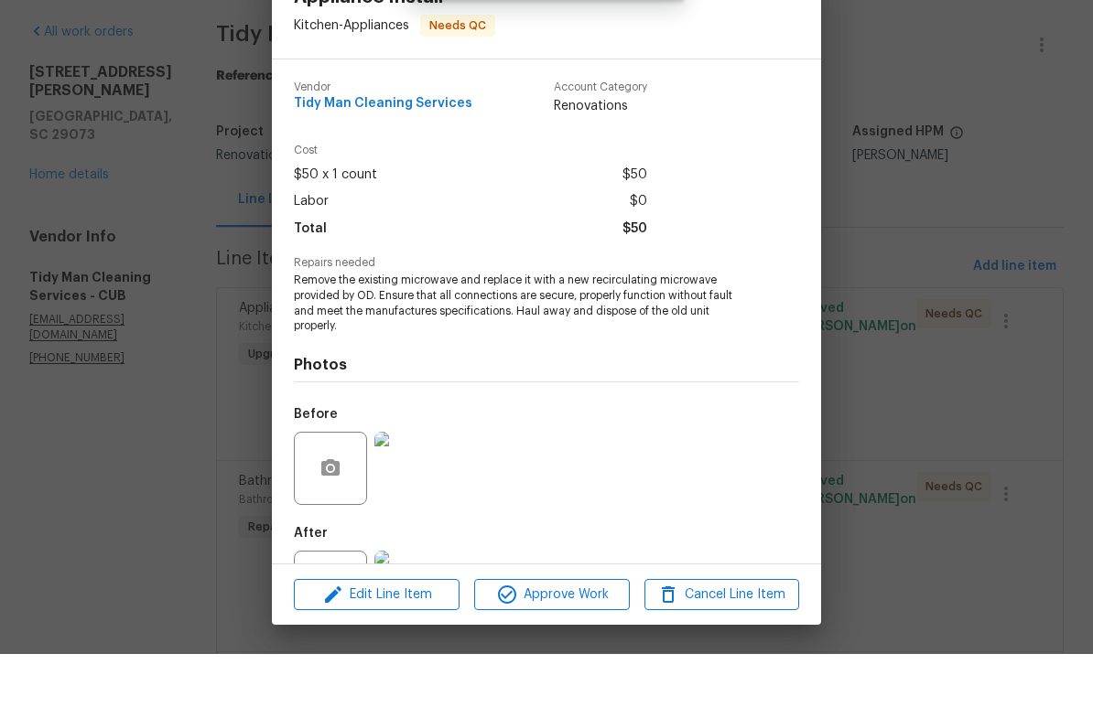
click at [613, 648] on span "Approve Work" at bounding box center [552, 659] width 144 height 23
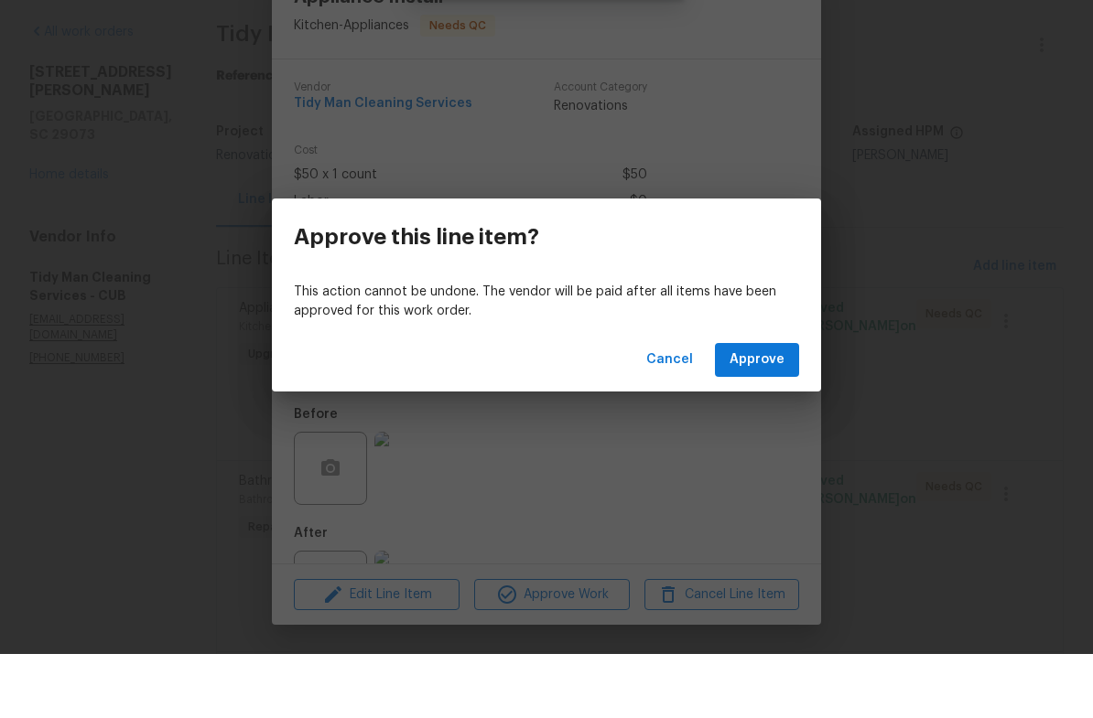
click at [777, 413] on span "Approve" at bounding box center [756, 424] width 55 height 23
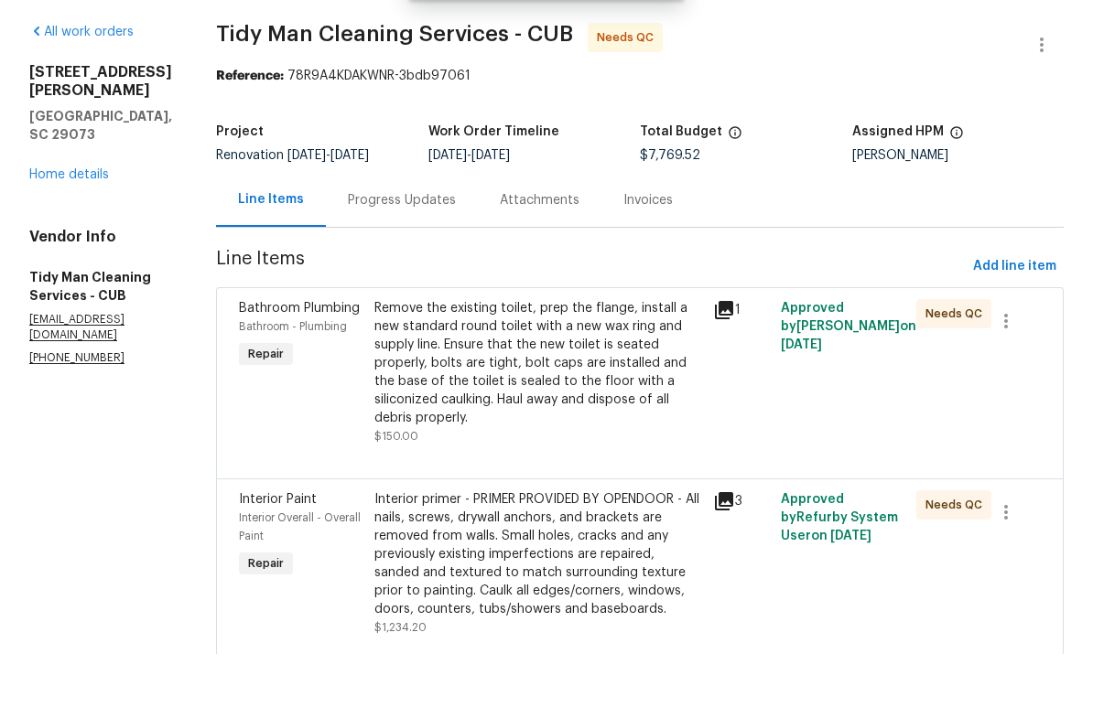
click at [614, 377] on div "Remove the existing toilet, prep the flange, install a new standard round toile…" at bounding box center [538, 427] width 328 height 128
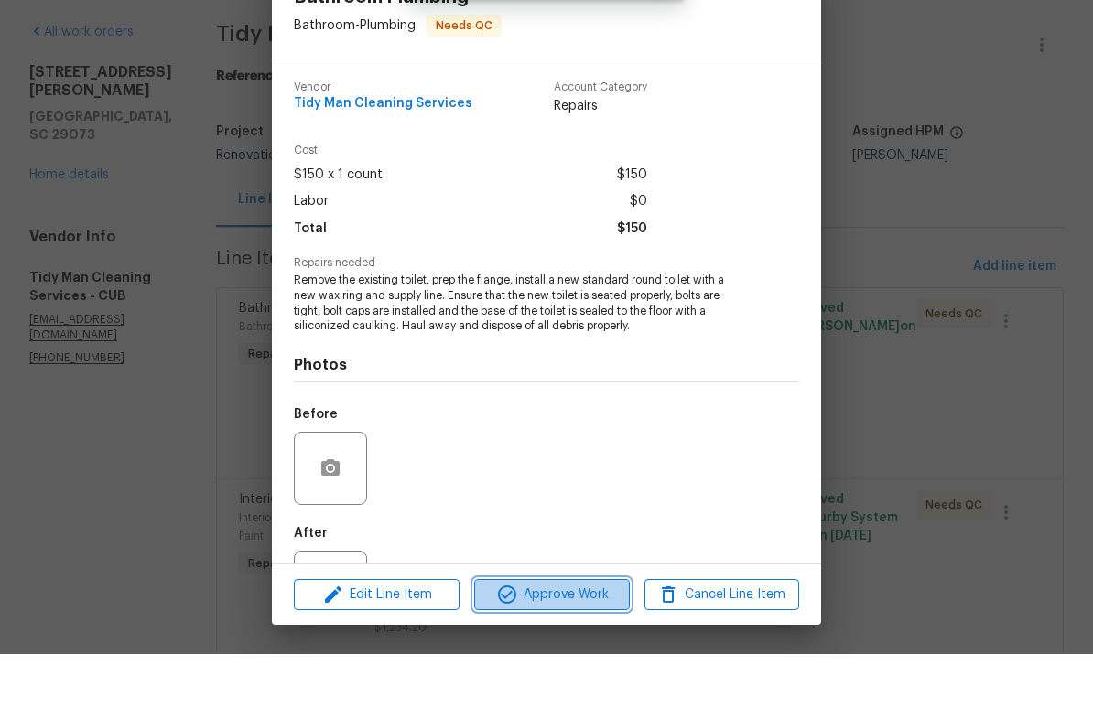
click at [582, 648] on span "Approve Work" at bounding box center [552, 659] width 144 height 23
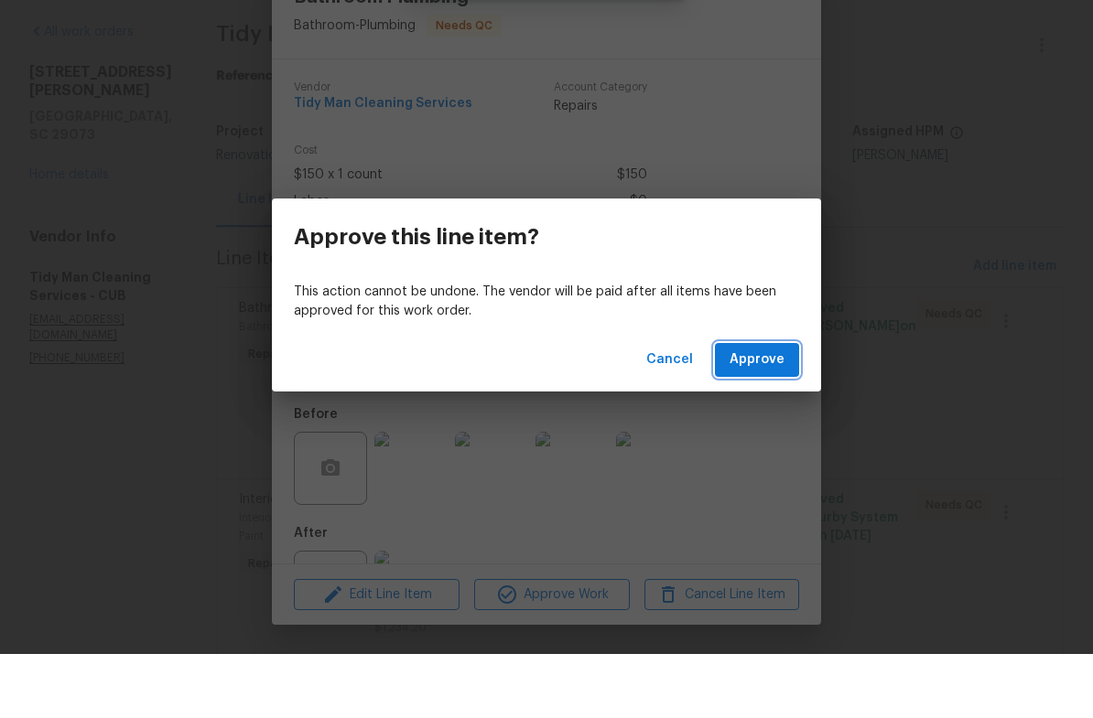
click at [762, 413] on span "Approve" at bounding box center [756, 424] width 55 height 23
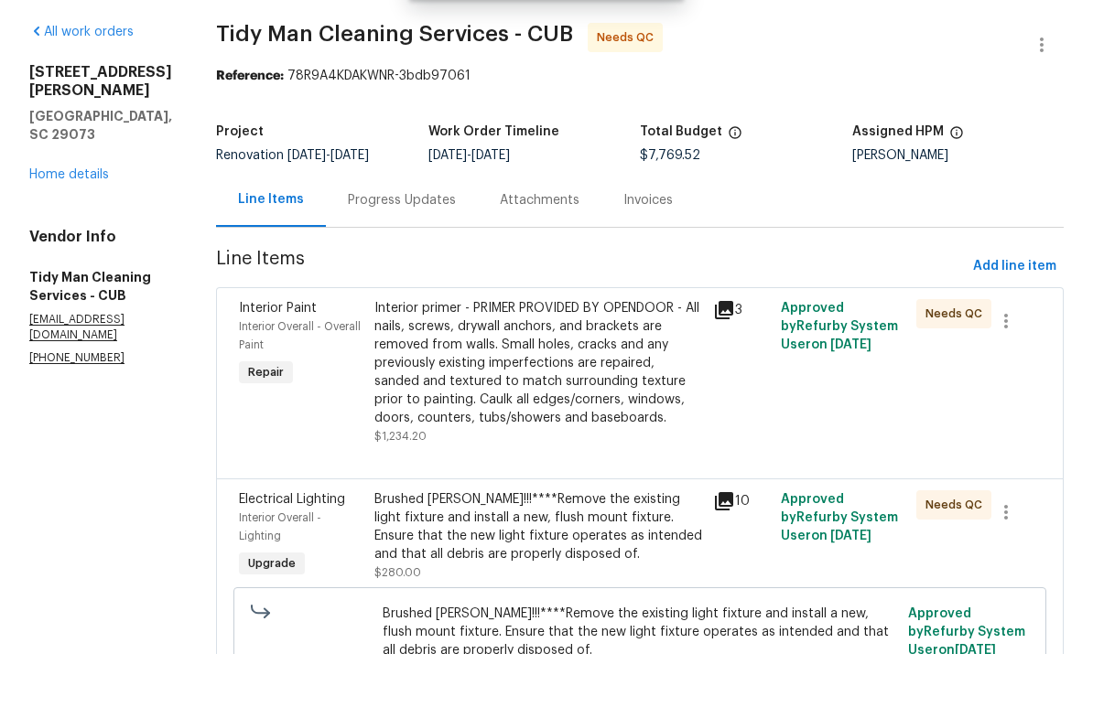
click at [535, 373] on div "Interior primer - PRIMER PROVIDED BY OPENDOOR - All nails, screws, drywall anch…" at bounding box center [538, 427] width 328 height 128
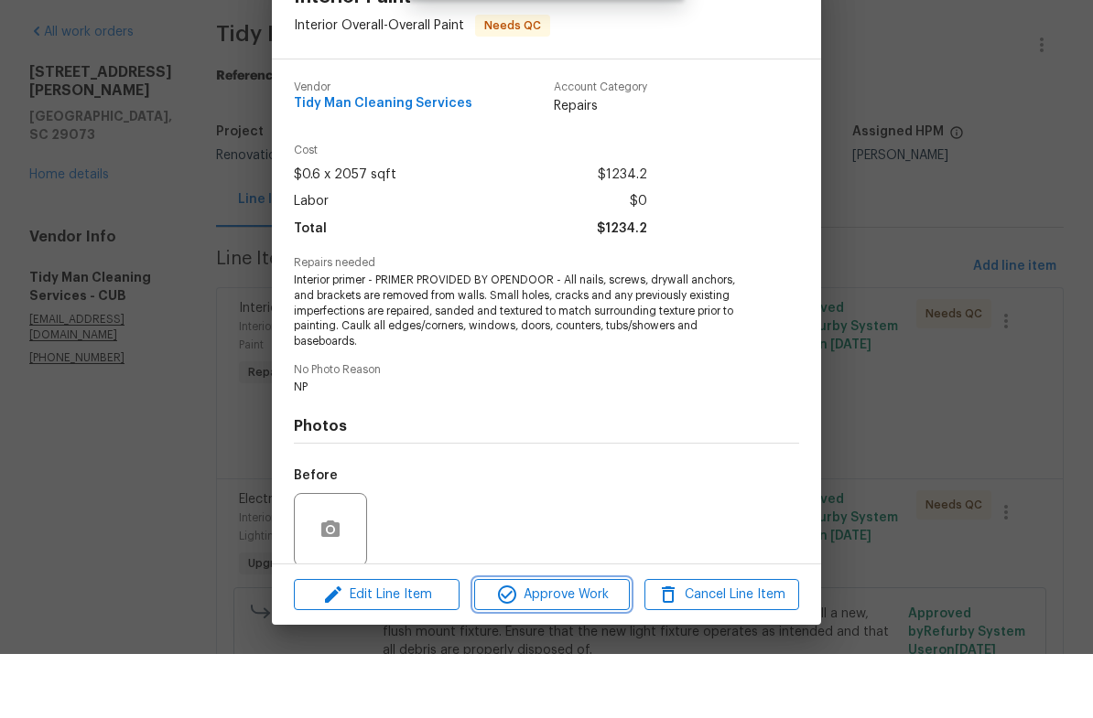
click at [590, 643] on button "Approve Work" at bounding box center [551, 659] width 155 height 32
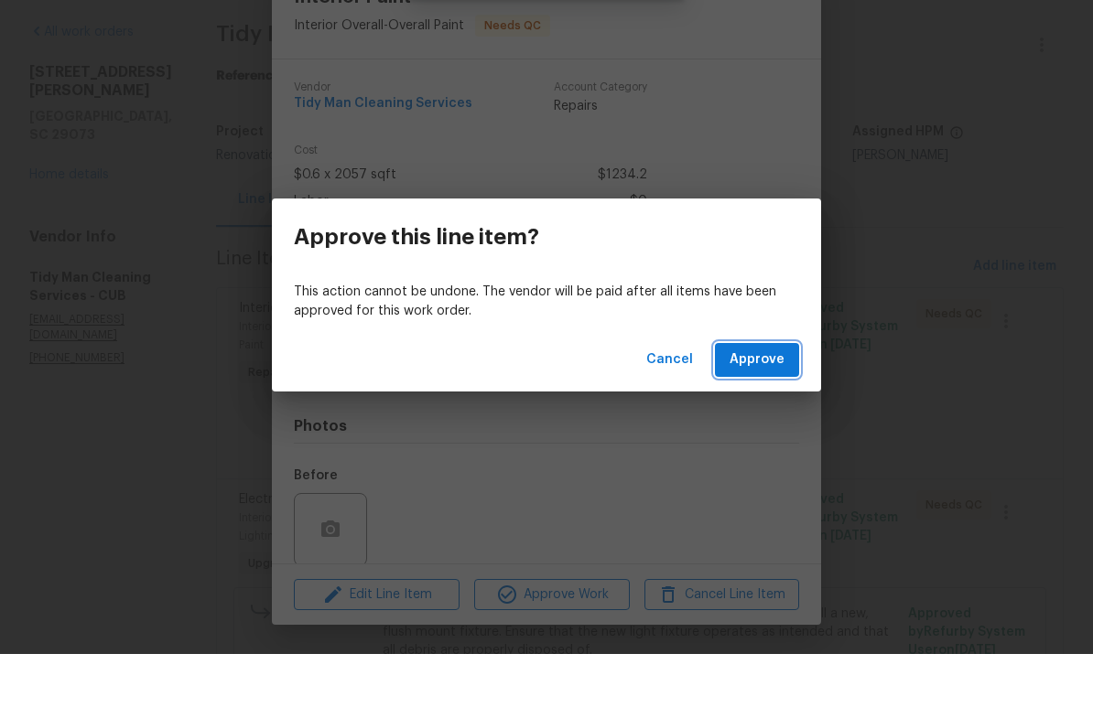
click at [772, 413] on span "Approve" at bounding box center [756, 424] width 55 height 23
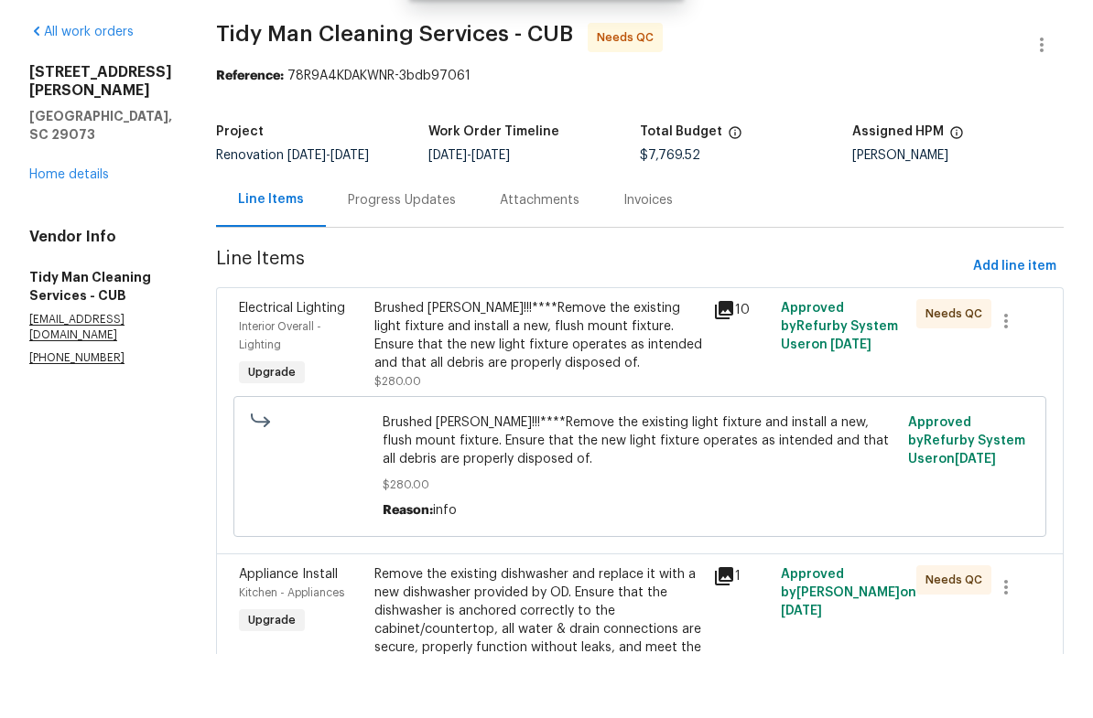
click at [600, 363] on div "Brushed [PERSON_NAME]!!!****Remove the existing light fixture and install a new…" at bounding box center [538, 399] width 328 height 73
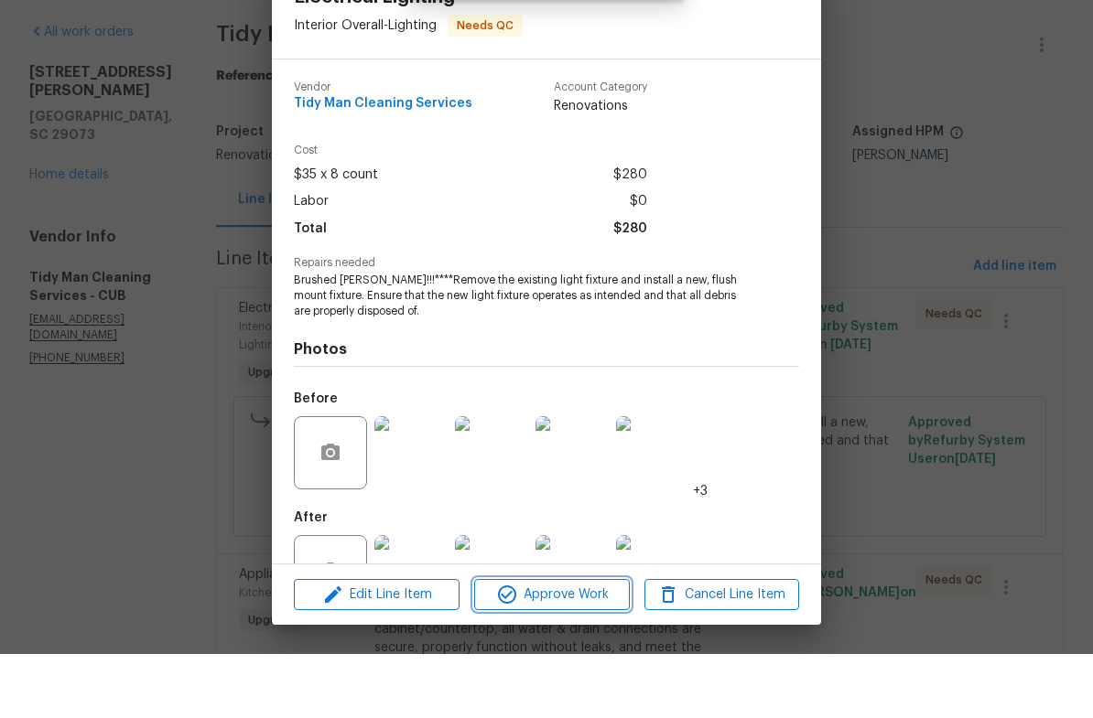
click at [576, 648] on span "Approve Work" at bounding box center [552, 659] width 144 height 23
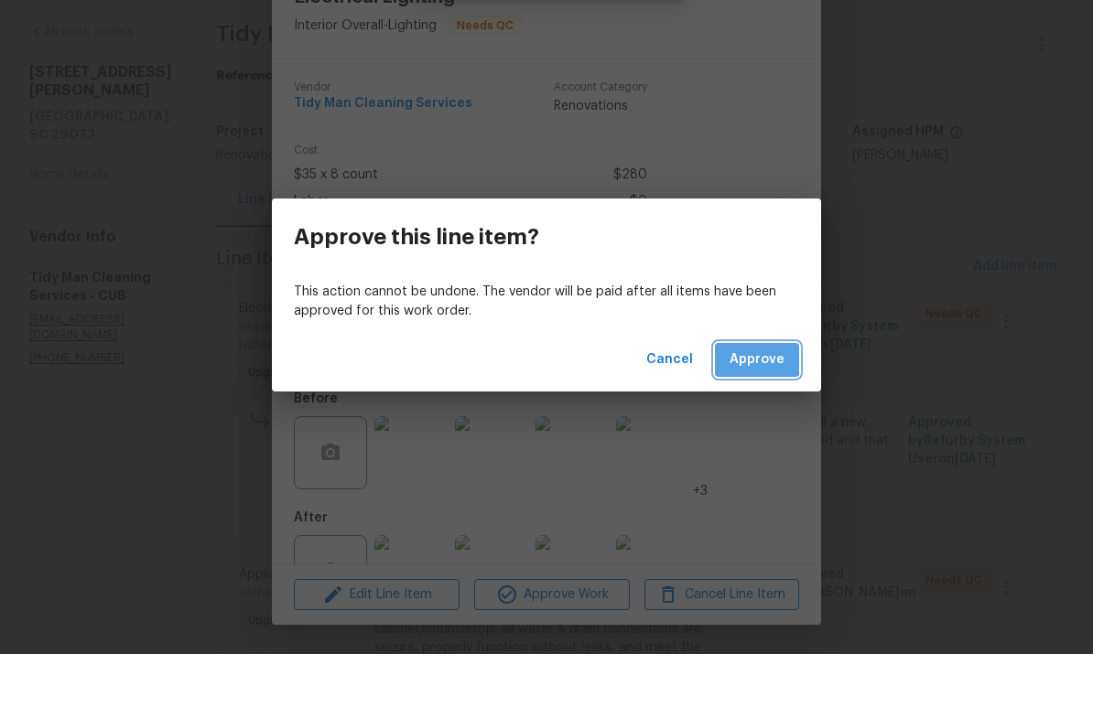
click at [753, 413] on span "Approve" at bounding box center [756, 424] width 55 height 23
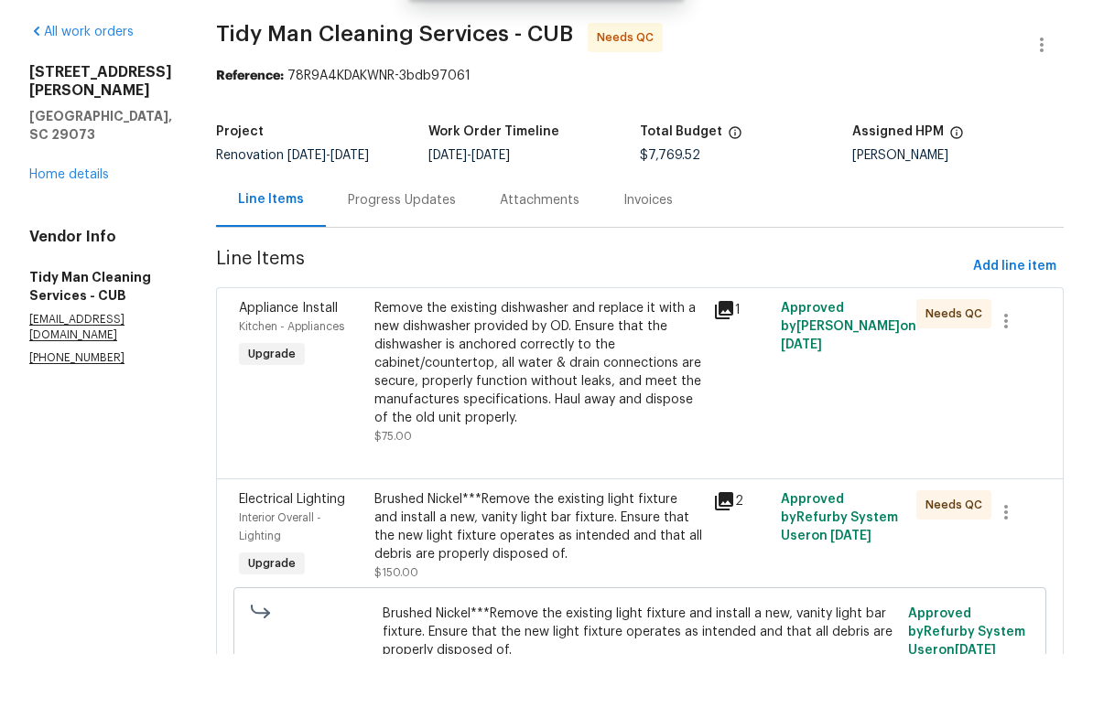
click at [587, 363] on div "Remove the existing dishwasher and replace it with a new dishwasher provided by…" at bounding box center [538, 427] width 328 height 128
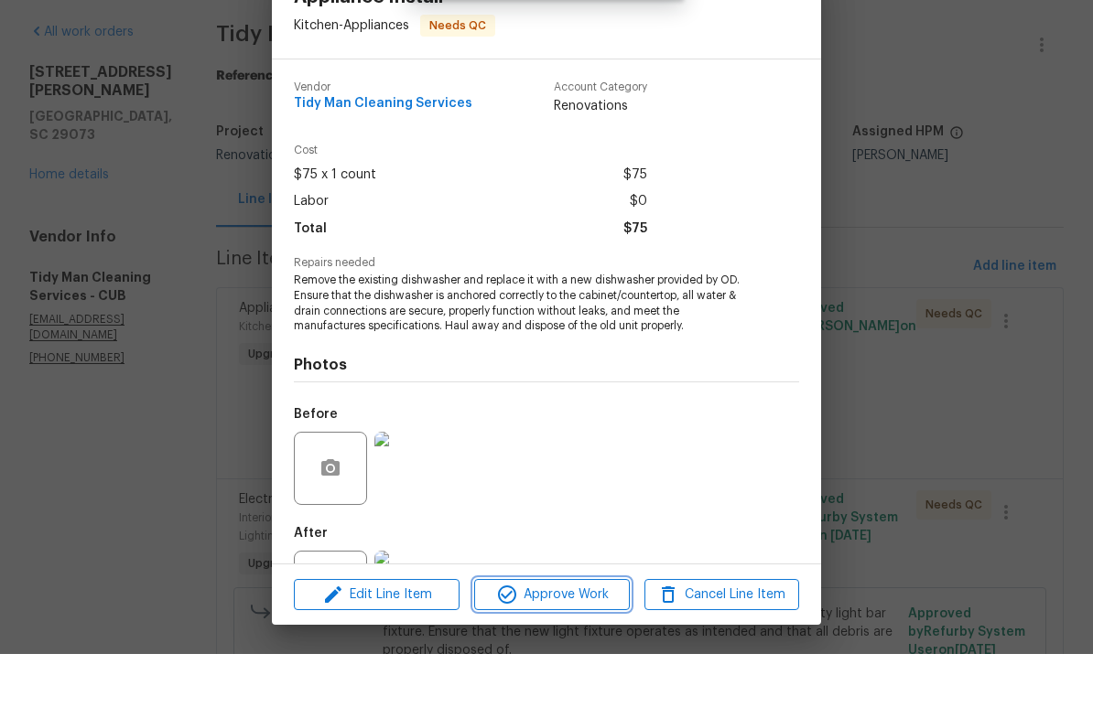
click at [576, 648] on span "Approve Work" at bounding box center [552, 659] width 144 height 23
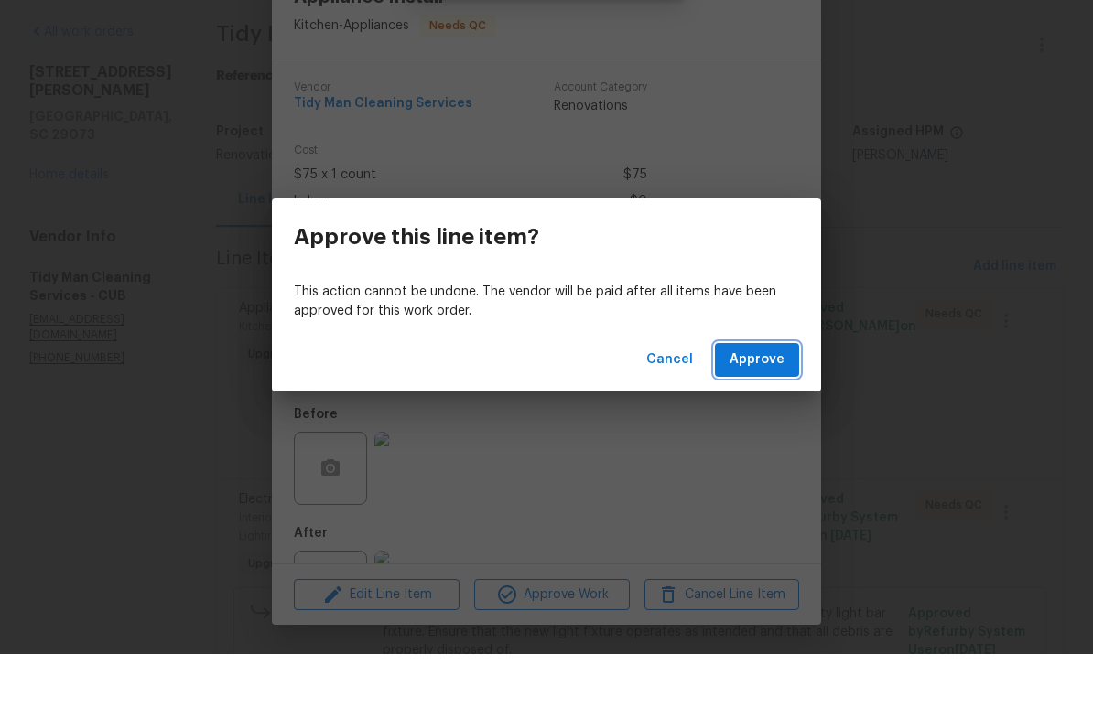
click at [775, 413] on span "Approve" at bounding box center [756, 424] width 55 height 23
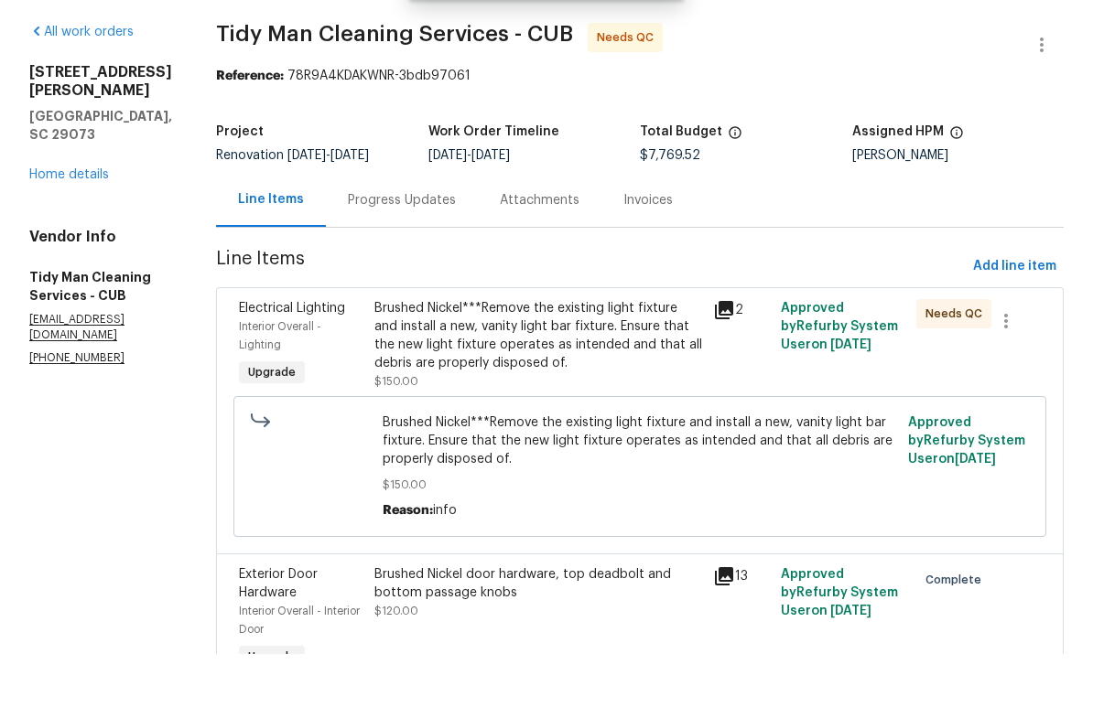
click at [577, 363] on div "Brushed Nickel***Remove the existing light fixture and install a new, vanity li…" at bounding box center [538, 399] width 328 height 73
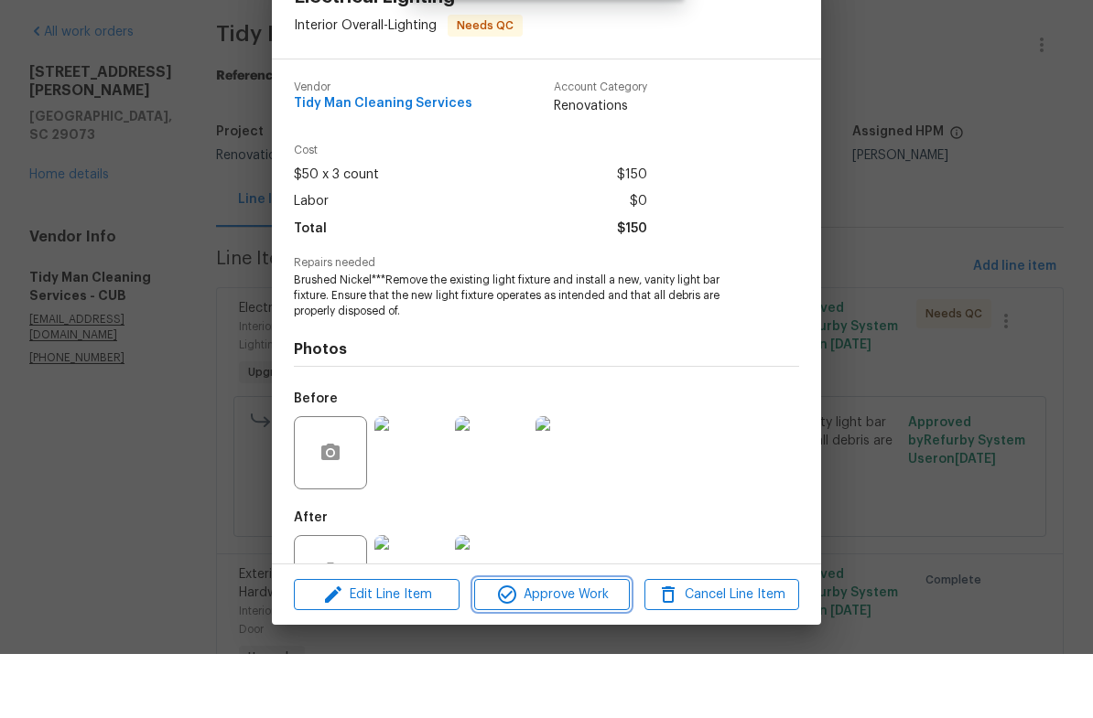
click at [599, 648] on span "Approve Work" at bounding box center [552, 659] width 144 height 23
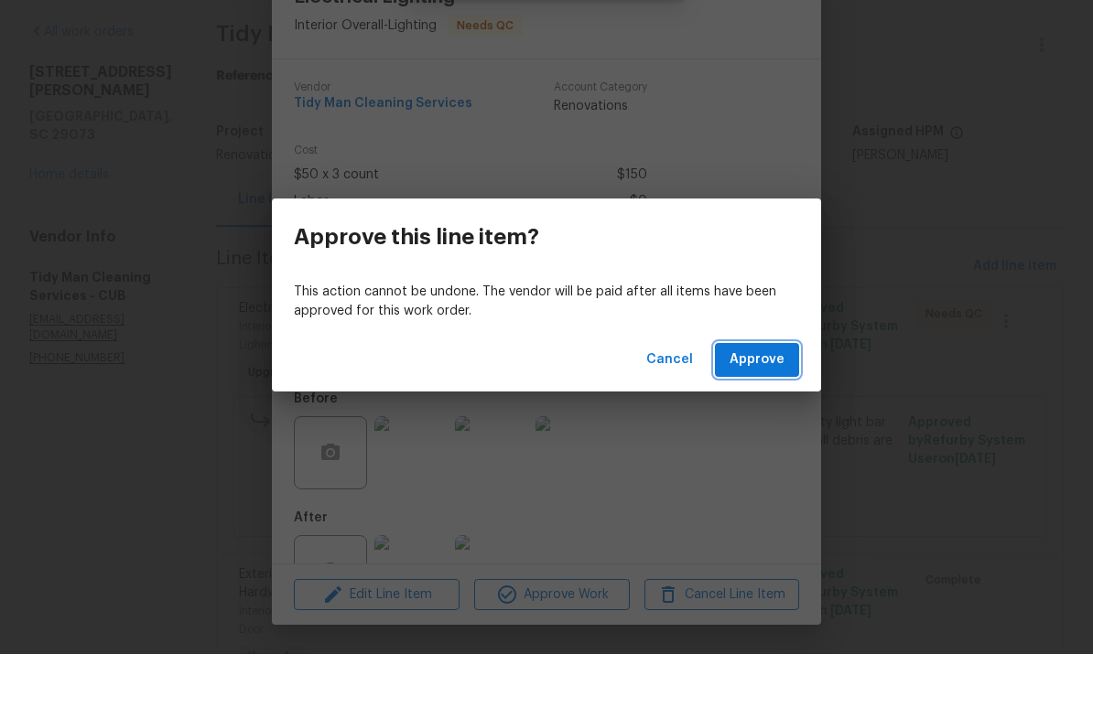
click at [781, 413] on span "Approve" at bounding box center [756, 424] width 55 height 23
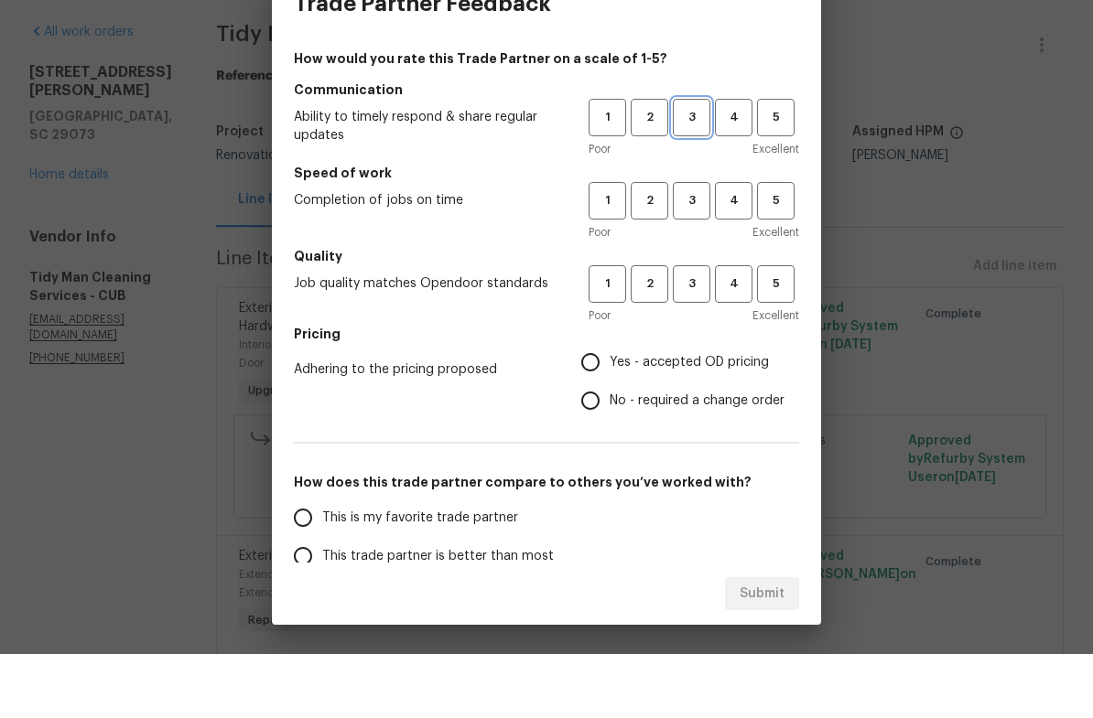
click at [702, 163] on button "3" at bounding box center [692, 182] width 38 height 38
click at [707, 254] on span "3" at bounding box center [692, 264] width 34 height 21
click at [705, 338] on span "3" at bounding box center [692, 348] width 34 height 21
click at [610, 407] on input "Yes - accepted OD pricing" at bounding box center [590, 426] width 38 height 38
radio input "true"
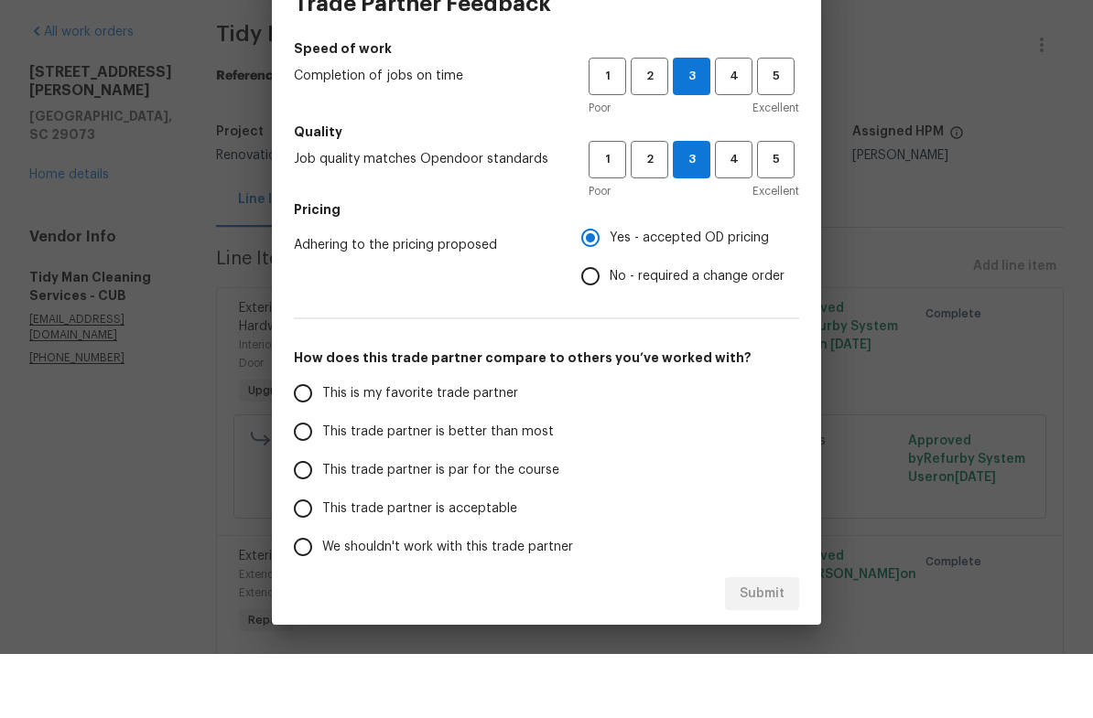
scroll to position [129, 0]
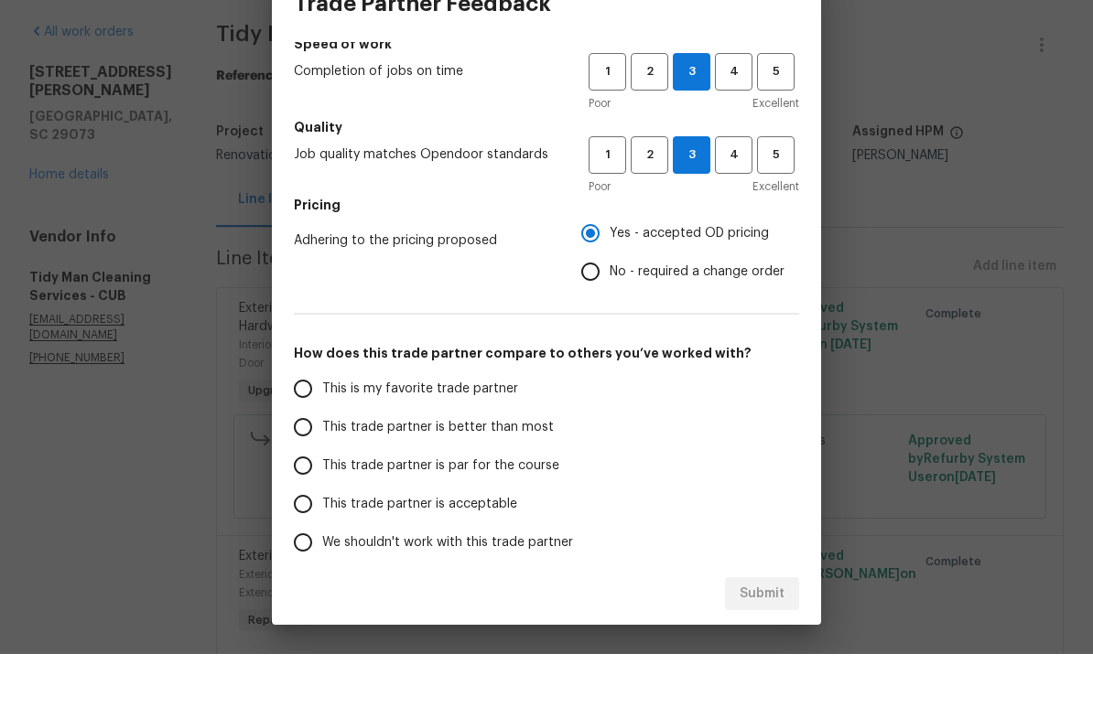
click at [317, 511] on input "This trade partner is par for the course" at bounding box center [303, 530] width 38 height 38
click at [764, 647] on span "Submit" at bounding box center [762, 658] width 45 height 23
radio input "true"
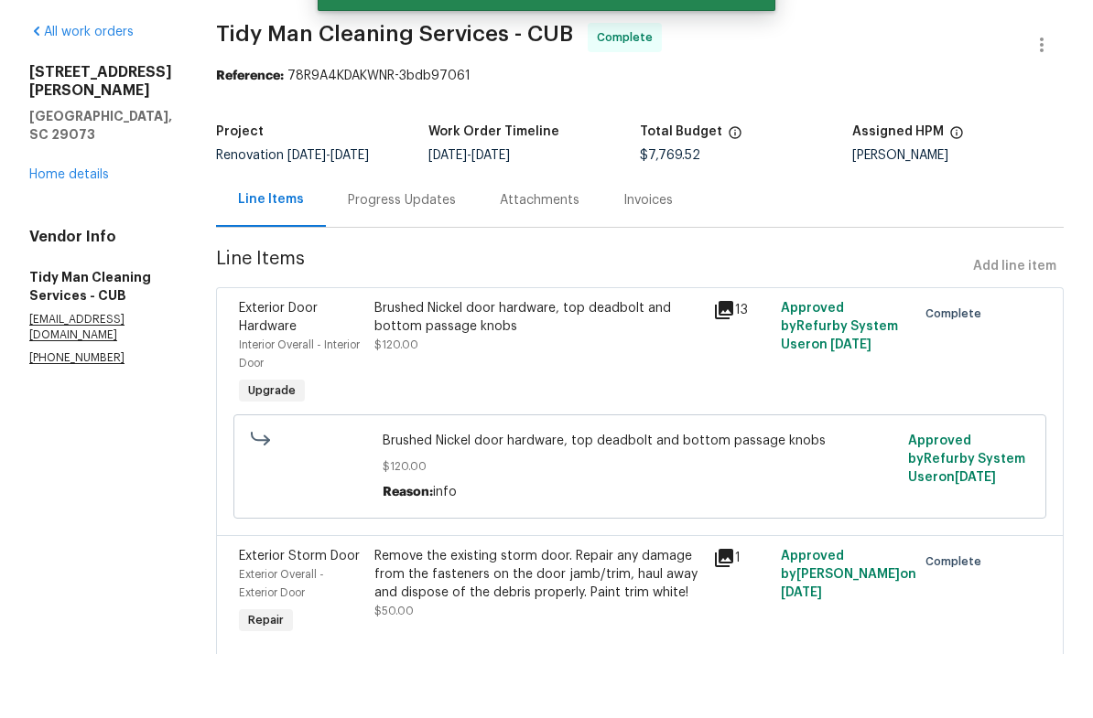
click at [56, 232] on link "Home details" at bounding box center [69, 238] width 80 height 13
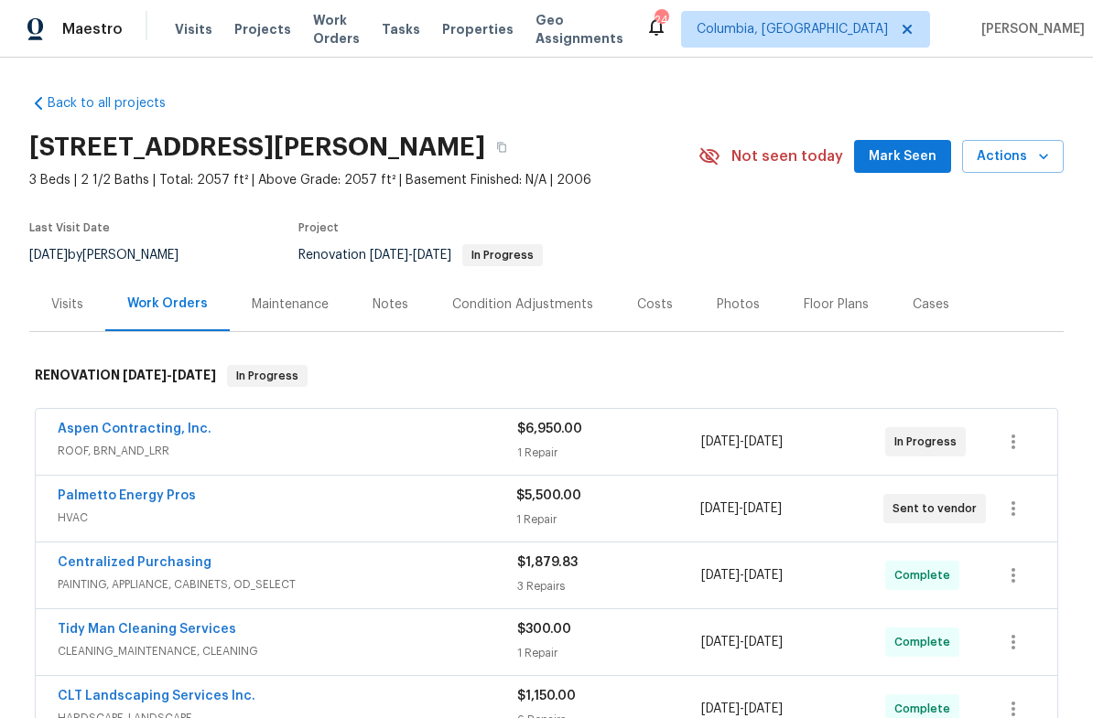
click at [1026, 161] on span "Actions" at bounding box center [1013, 157] width 72 height 23
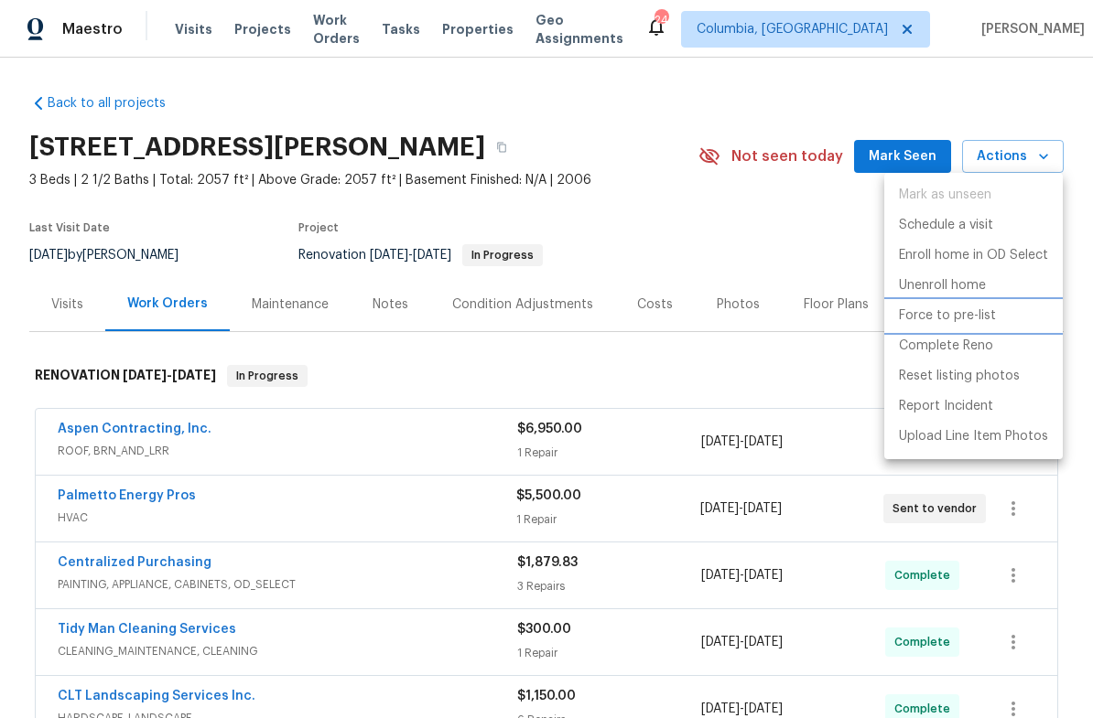
click at [972, 316] on p "Force to pre-list" at bounding box center [947, 316] width 97 height 19
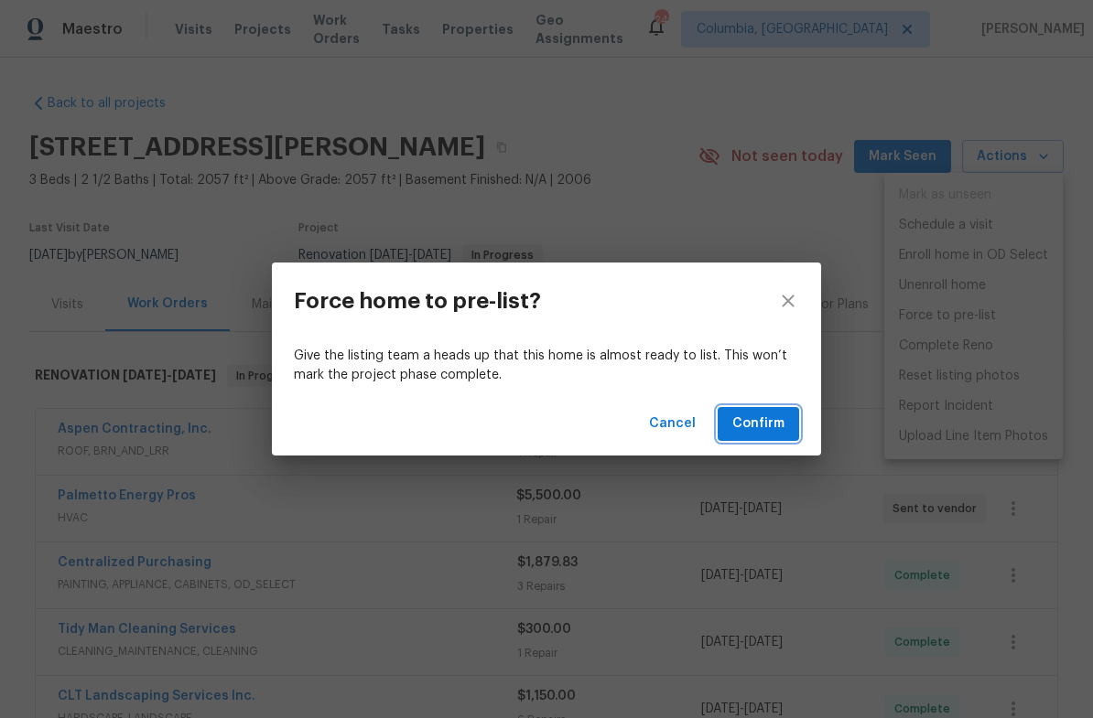
click at [768, 424] on span "Confirm" at bounding box center [758, 424] width 52 height 23
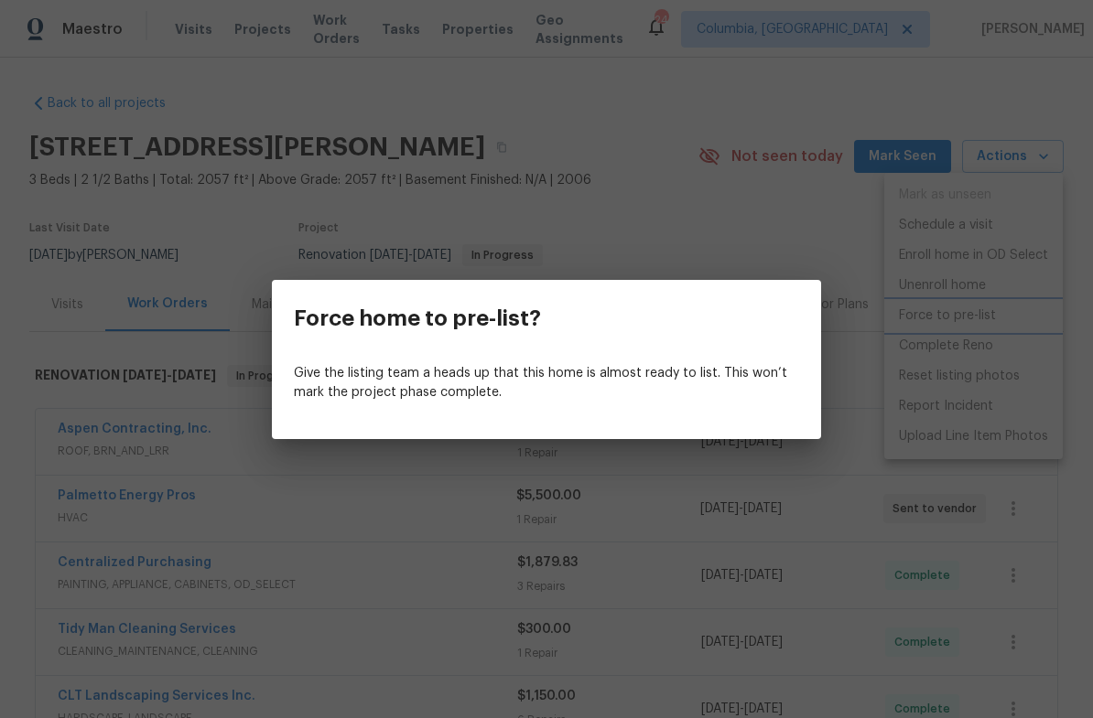
click at [1026, 154] on div "Force home to pre-list? Give the listing team a heads up that this home is almo…" at bounding box center [546, 359] width 1093 height 718
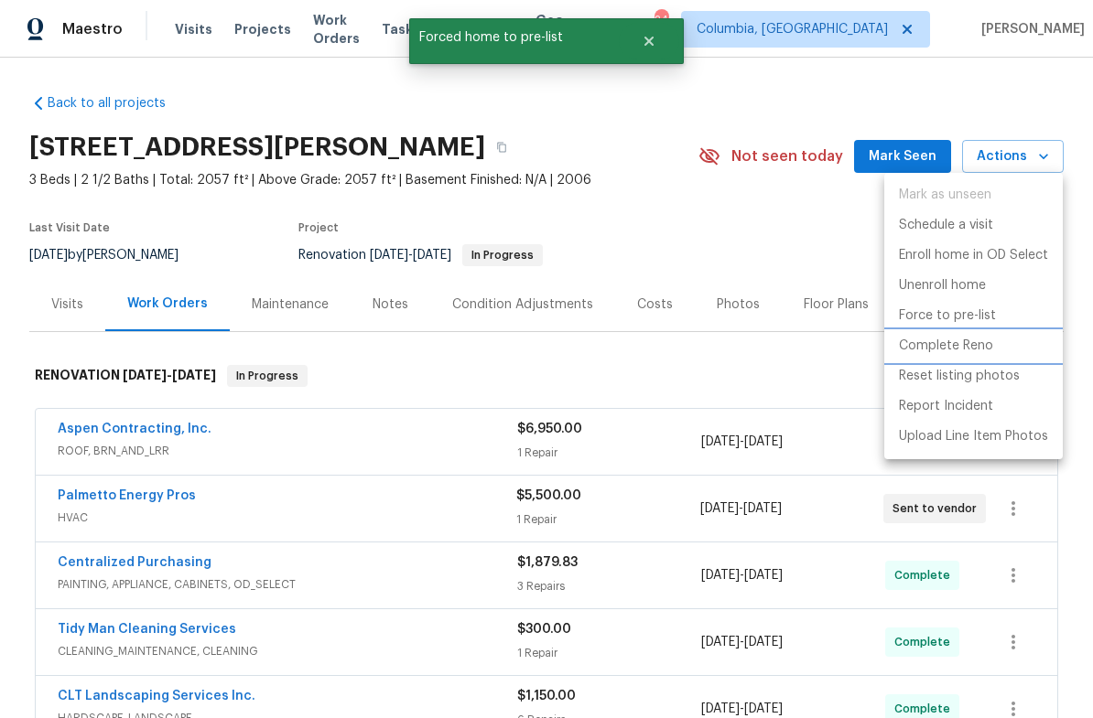
click at [933, 348] on p "Complete Reno" at bounding box center [946, 346] width 94 height 19
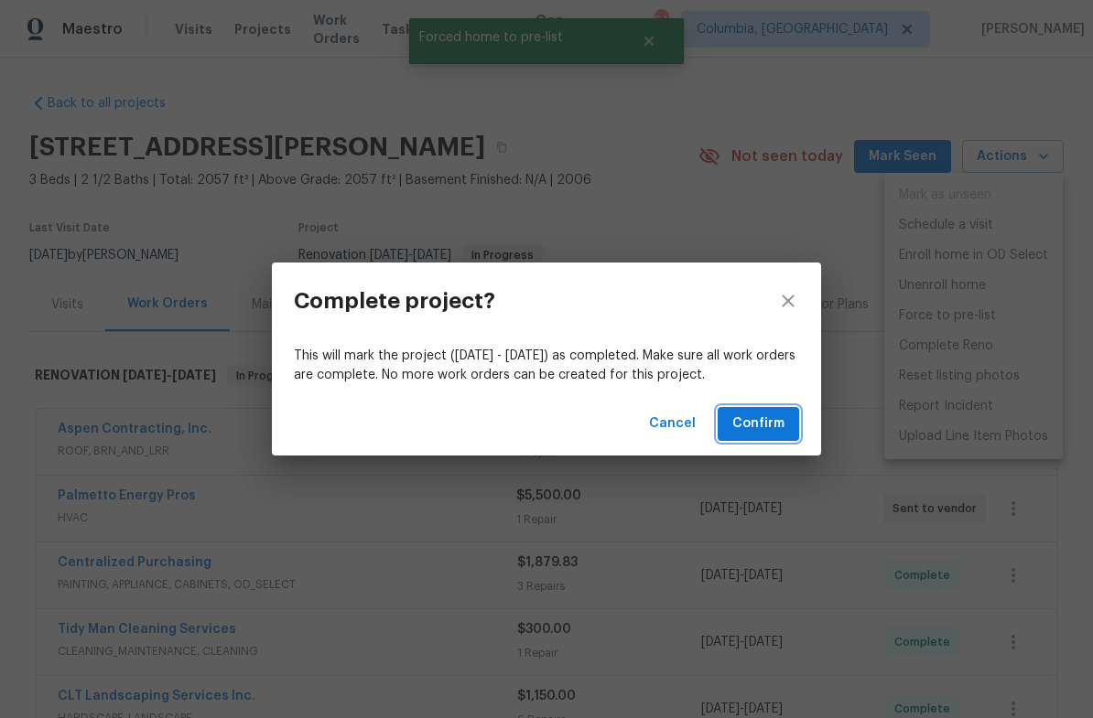
click at [766, 416] on span "Confirm" at bounding box center [758, 424] width 52 height 23
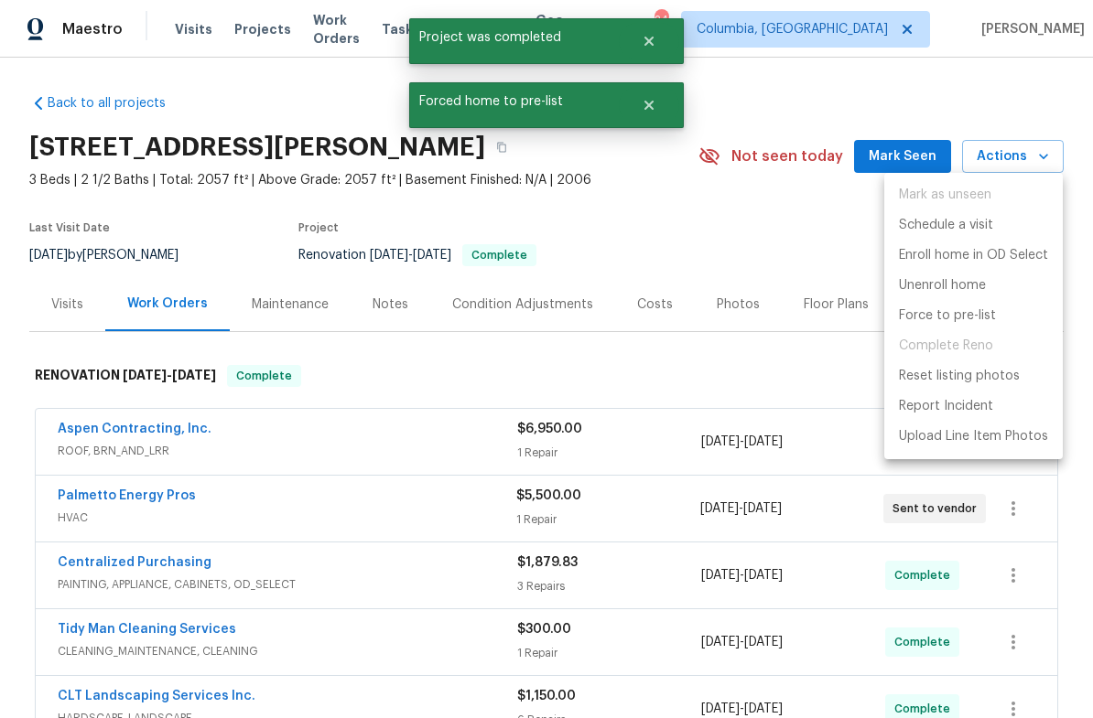
click at [375, 303] on div at bounding box center [546, 359] width 1093 height 718
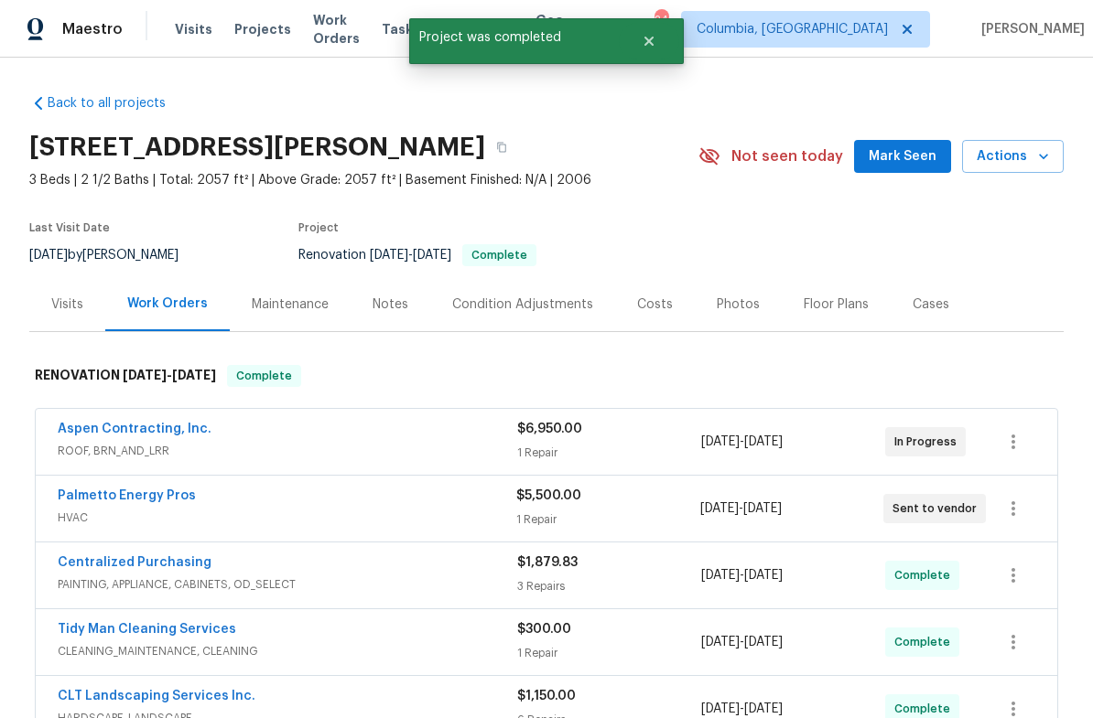
click at [391, 309] on div "Notes" at bounding box center [391, 305] width 36 height 18
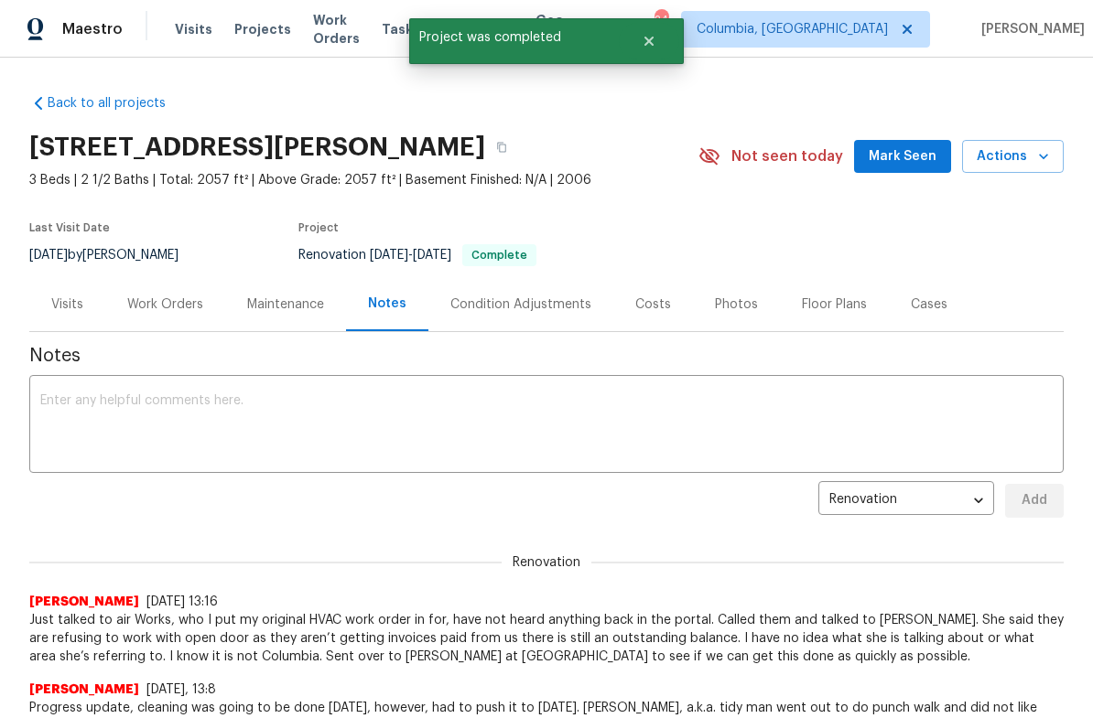
click at [296, 409] on textarea at bounding box center [546, 426] width 1012 height 64
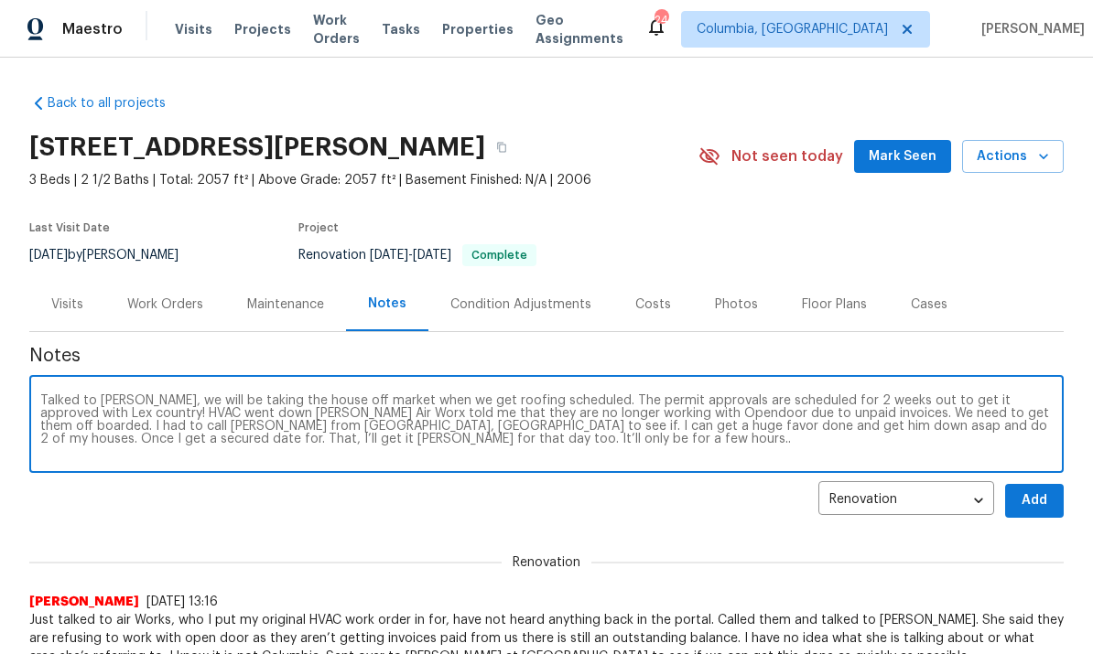
type textarea "Talked to [PERSON_NAME], we will be taking the house off market when we get roo…"
click at [1040, 502] on span "Add" at bounding box center [1034, 501] width 29 height 23
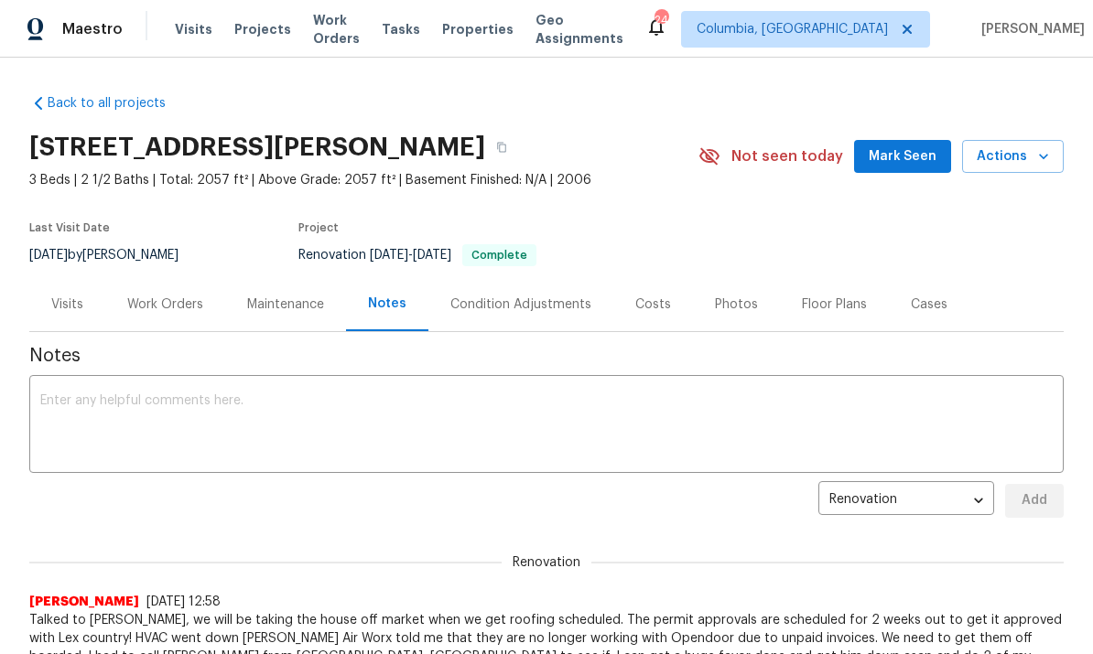
click at [742, 300] on div "Photos" at bounding box center [736, 305] width 43 height 18
